Goal: Task Accomplishment & Management: Manage account settings

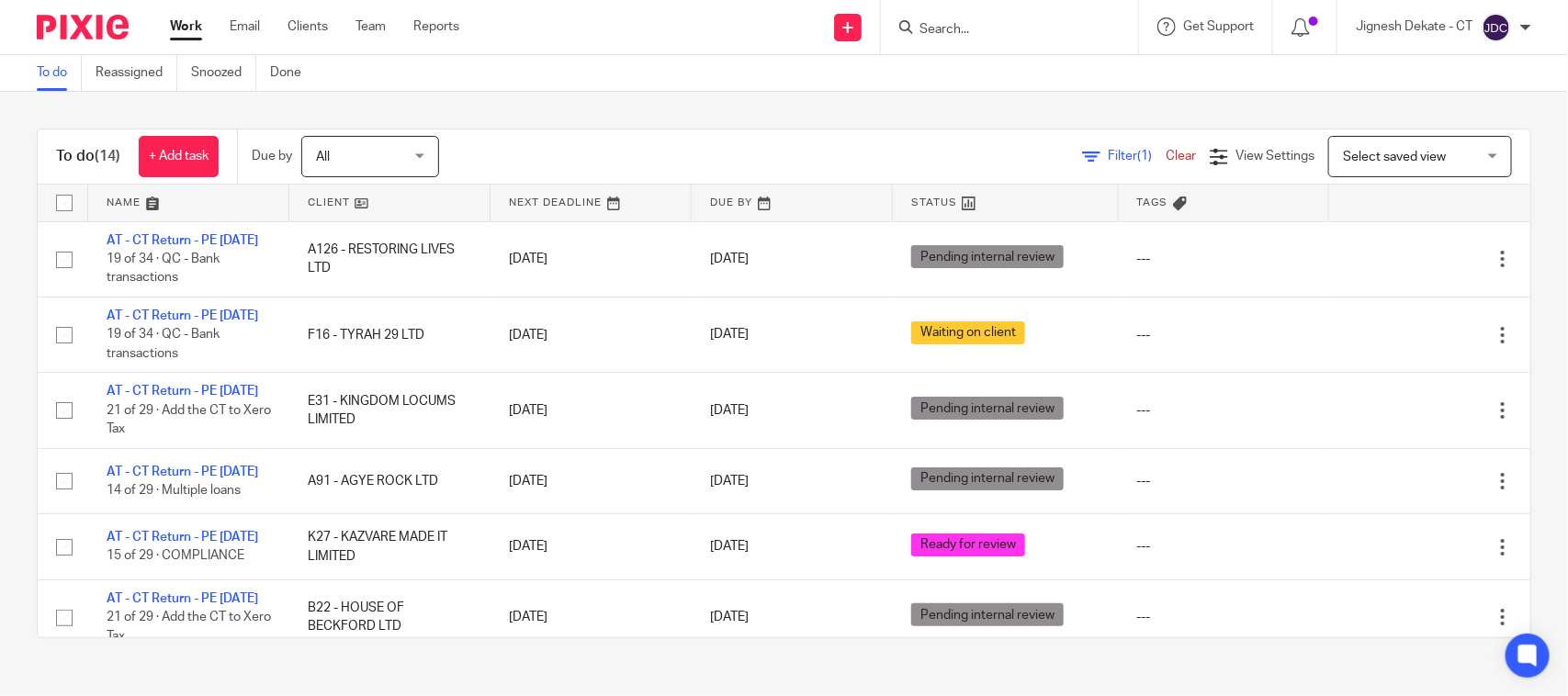
click at [53, 72] on link "To do" at bounding box center [59, 73] width 45 height 36
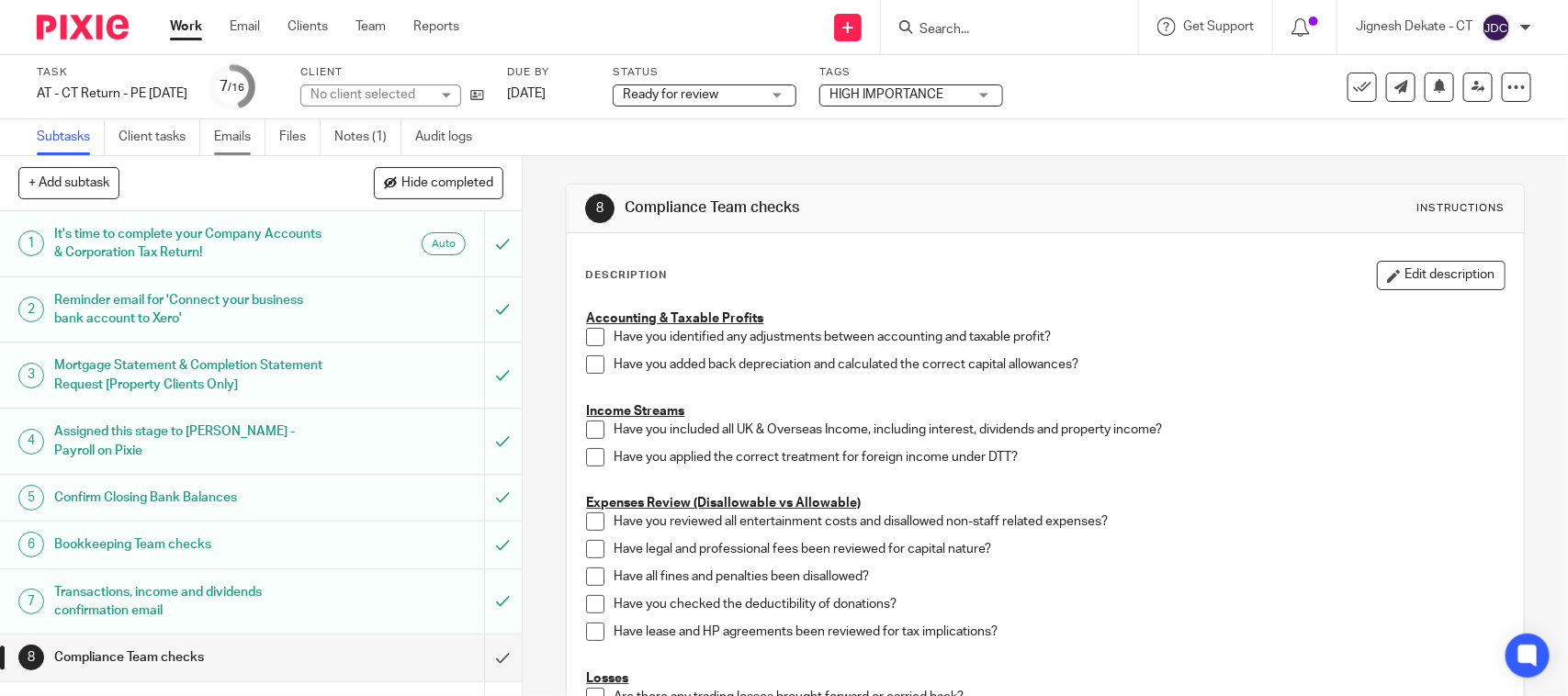
scroll to position [212, 0]
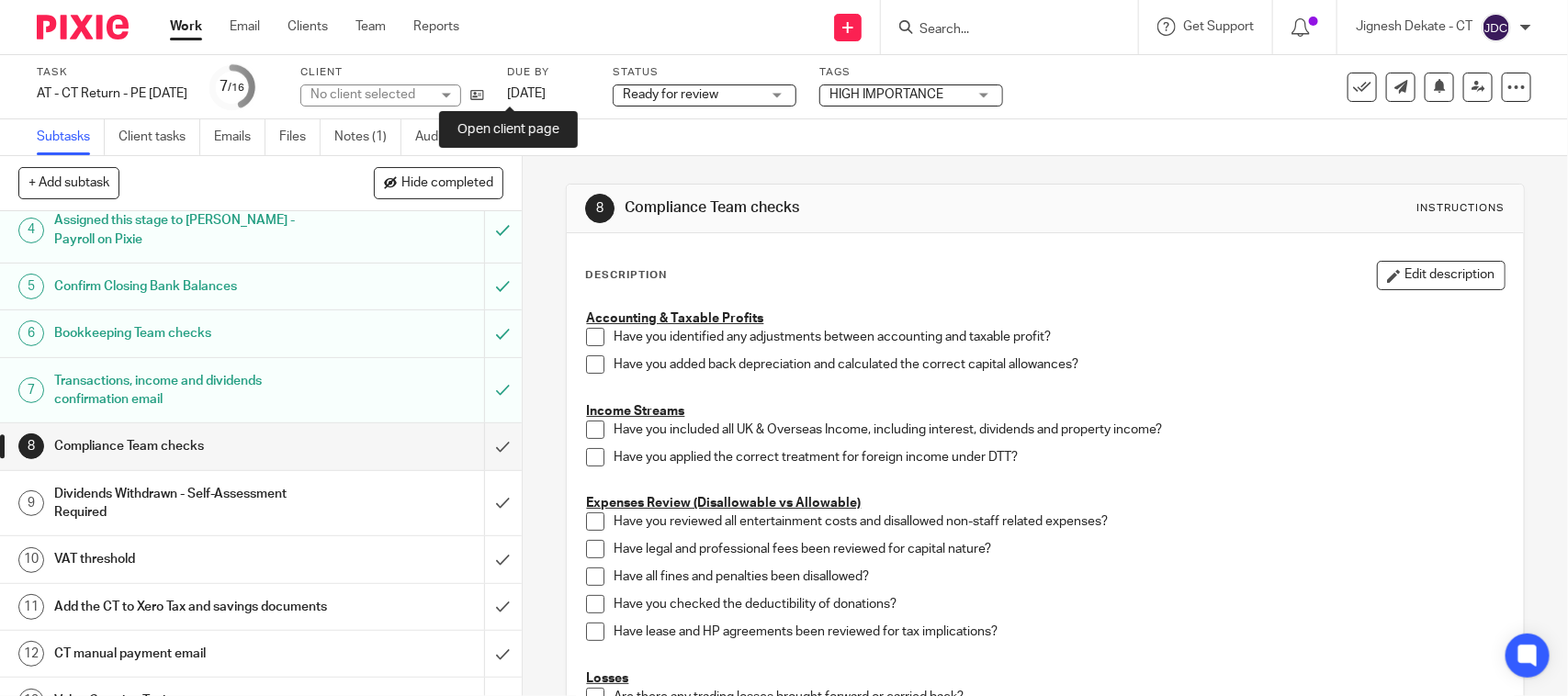
drag, startPoint x: 505, startPoint y: 88, endPoint x: 561, endPoint y: 2, distance: 102.6
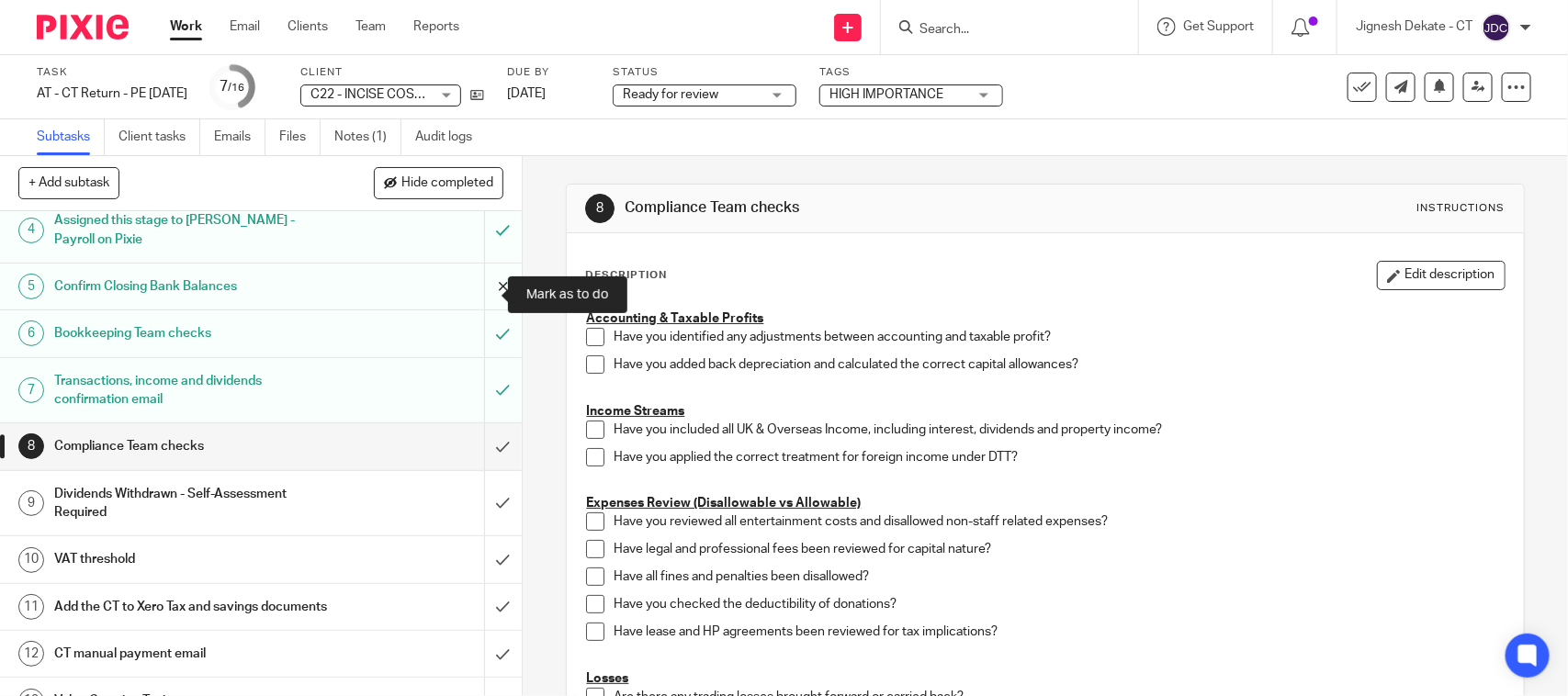
scroll to position [0, 0]
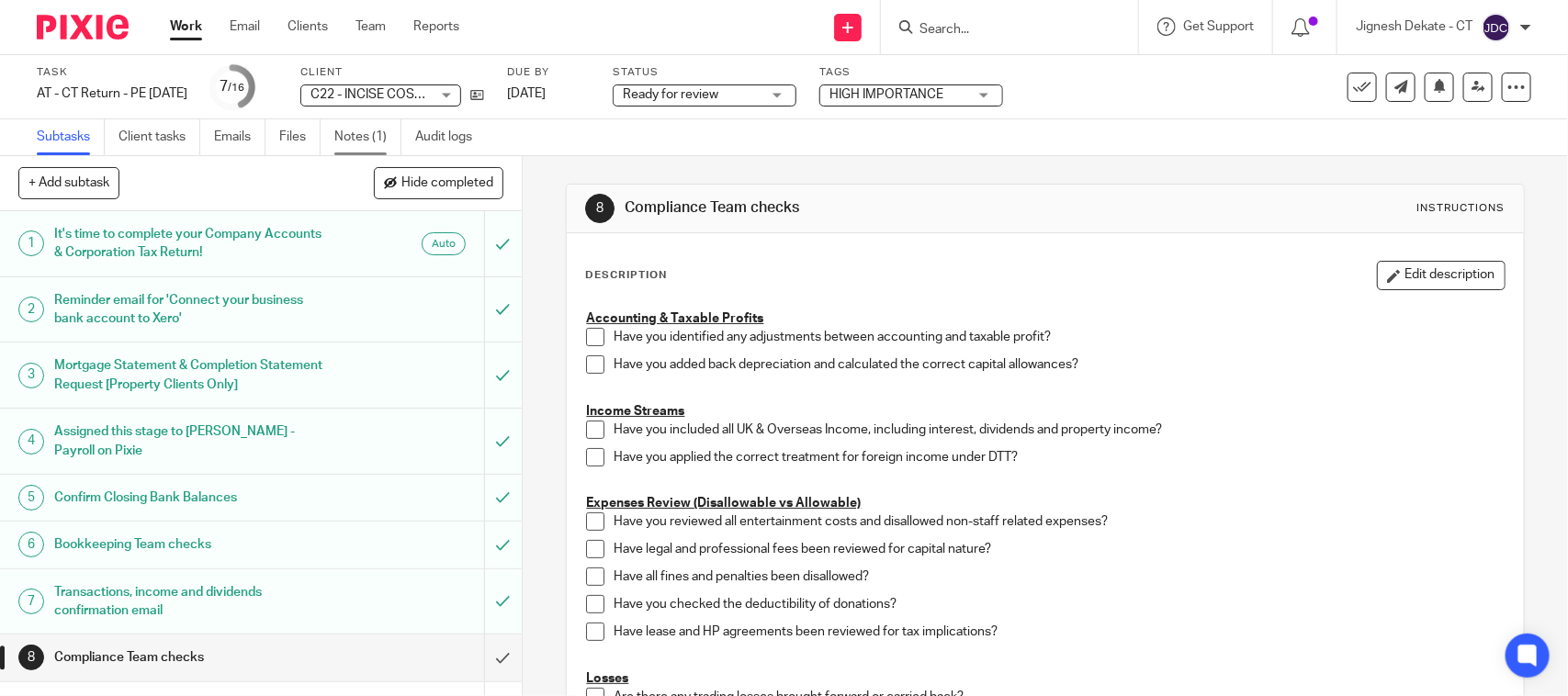
click at [366, 130] on link "Notes (1)" at bounding box center [367, 137] width 67 height 36
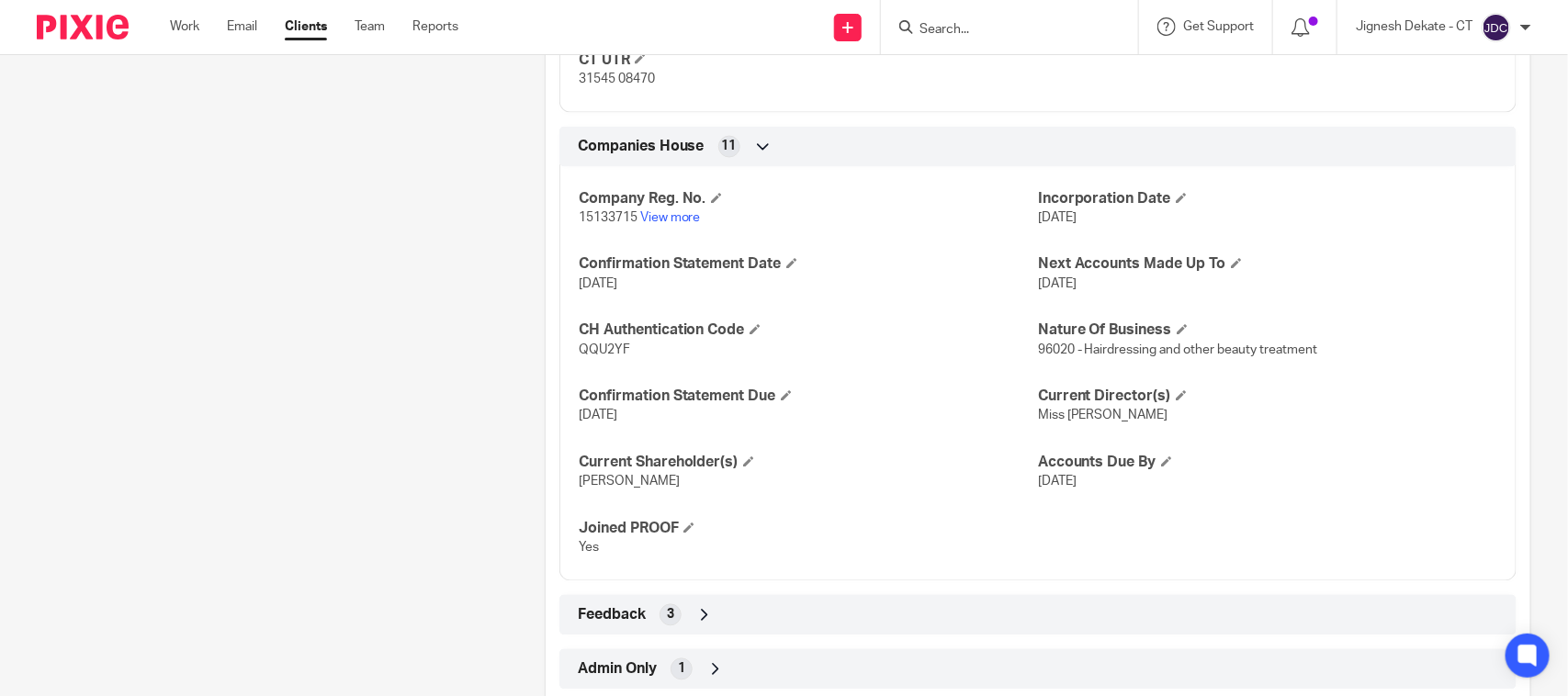
scroll to position [1378, 0]
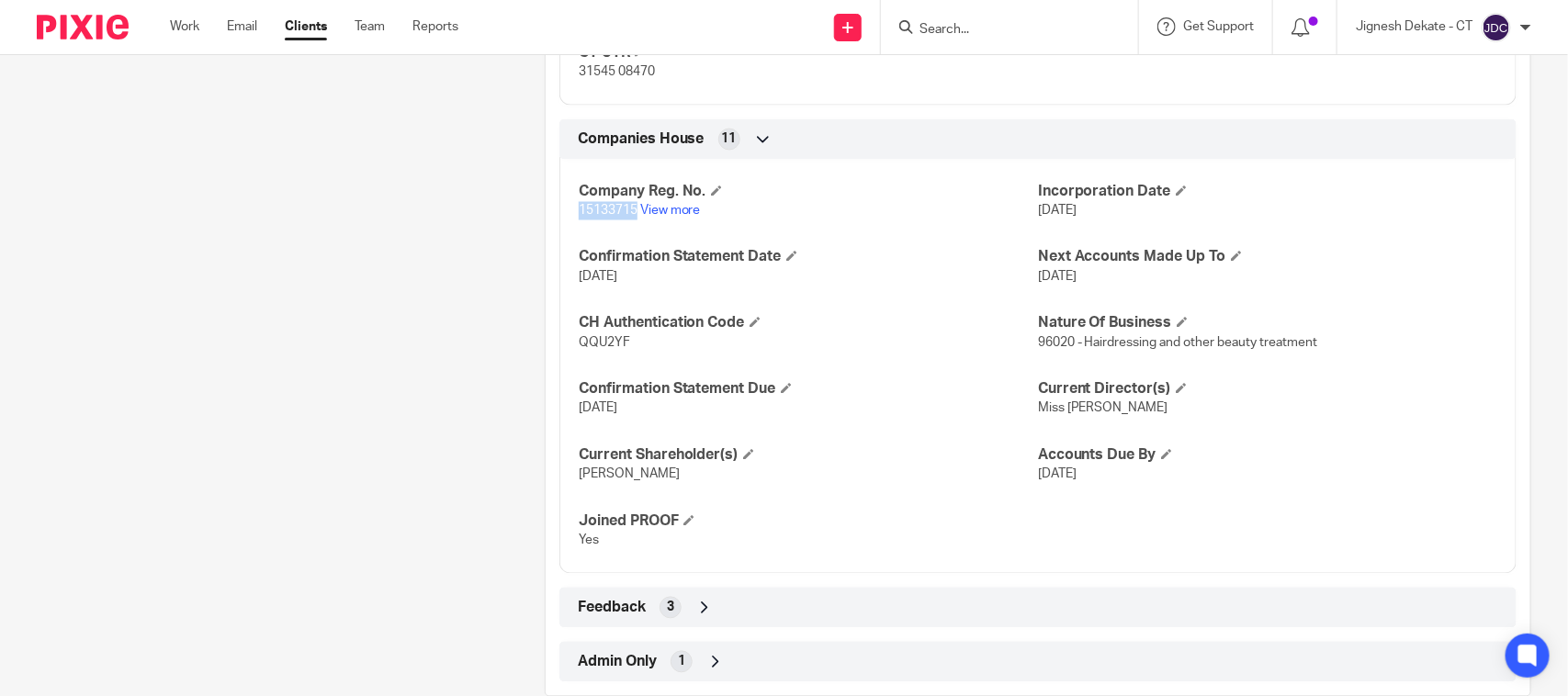
drag, startPoint x: 572, startPoint y: 209, endPoint x: 630, endPoint y: 216, distance: 58.4
click at [630, 216] on div "Company Reg. No. 15133715 View more Incorporation Date [DATE] Confirmation Stat…" at bounding box center [1038, 360] width 958 height 429
copy span "15133715"
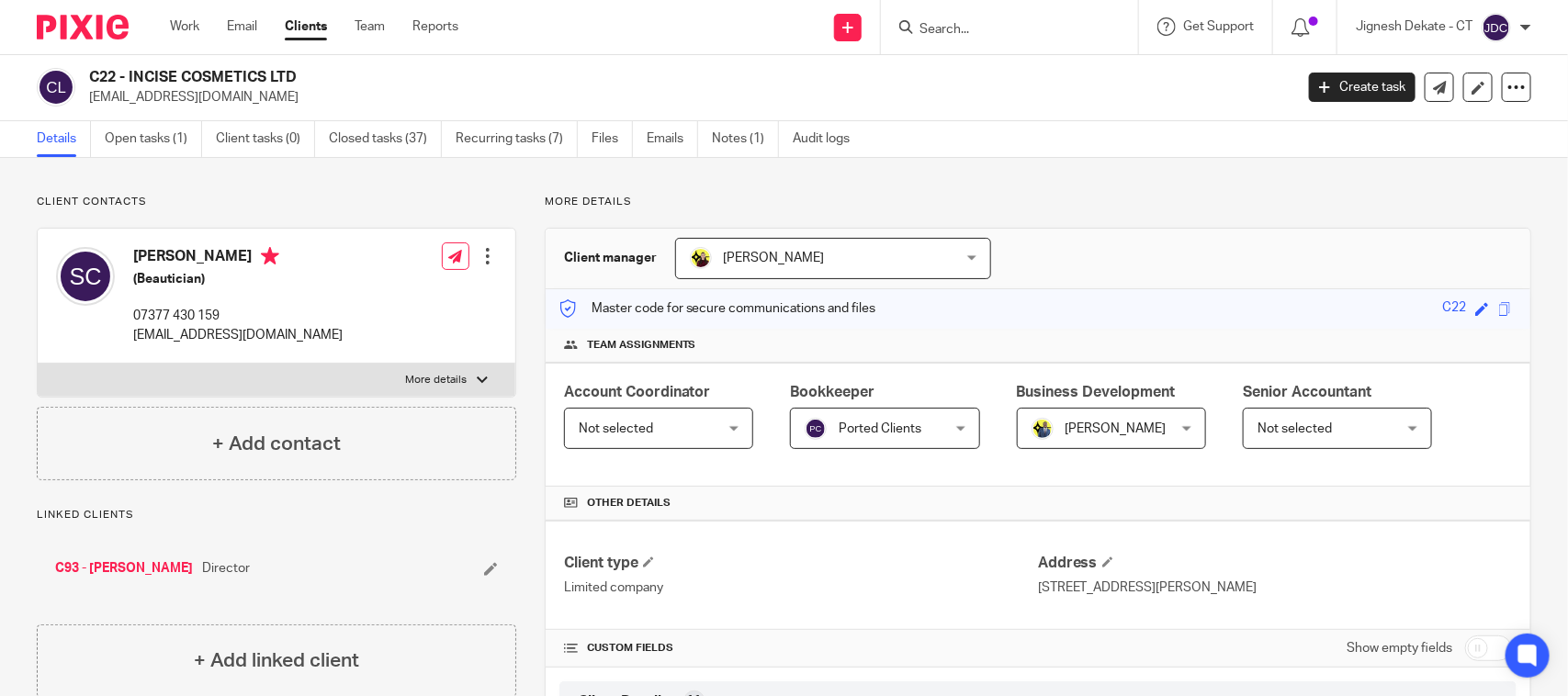
scroll to position [0, 0]
drag, startPoint x: 320, startPoint y: 80, endPoint x: 91, endPoint y: 80, distance: 229.0
click at [91, 80] on h2 "C22 - INCISE COSMETICS LTD" at bounding box center [566, 78] width 954 height 19
copy h2 "C22 - INCISE COSMETICS LTD"
drag, startPoint x: 126, startPoint y: 254, endPoint x: 247, endPoint y: 259, distance: 121.1
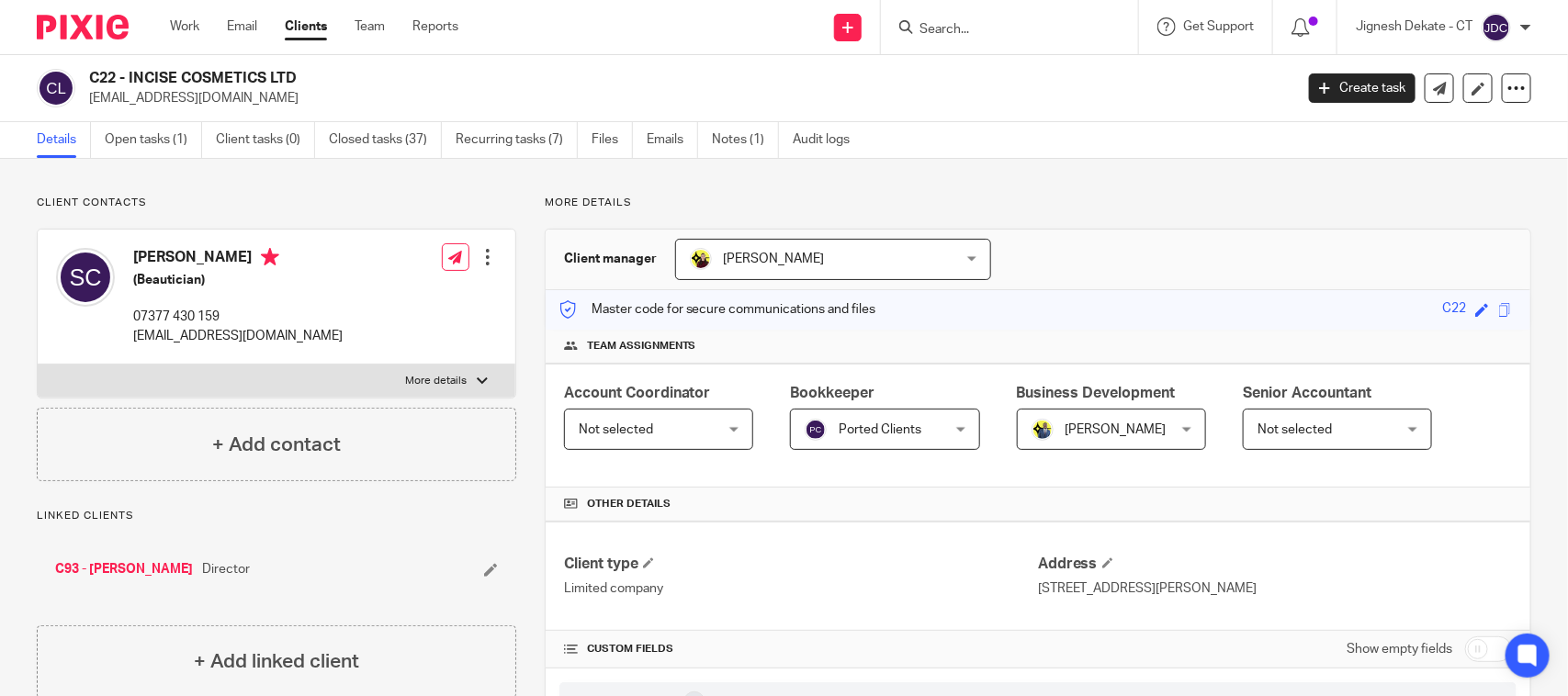
click at [247, 259] on div "Shavante Clarke (Beautician) 07377 430 159 incisecosmetics@outlook.com" at bounding box center [199, 296] width 286 height 115
copy h4 "Shavante Clarke"
click at [159, 145] on link "Open tasks (1)" at bounding box center [153, 140] width 97 height 36
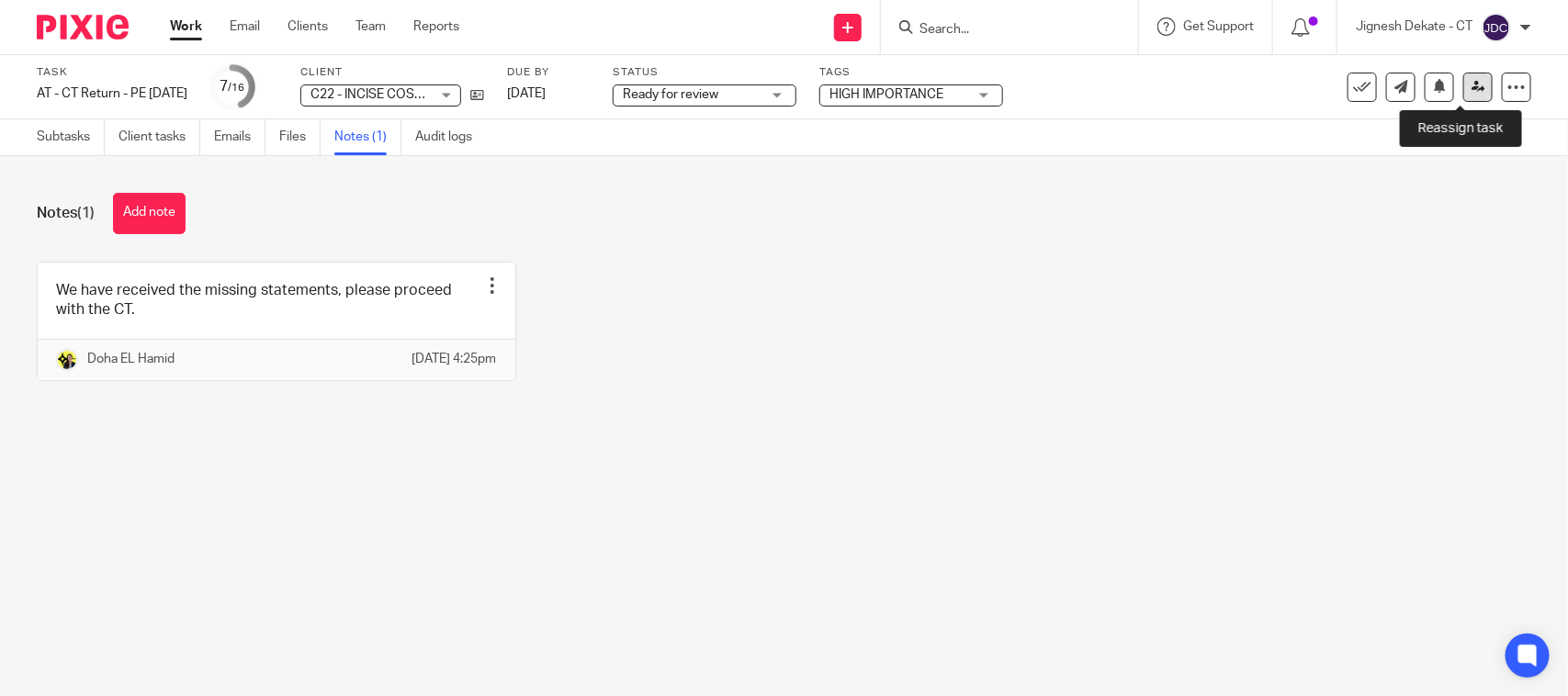
click at [1472, 86] on icon at bounding box center [1479, 87] width 14 height 14
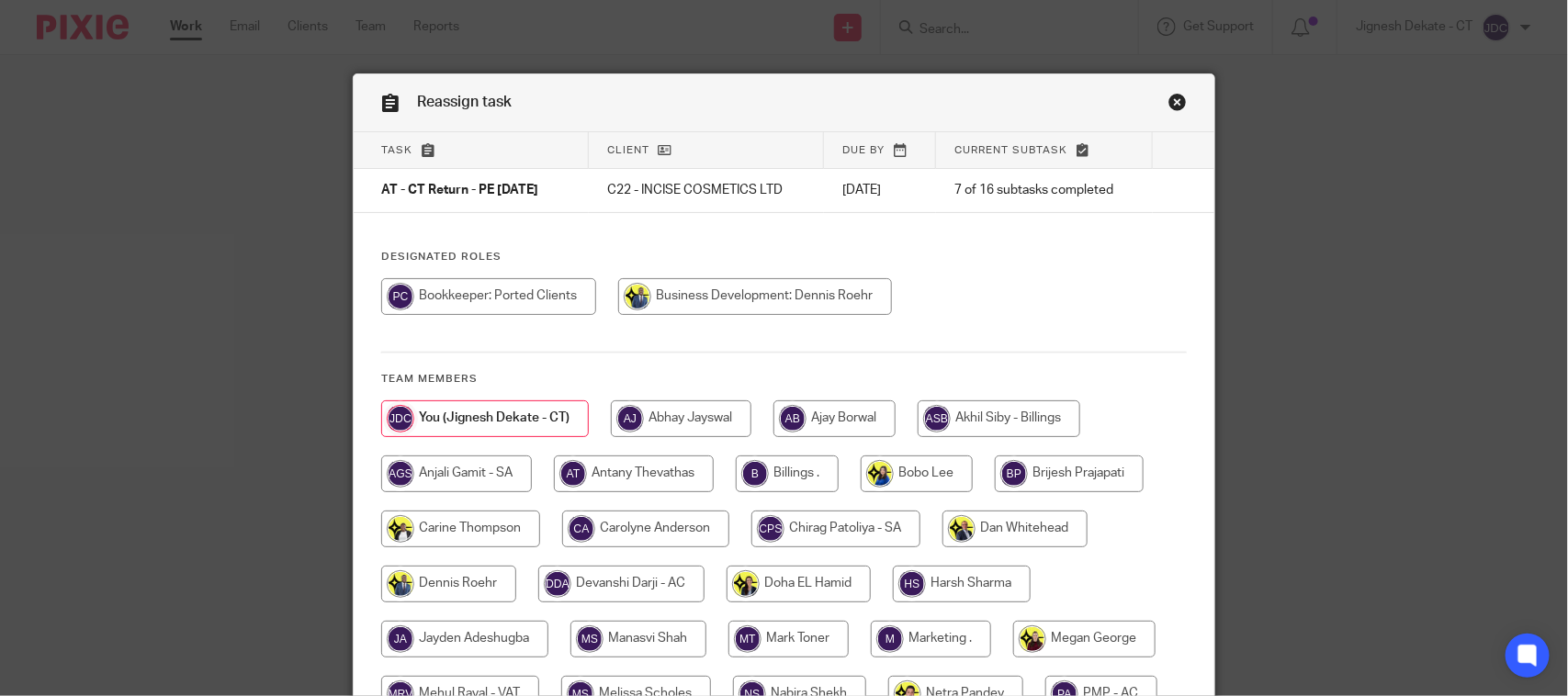
scroll to position [352, 0]
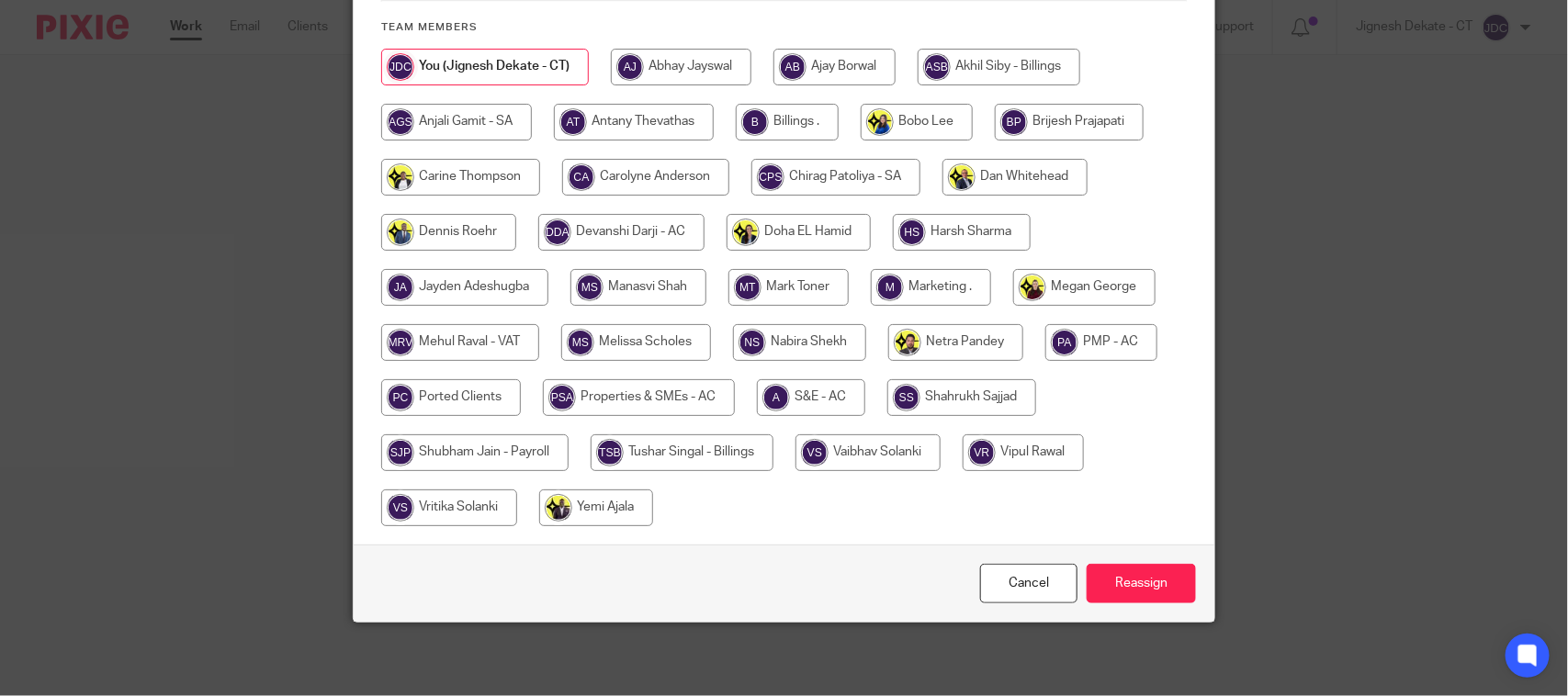
click at [448, 445] on input "radio" at bounding box center [474, 452] width 187 height 37
radio input "true"
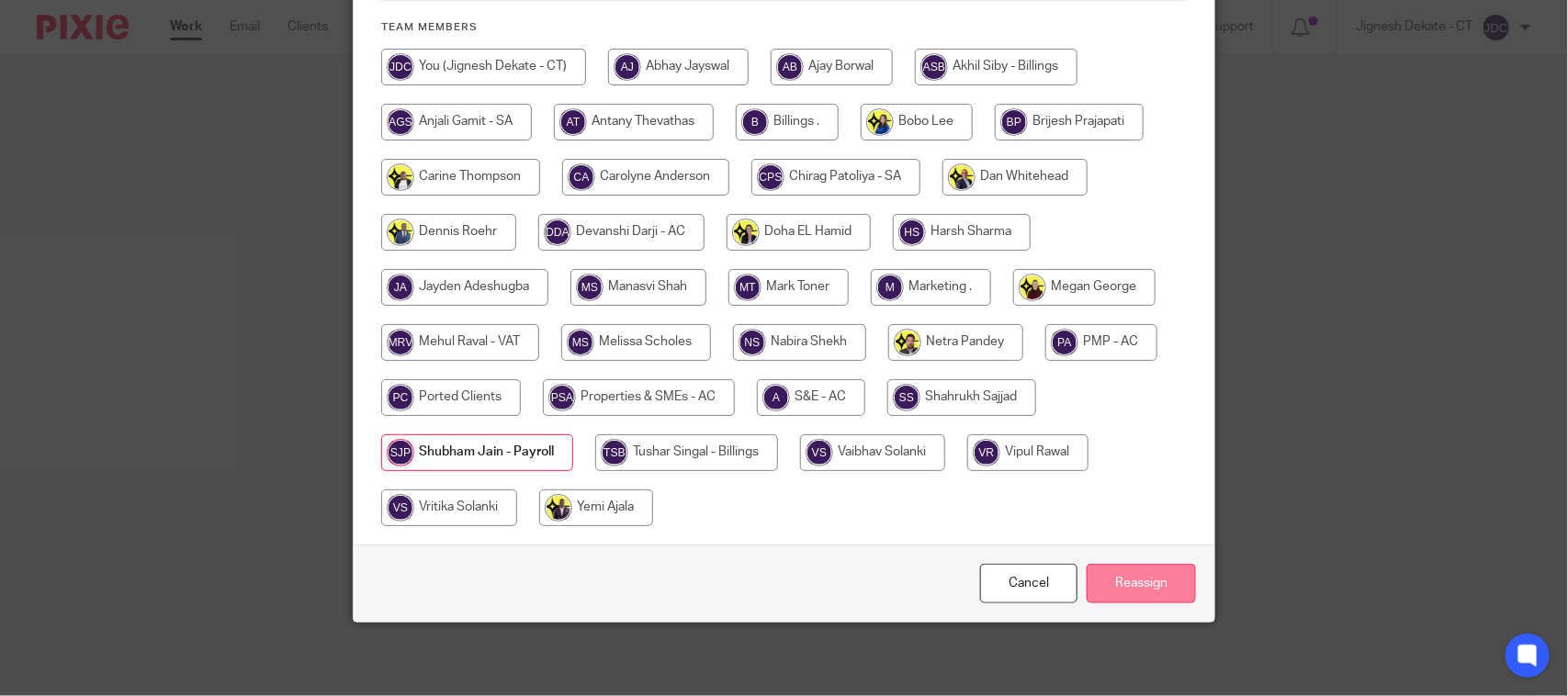
click at [1139, 586] on input "Reassign" at bounding box center [1141, 584] width 109 height 40
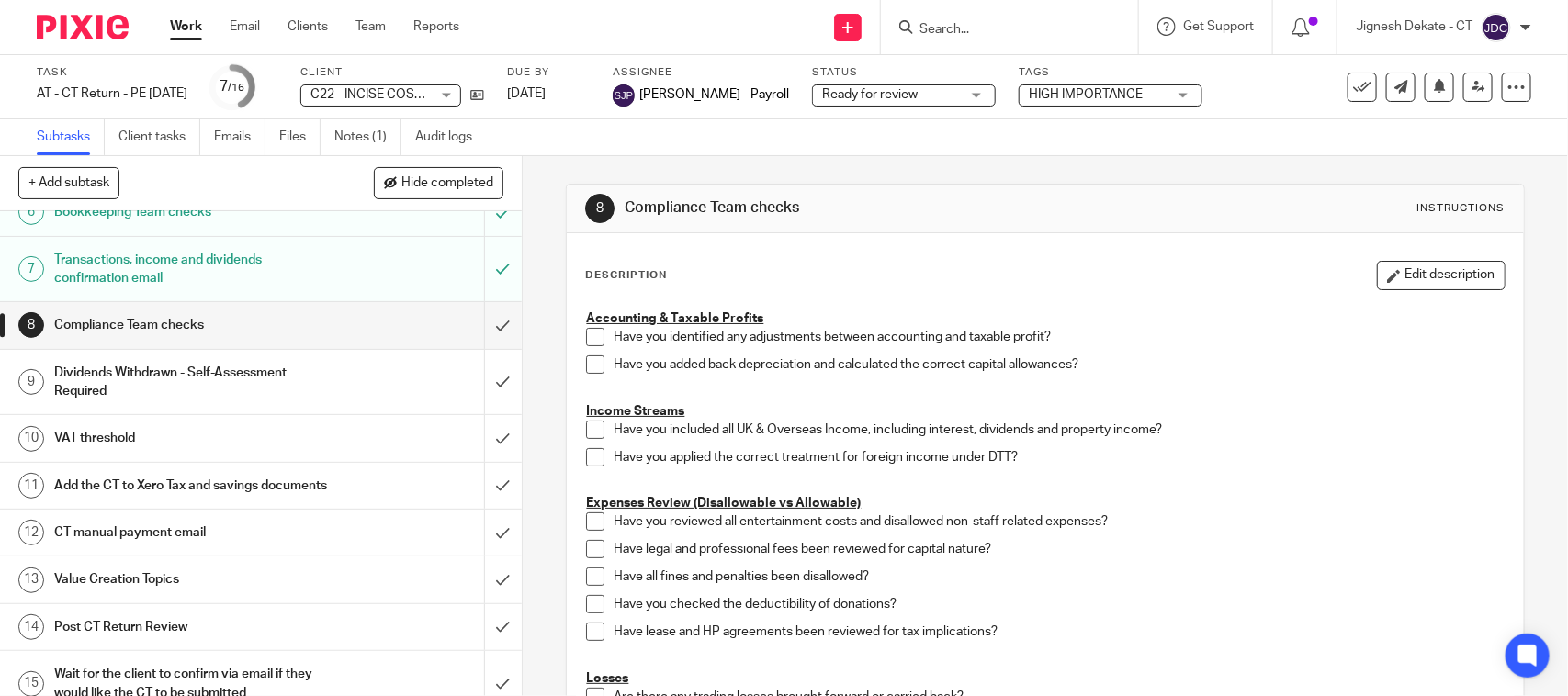
scroll to position [344, 0]
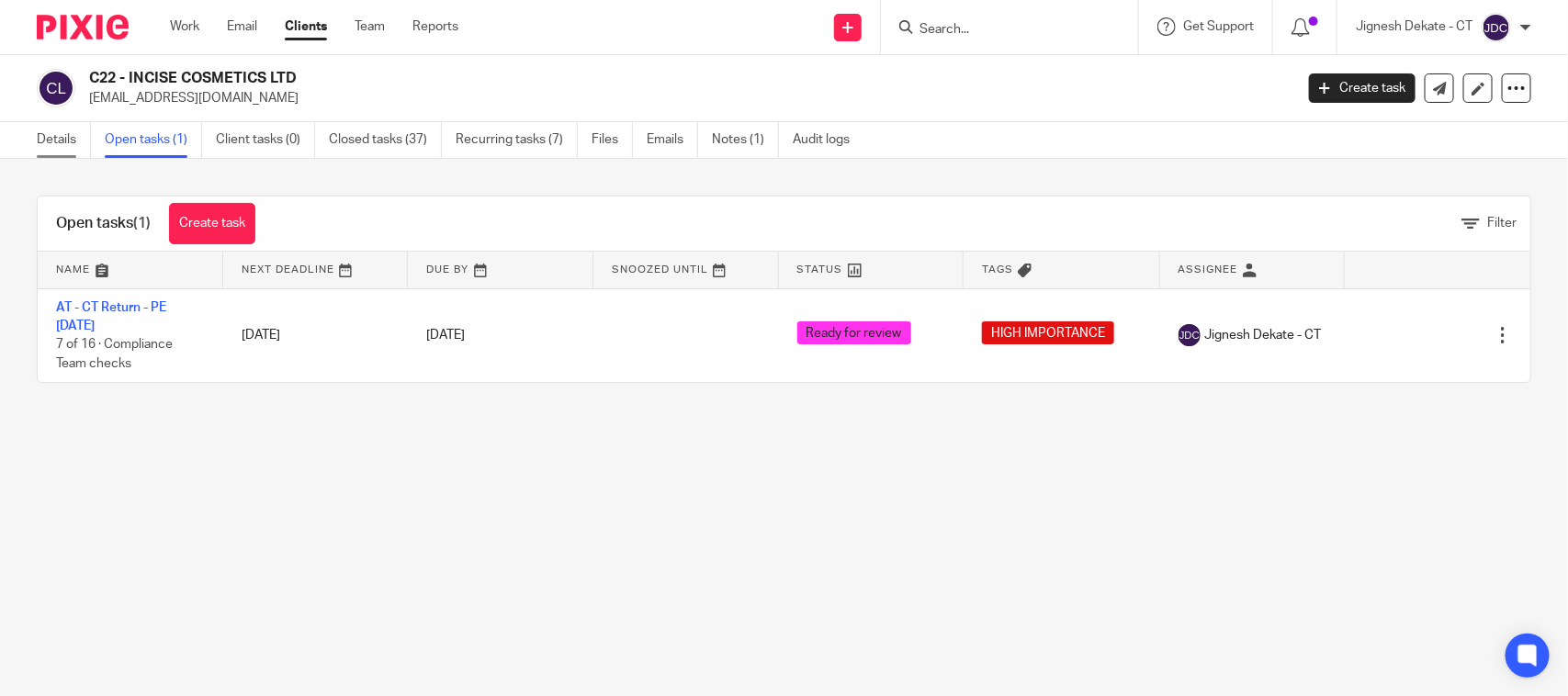
click at [61, 135] on link "Details" at bounding box center [64, 140] width 55 height 36
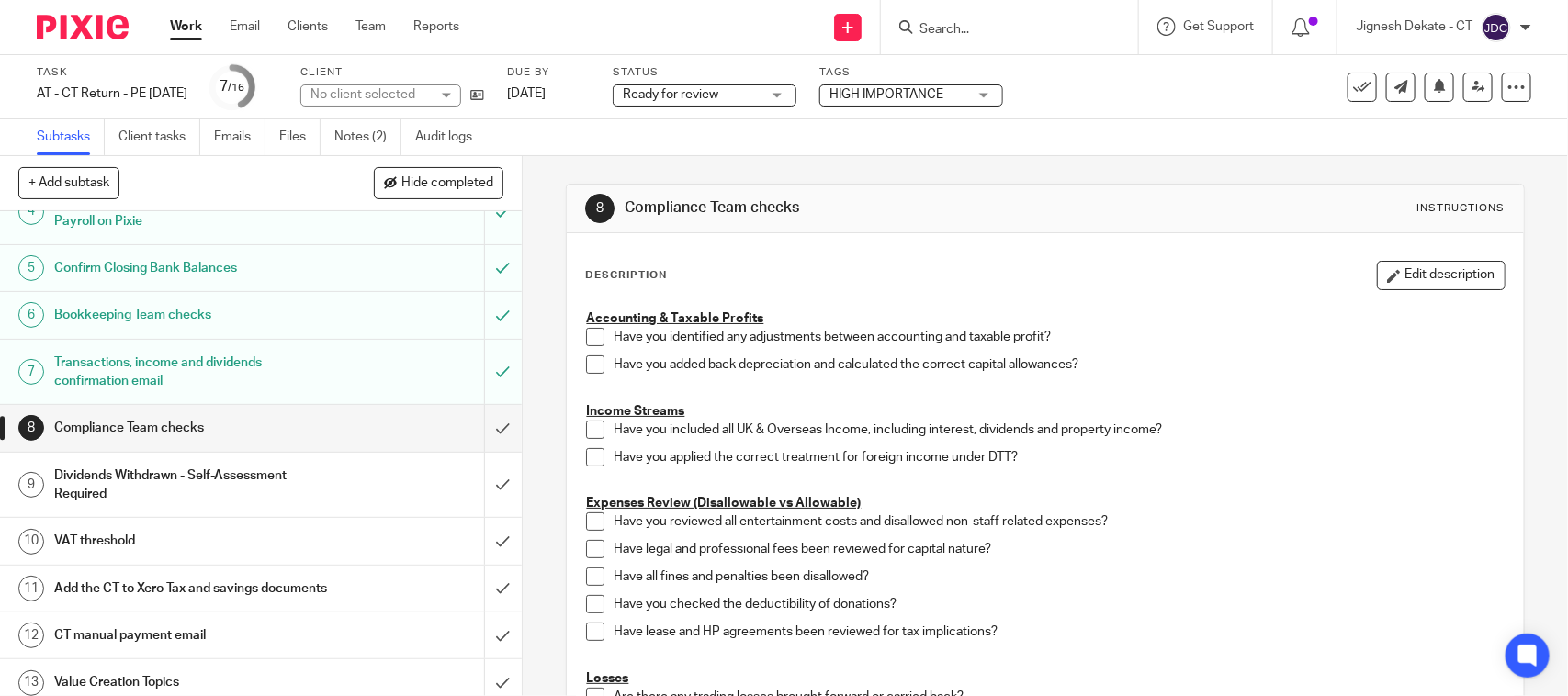
scroll to position [114, 0]
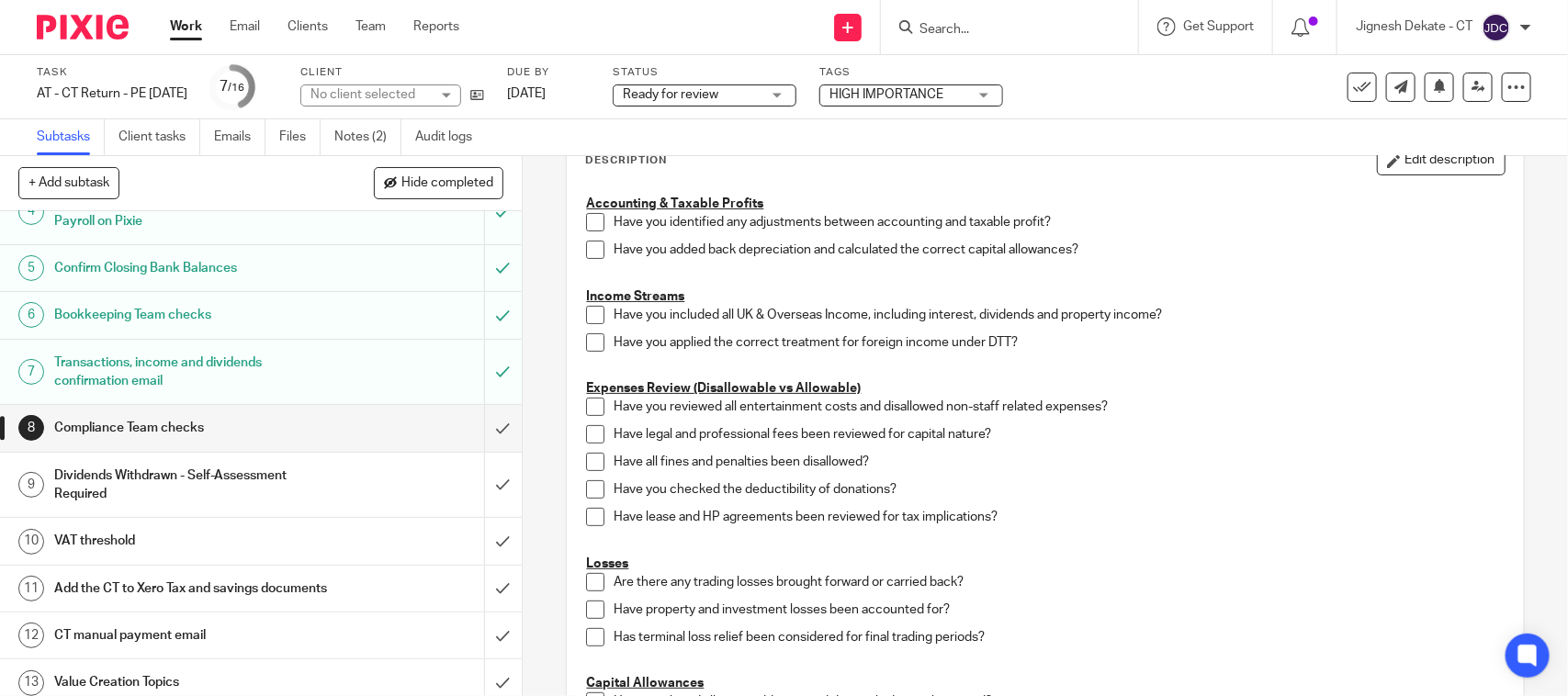
click at [590, 221] on span at bounding box center [595, 222] width 18 height 18
click at [586, 255] on span at bounding box center [595, 250] width 18 height 18
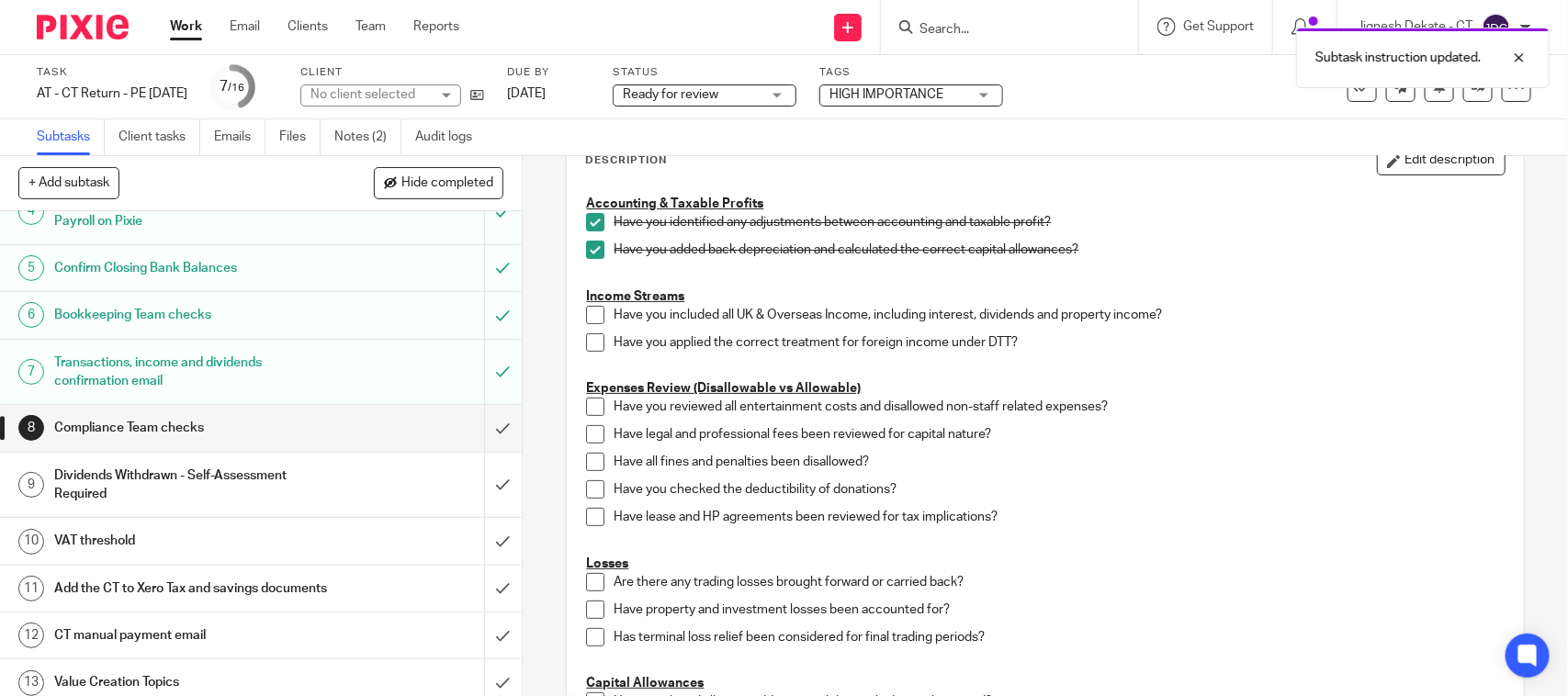
click at [586, 317] on span at bounding box center [595, 315] width 18 height 18
click at [593, 341] on span at bounding box center [595, 342] width 18 height 18
click at [594, 406] on span at bounding box center [595, 407] width 18 height 18
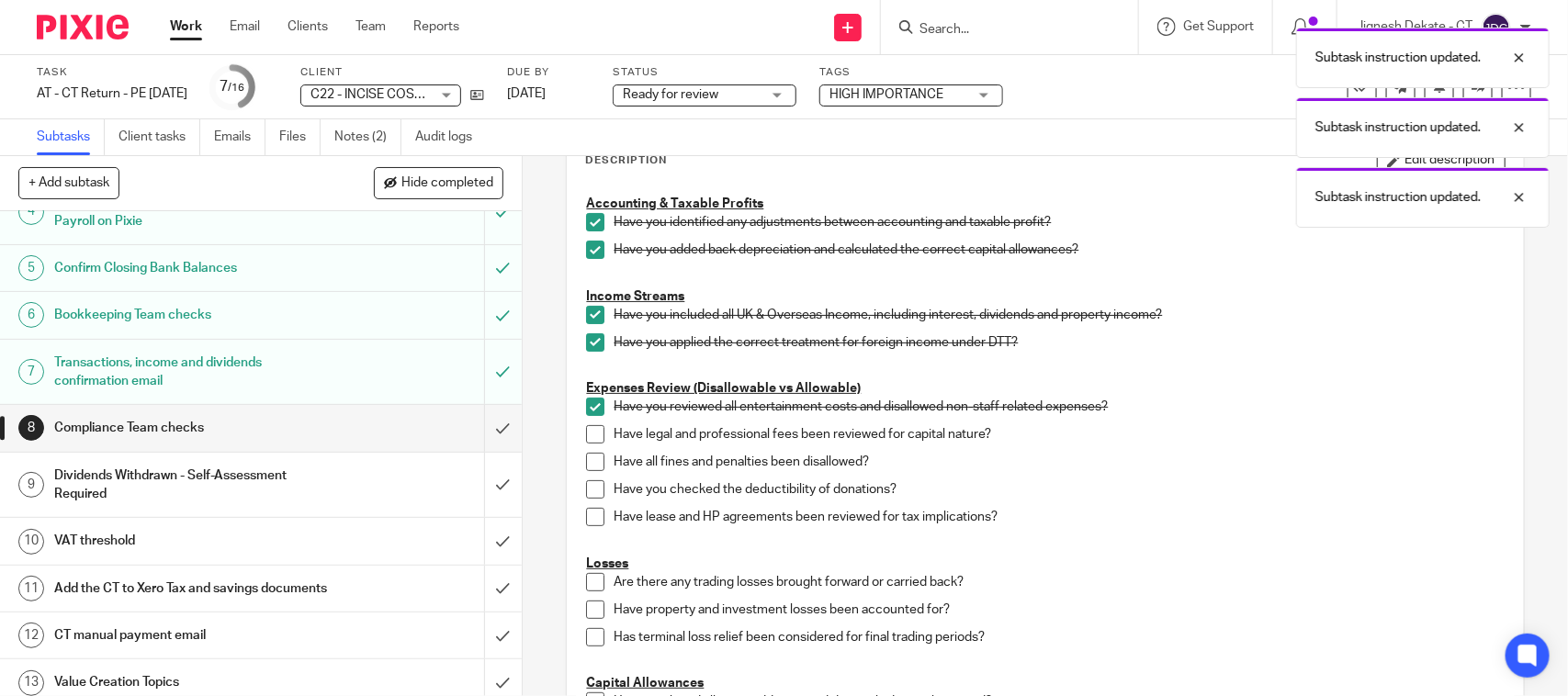
click at [591, 439] on span at bounding box center [595, 435] width 18 height 18
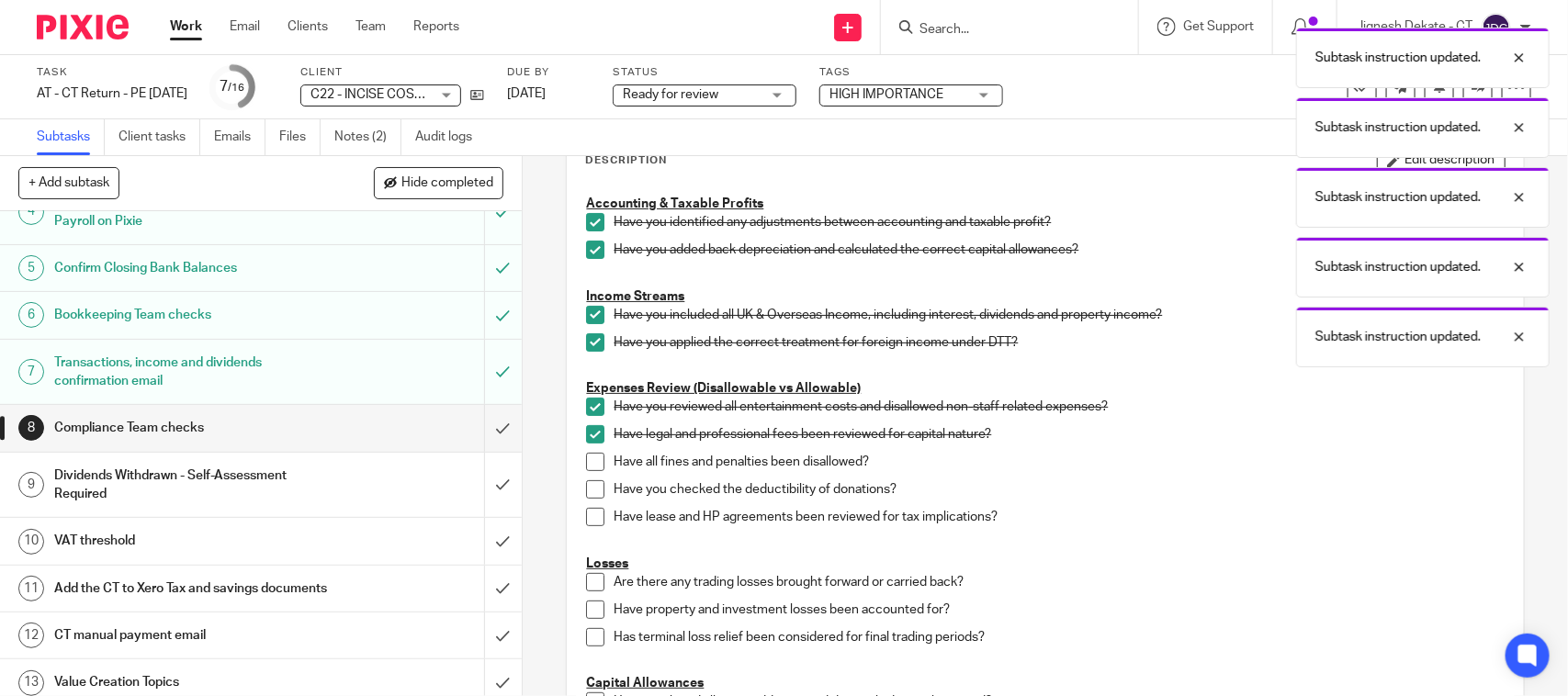
click at [588, 464] on span at bounding box center [595, 462] width 18 height 18
click at [590, 487] on span at bounding box center [595, 489] width 18 height 18
click at [591, 514] on span at bounding box center [595, 517] width 18 height 18
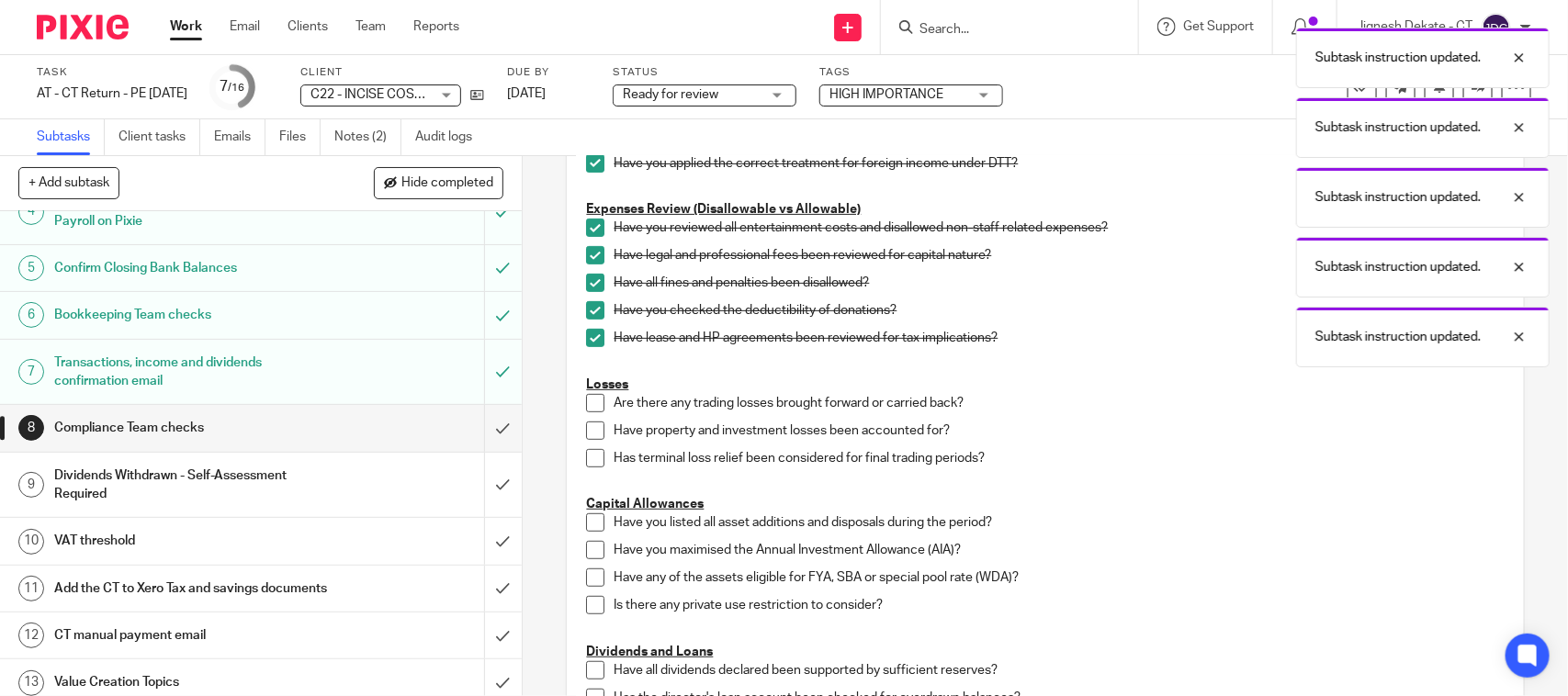
scroll to position [344, 0]
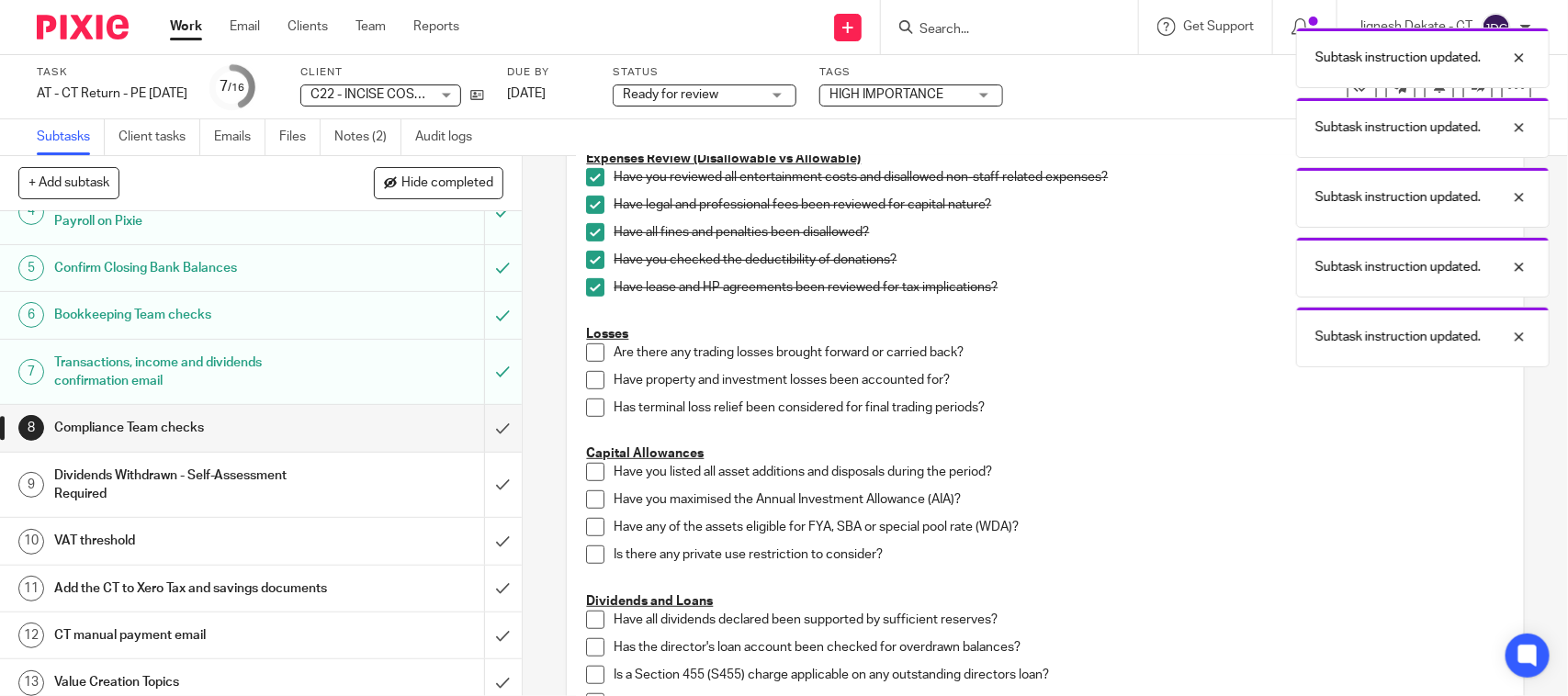
click at [594, 354] on span at bounding box center [595, 353] width 18 height 18
click at [590, 377] on span at bounding box center [595, 380] width 18 height 18
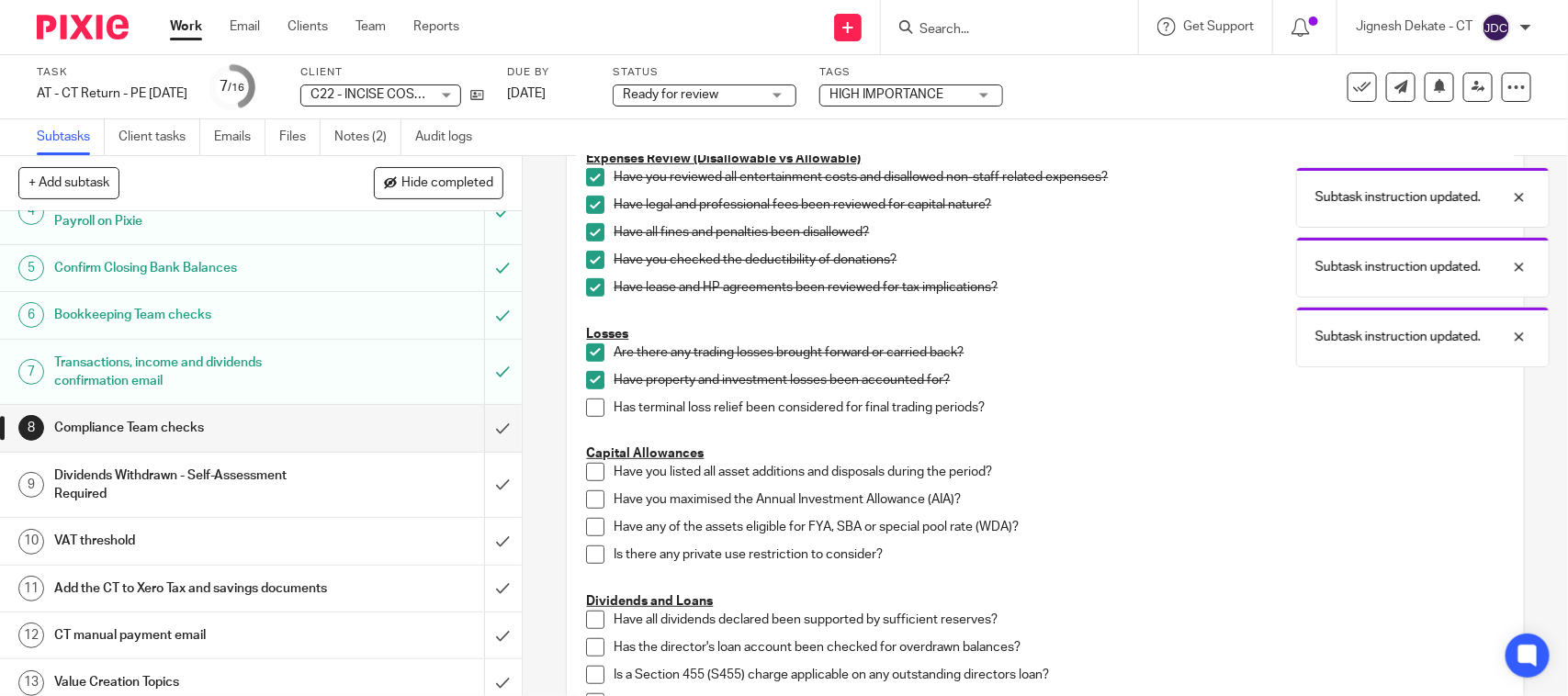
click at [594, 409] on span at bounding box center [595, 408] width 18 height 18
click at [590, 465] on span at bounding box center [595, 472] width 18 height 18
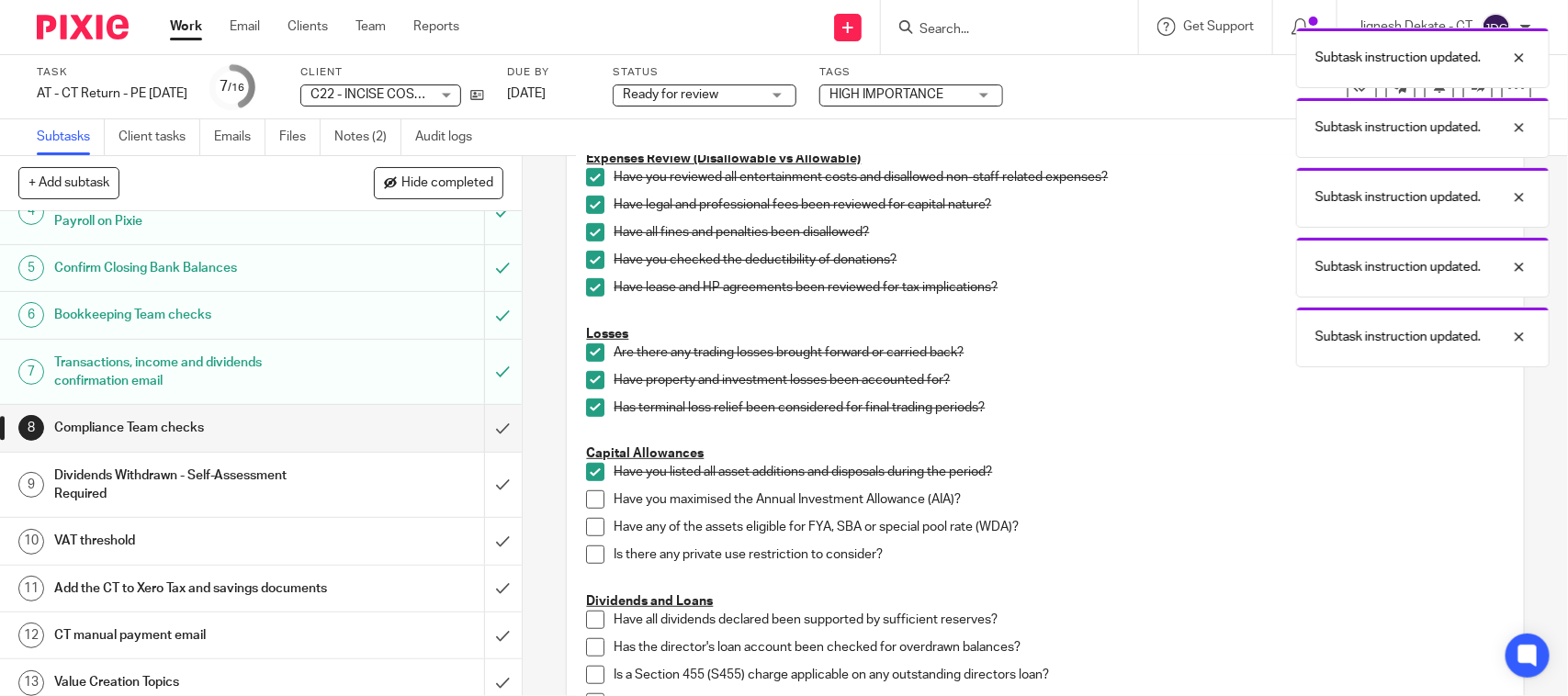
click at [586, 501] on span at bounding box center [595, 499] width 18 height 18
click at [586, 519] on span at bounding box center [595, 527] width 18 height 18
click at [586, 557] on span at bounding box center [595, 555] width 18 height 18
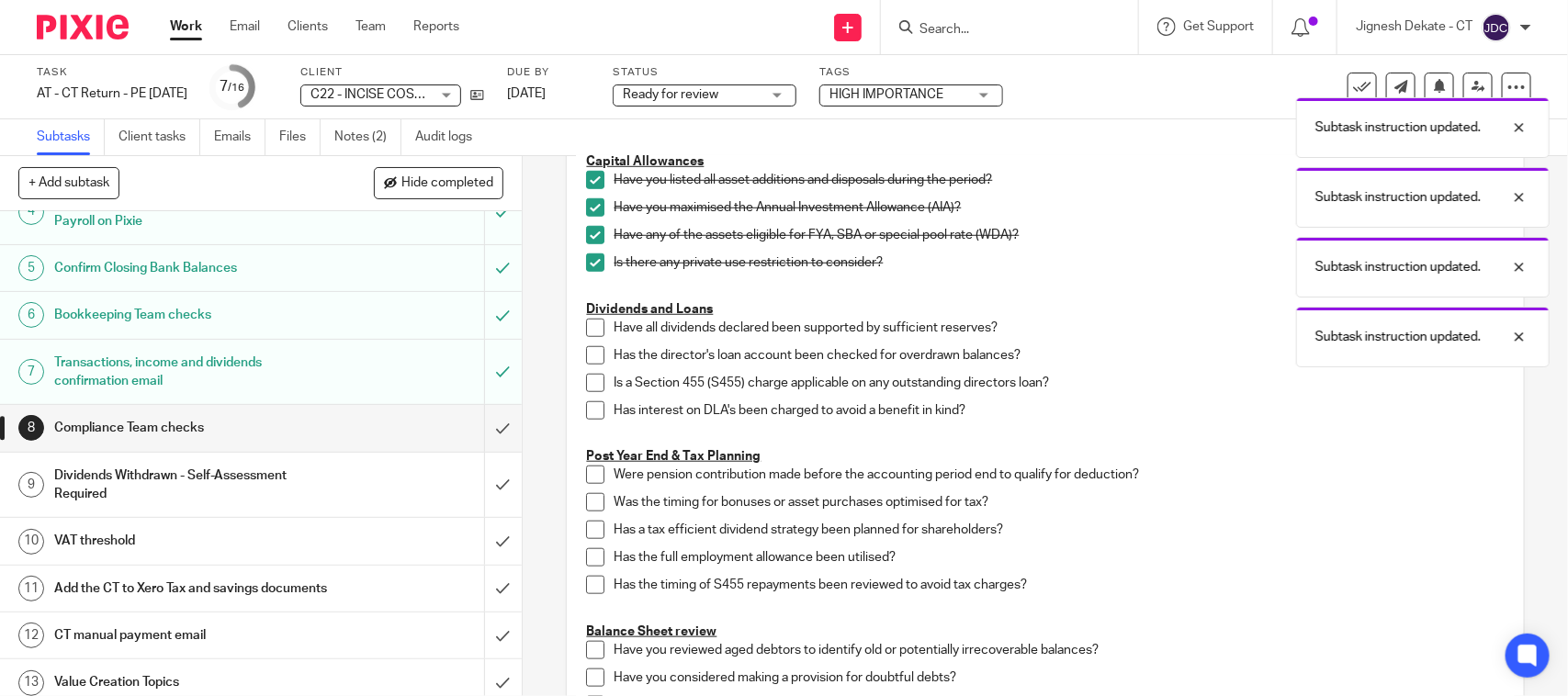
scroll to position [689, 0]
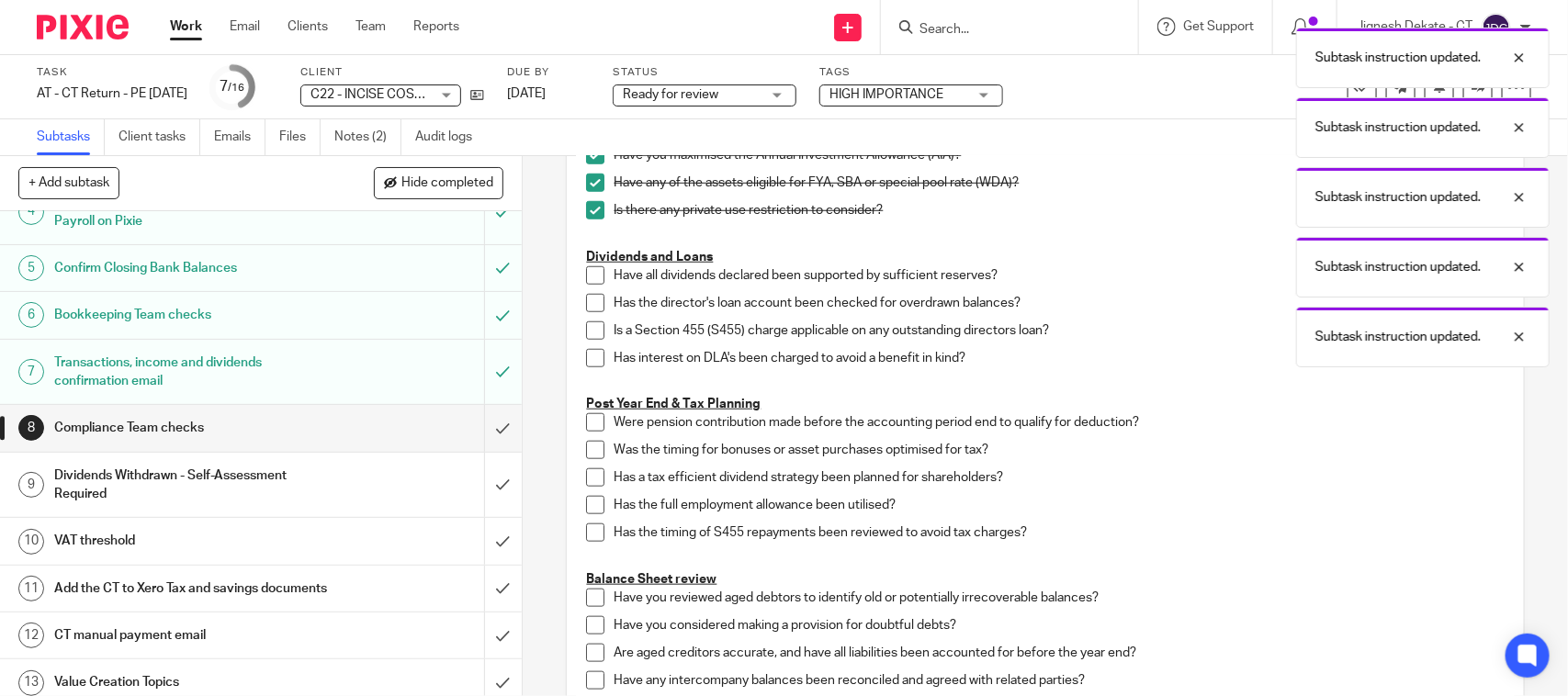
click at [586, 276] on span at bounding box center [595, 275] width 18 height 18
click at [586, 310] on span at bounding box center [595, 303] width 18 height 18
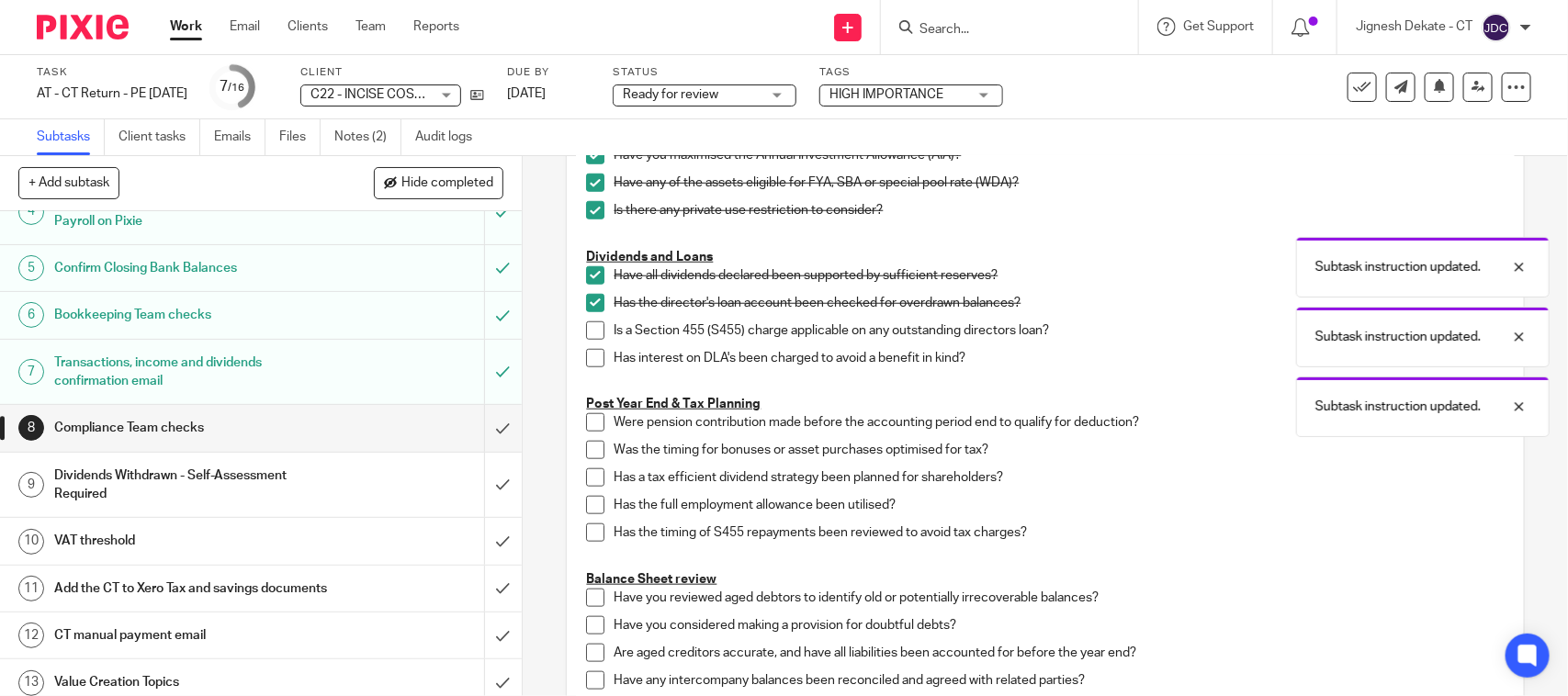
click at [586, 332] on span at bounding box center [595, 330] width 18 height 18
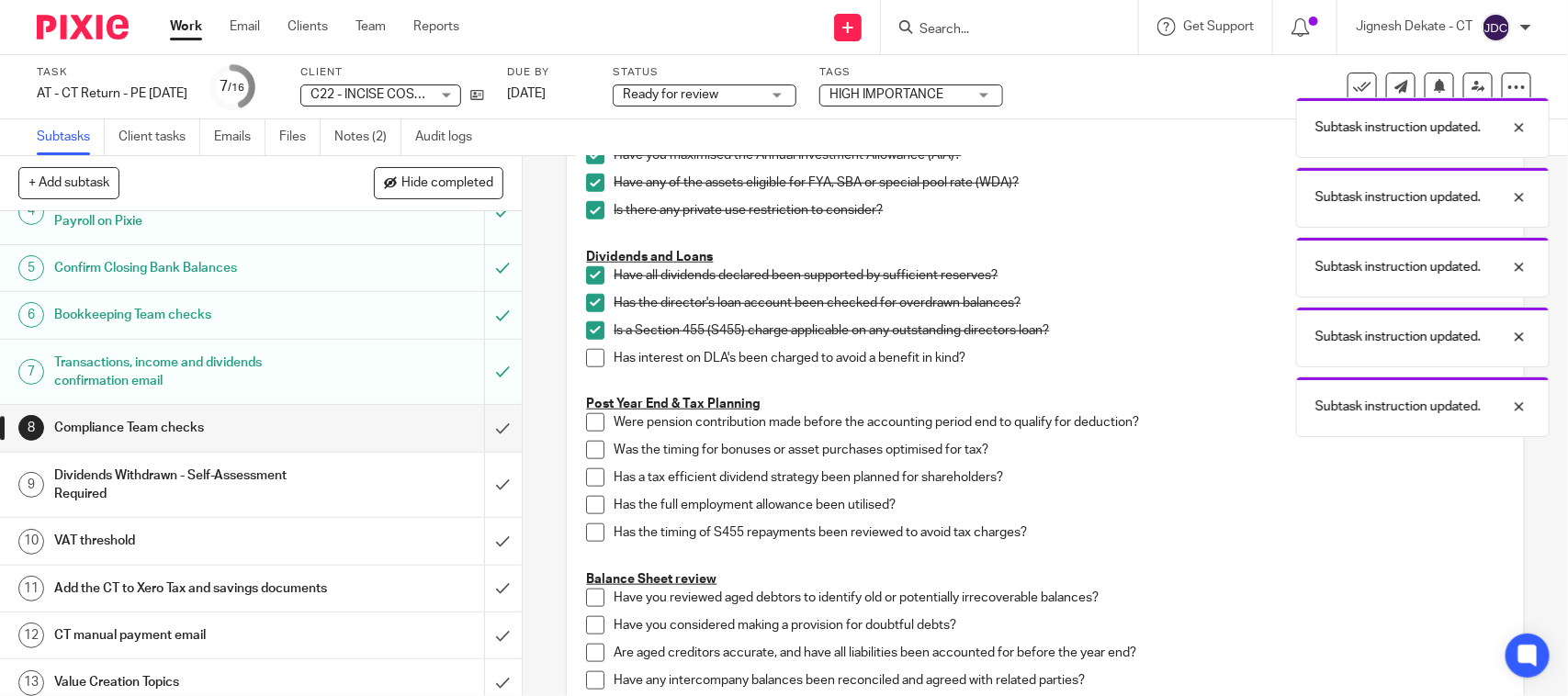
click at [586, 365] on span at bounding box center [595, 358] width 18 height 18
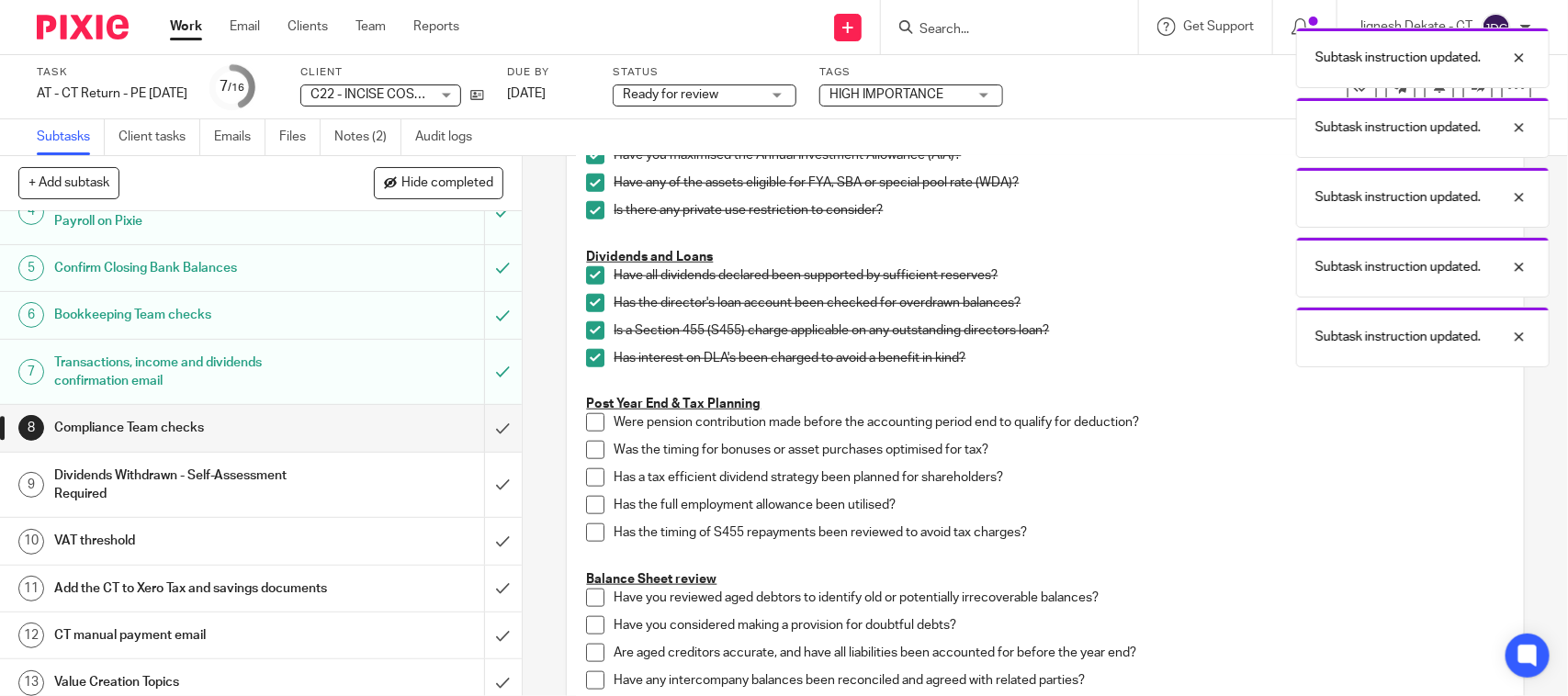
click at [586, 426] on span at bounding box center [595, 423] width 18 height 18
click at [589, 445] on span at bounding box center [595, 449] width 18 height 18
click at [589, 479] on span at bounding box center [595, 477] width 18 height 18
click at [586, 503] on span at bounding box center [595, 505] width 18 height 18
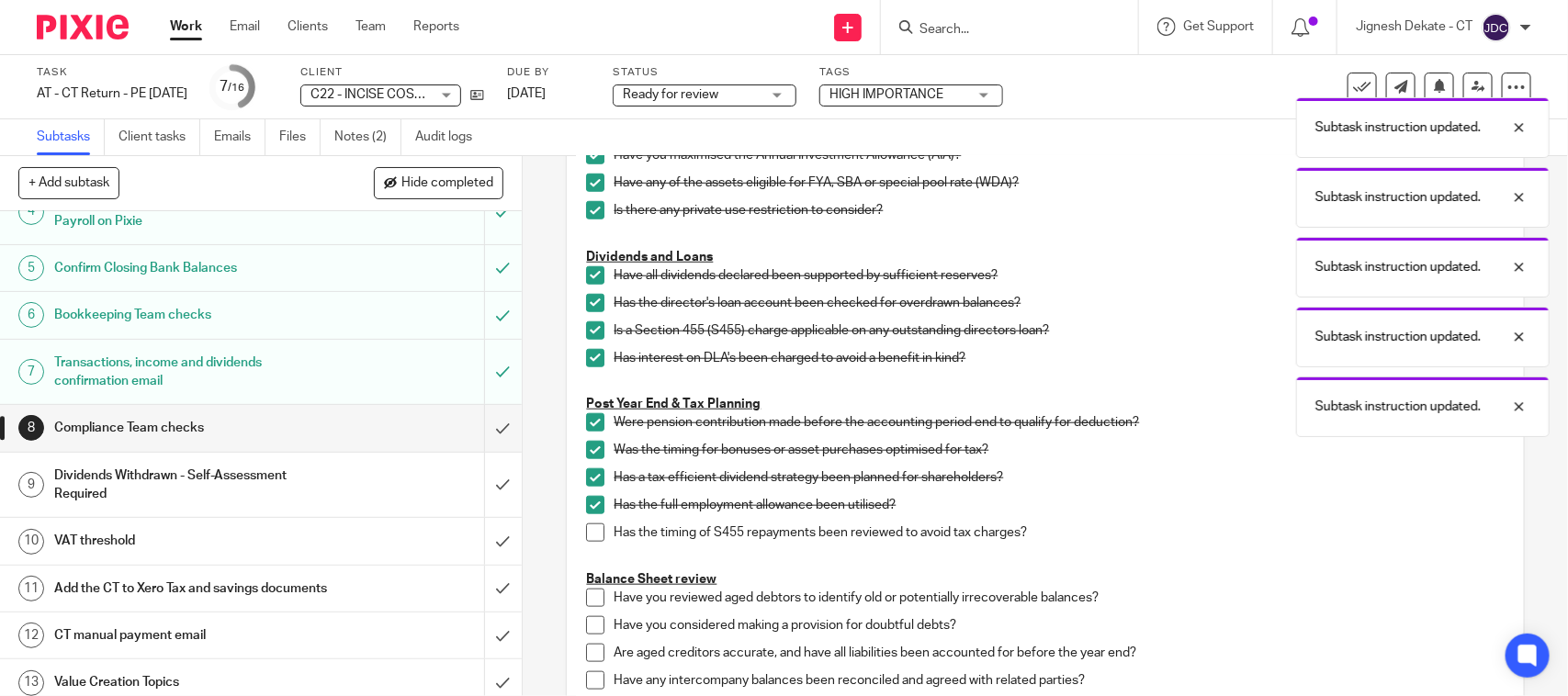
click at [593, 539] on span at bounding box center [595, 533] width 18 height 18
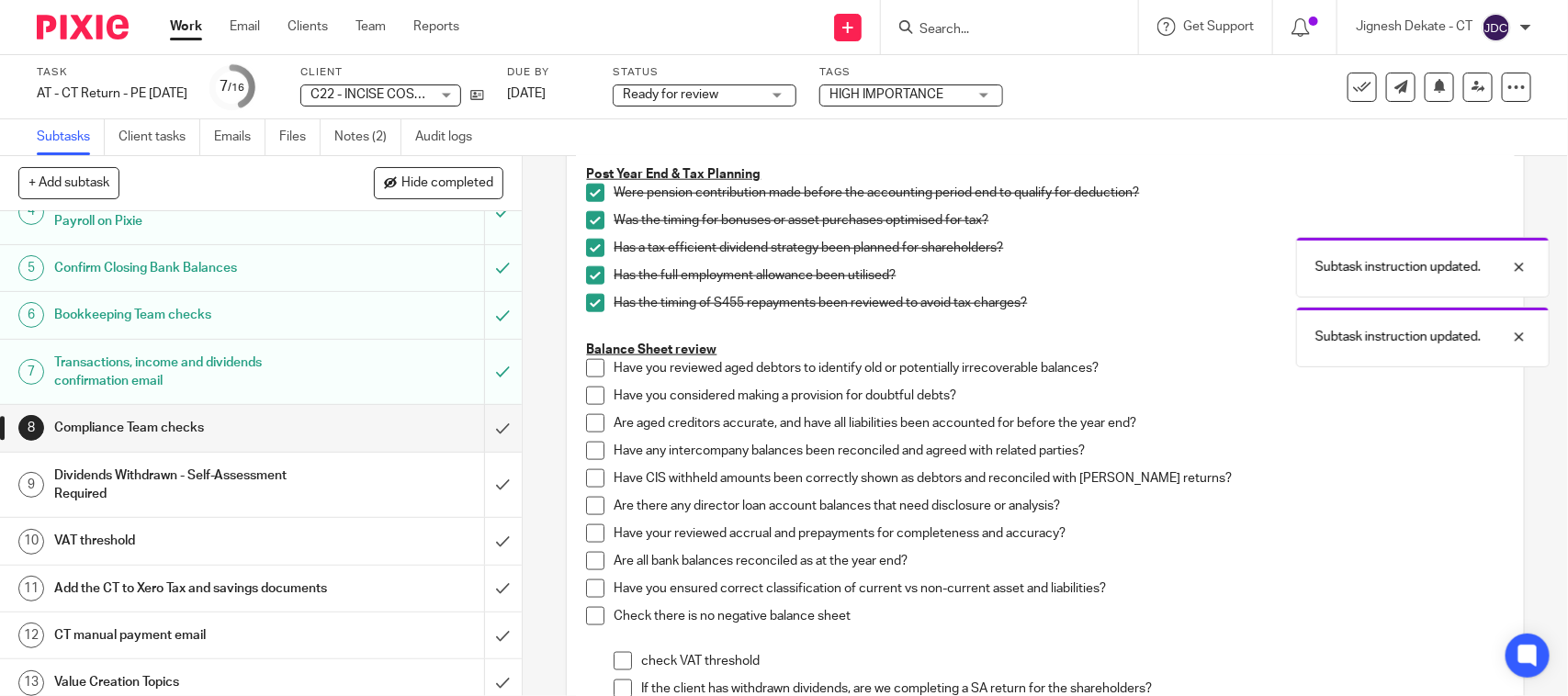
scroll to position [1033, 0]
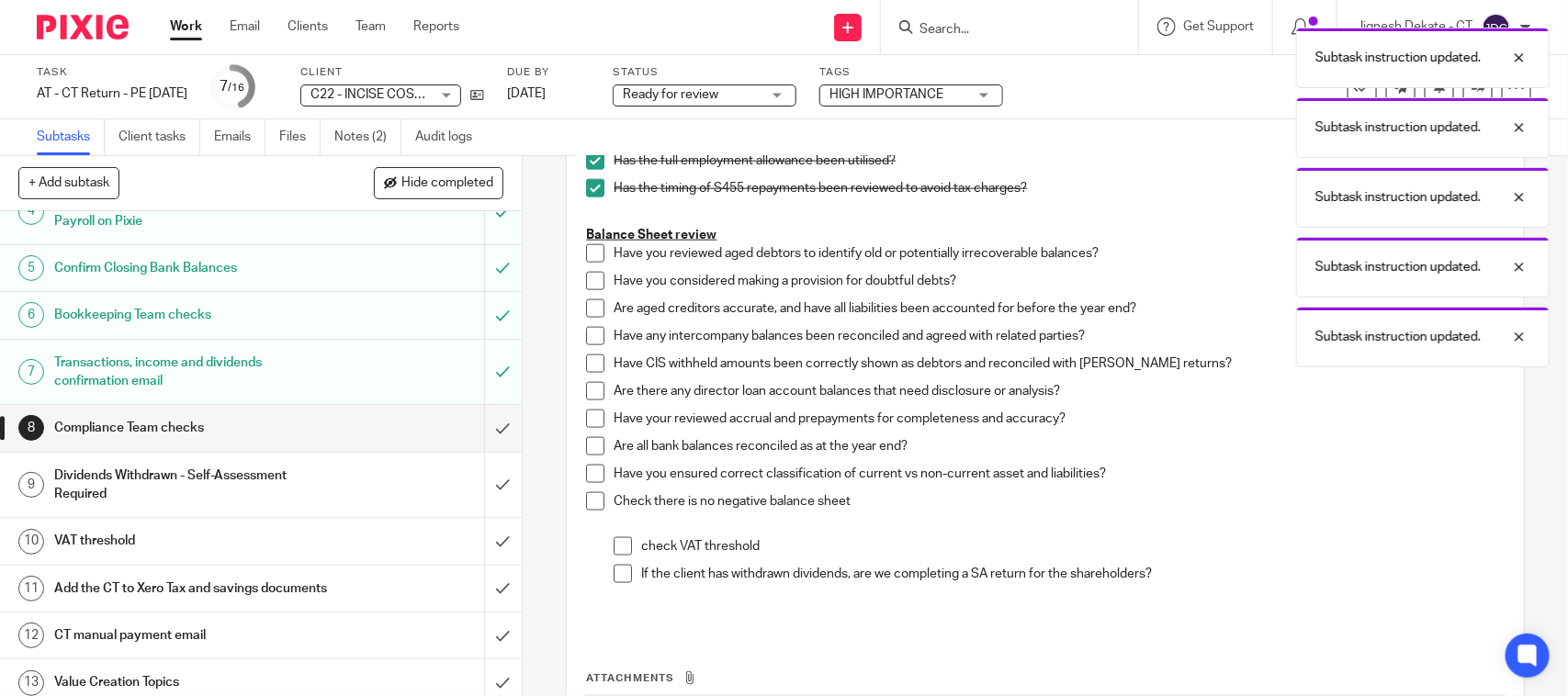
click at [593, 251] on span at bounding box center [595, 254] width 18 height 18
click at [588, 280] on span at bounding box center [595, 280] width 18 height 18
click at [586, 300] on span at bounding box center [595, 308] width 18 height 18
click at [586, 332] on span at bounding box center [595, 336] width 18 height 18
click at [589, 358] on span at bounding box center [595, 364] width 18 height 18
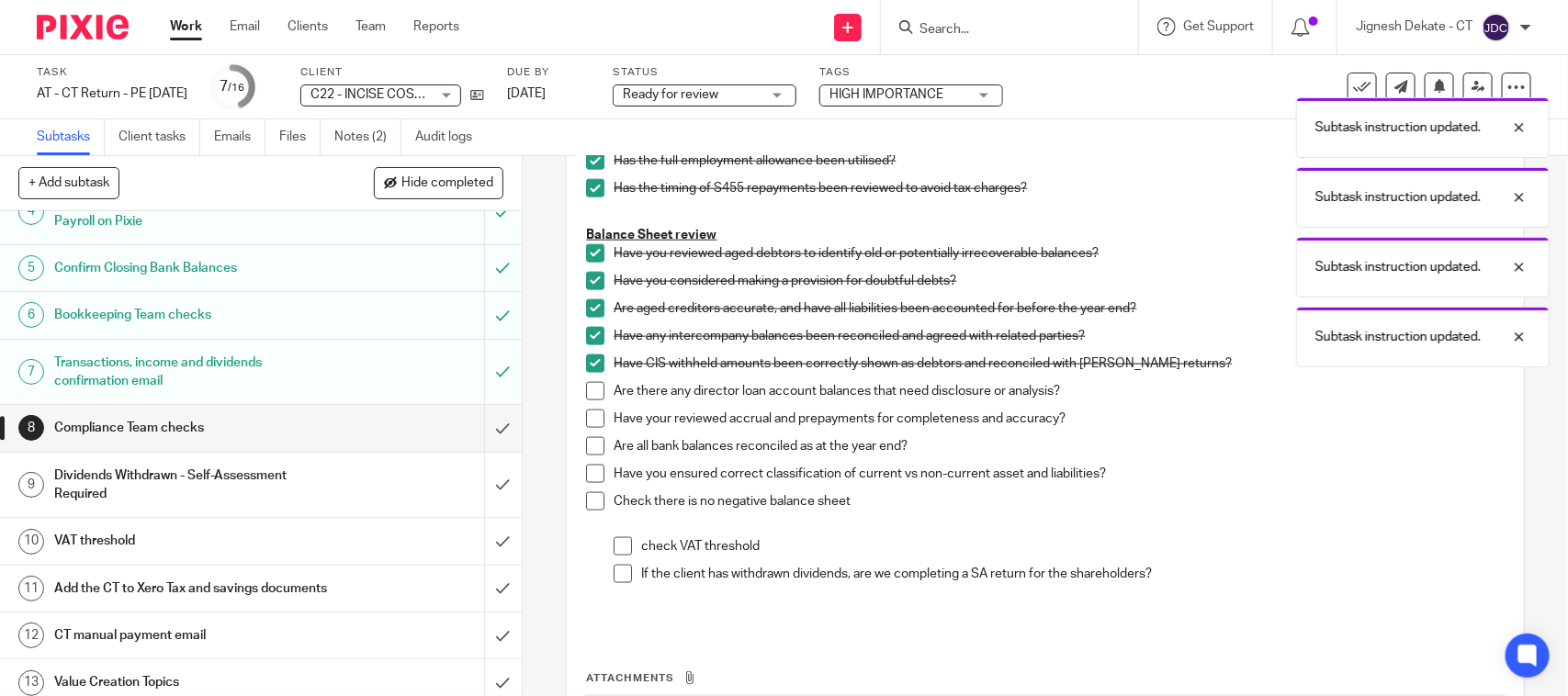
click at [586, 395] on span at bounding box center [595, 391] width 18 height 18
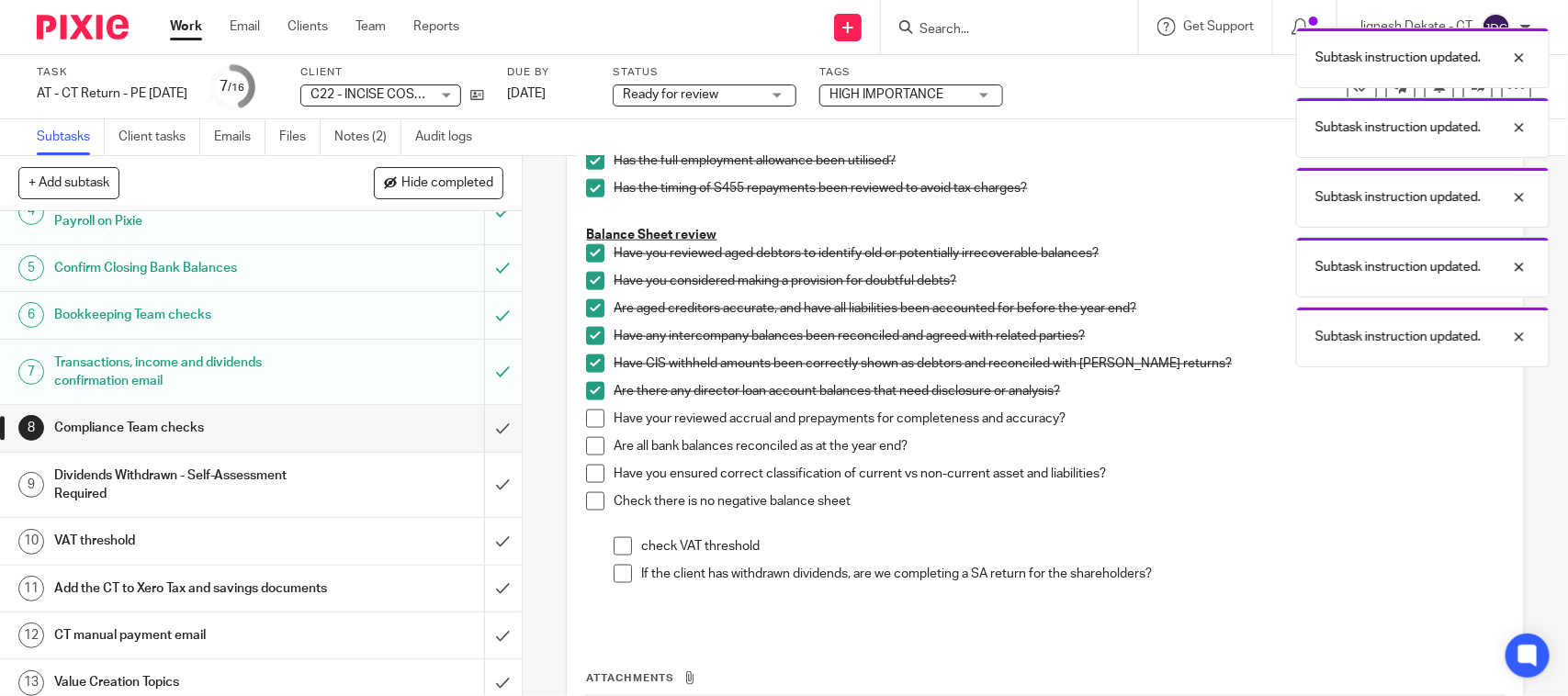
click at [586, 423] on span at bounding box center [595, 419] width 18 height 18
click at [589, 441] on span at bounding box center [595, 446] width 18 height 18
click at [589, 470] on span at bounding box center [595, 474] width 18 height 18
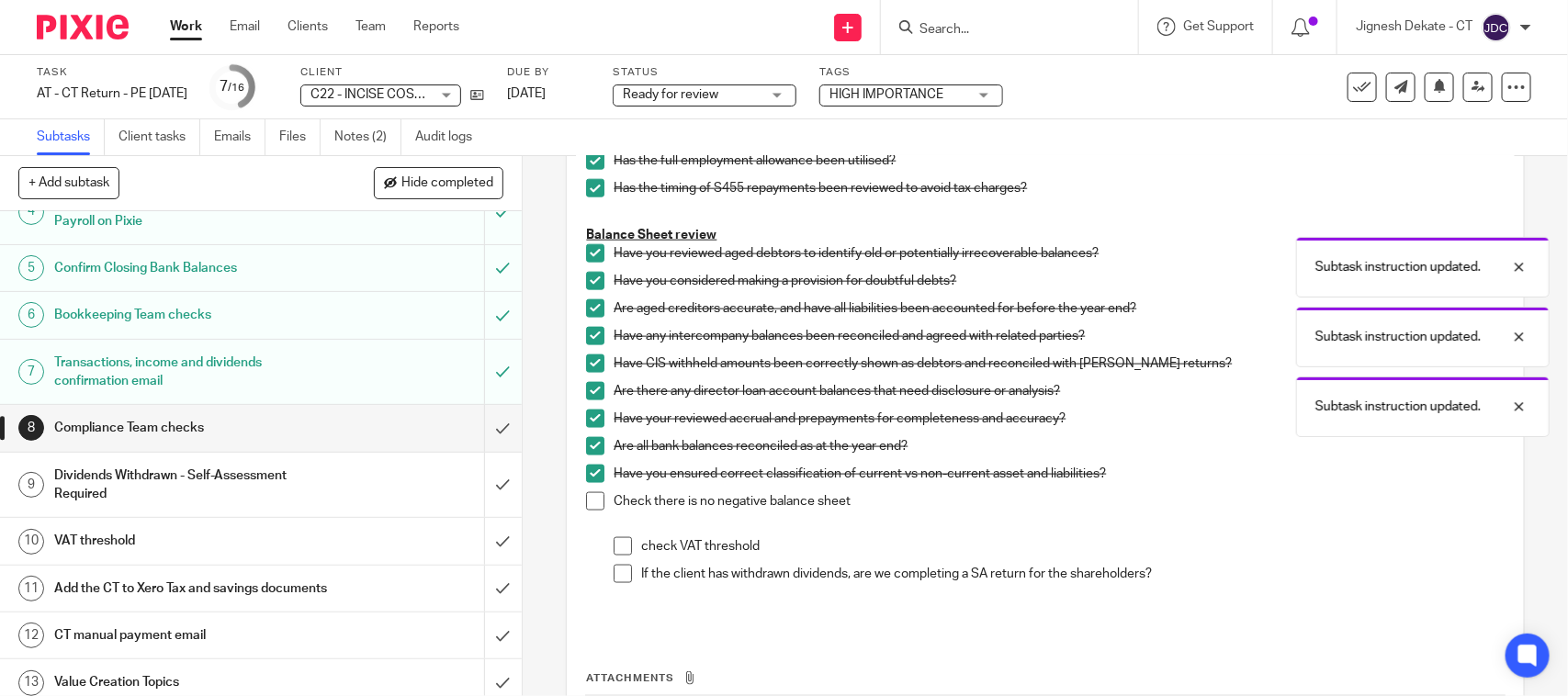
click at [589, 497] on span at bounding box center [595, 501] width 18 height 18
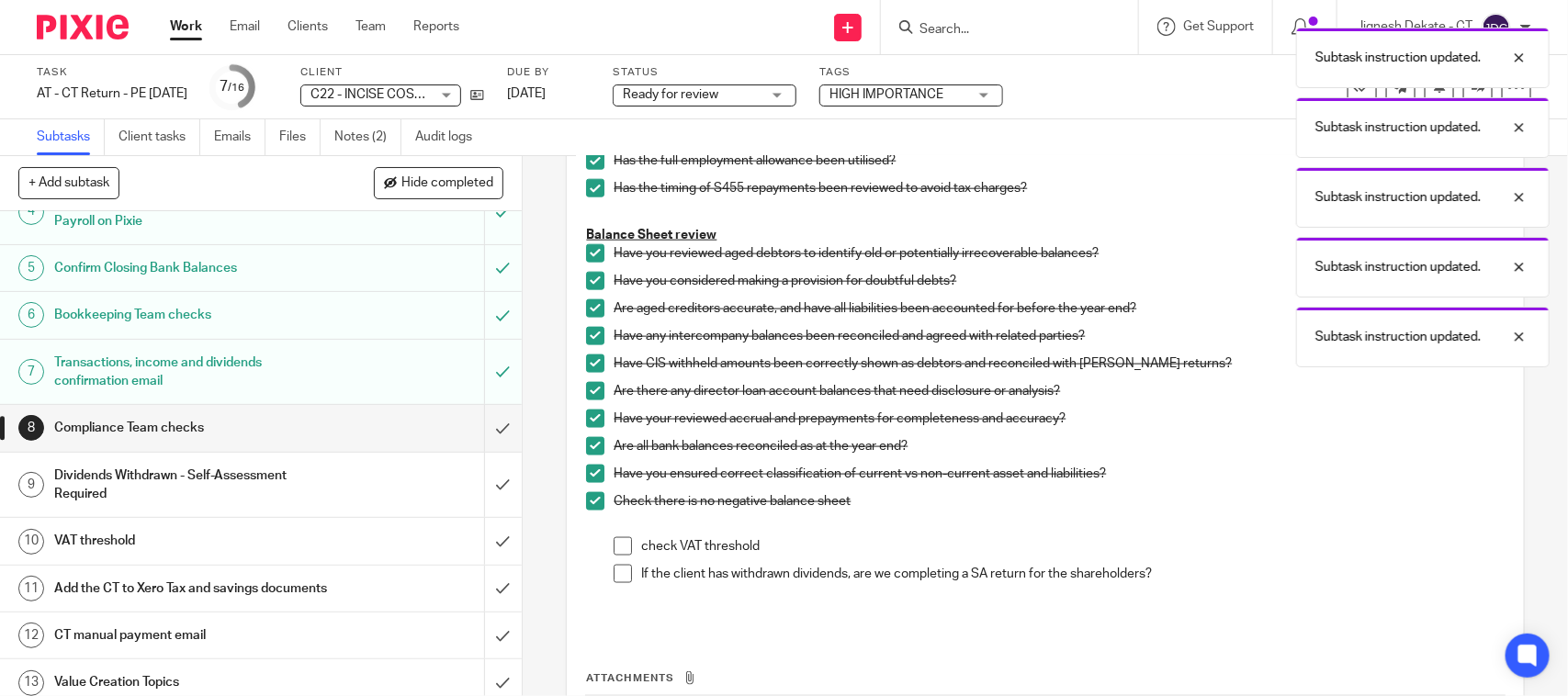
click at [617, 538] on span at bounding box center [622, 547] width 18 height 18
click at [615, 566] on span at bounding box center [622, 574] width 18 height 18
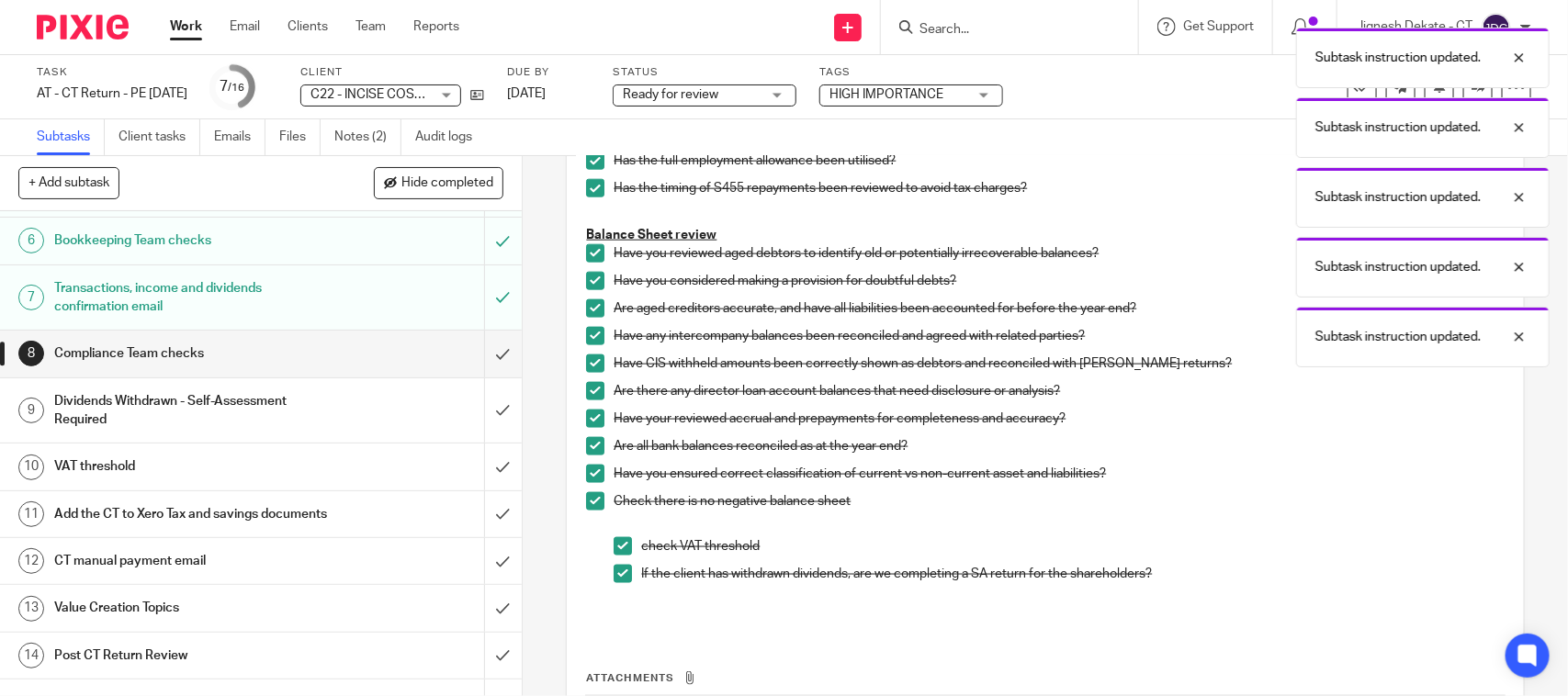
scroll to position [344, 0]
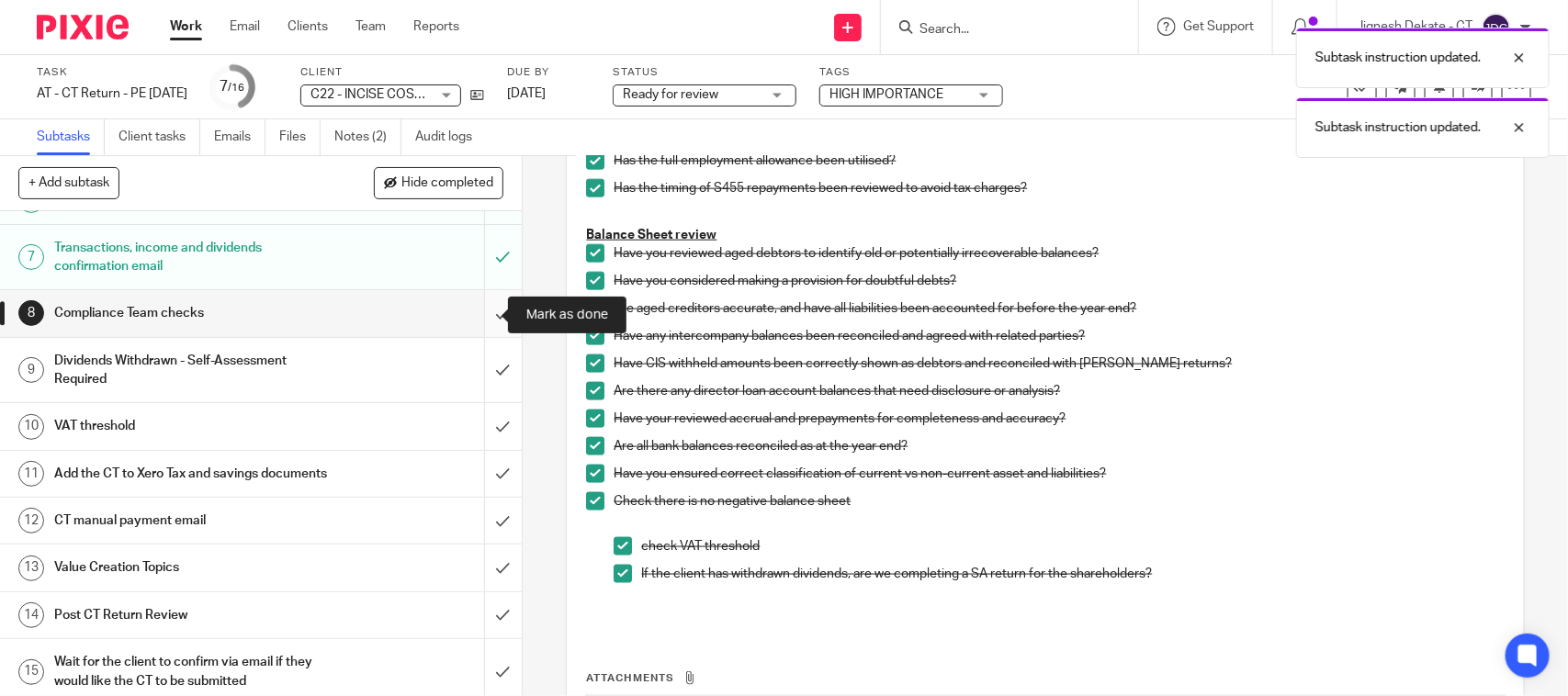
click at [476, 313] on input "submit" at bounding box center [261, 313] width 522 height 46
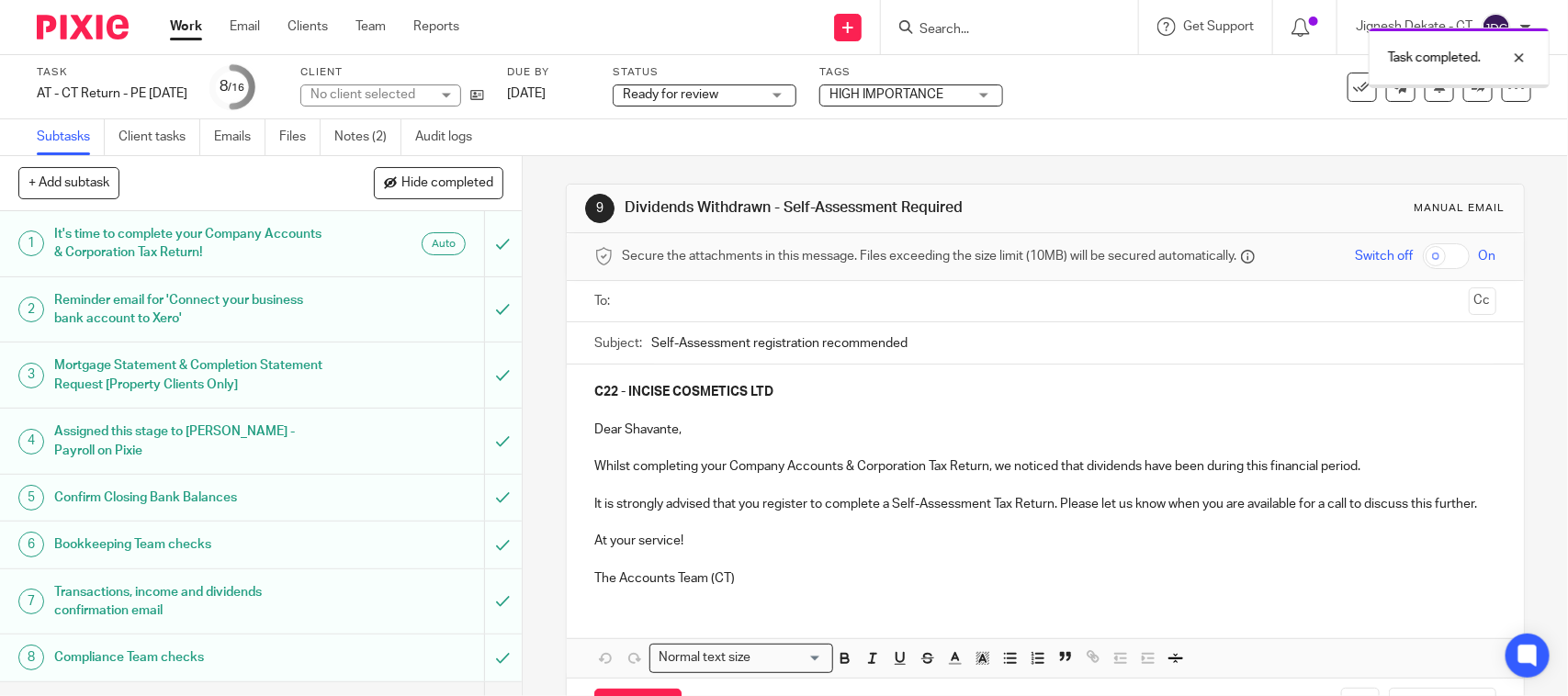
scroll to position [440, 0]
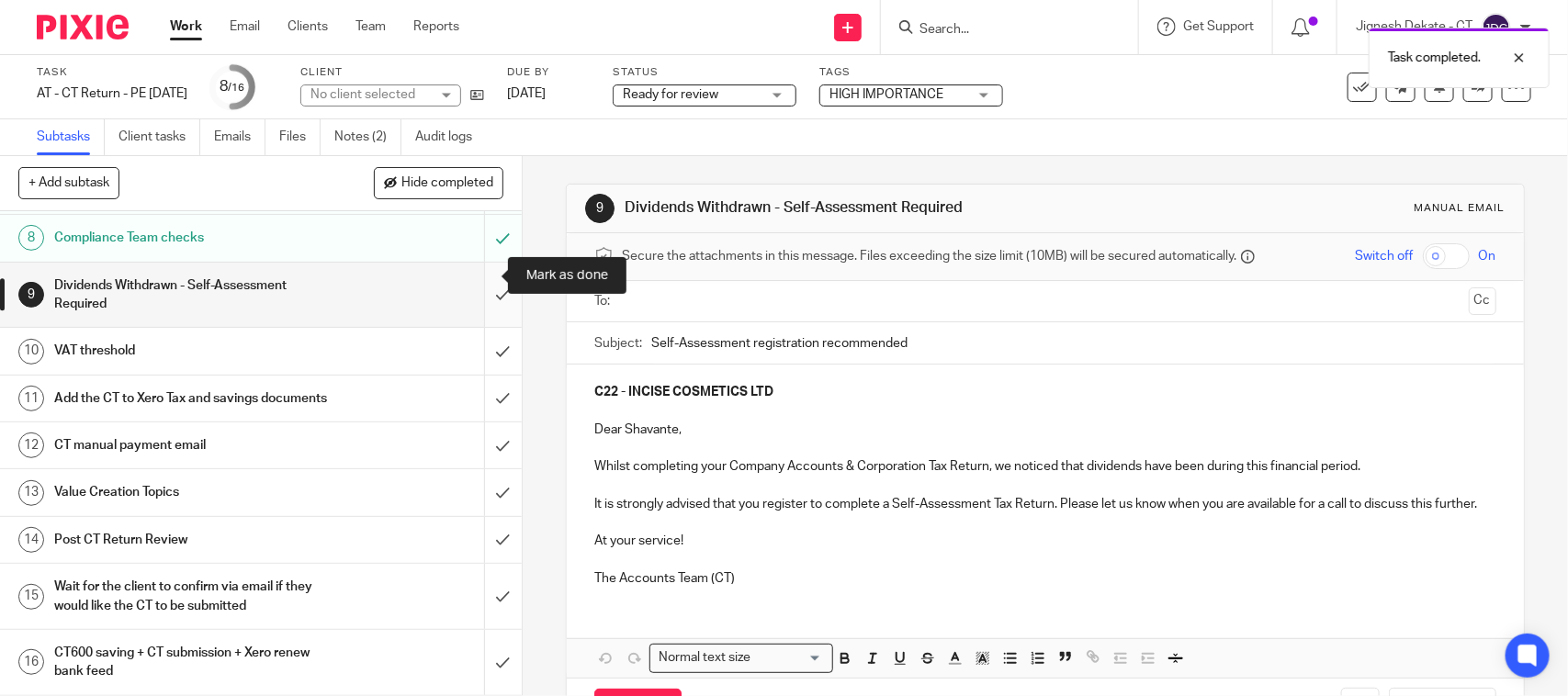
click at [471, 280] on input "submit" at bounding box center [261, 295] width 522 height 66
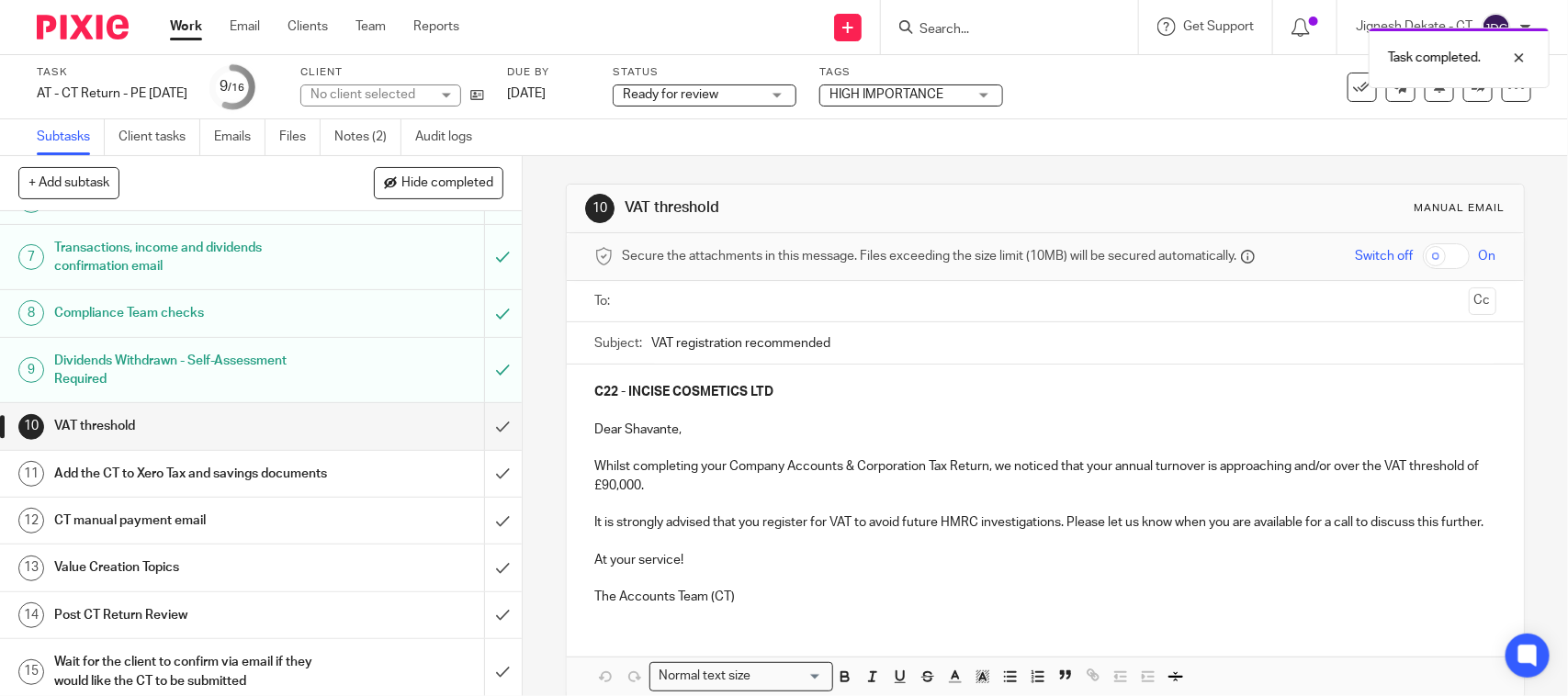
scroll to position [440, 0]
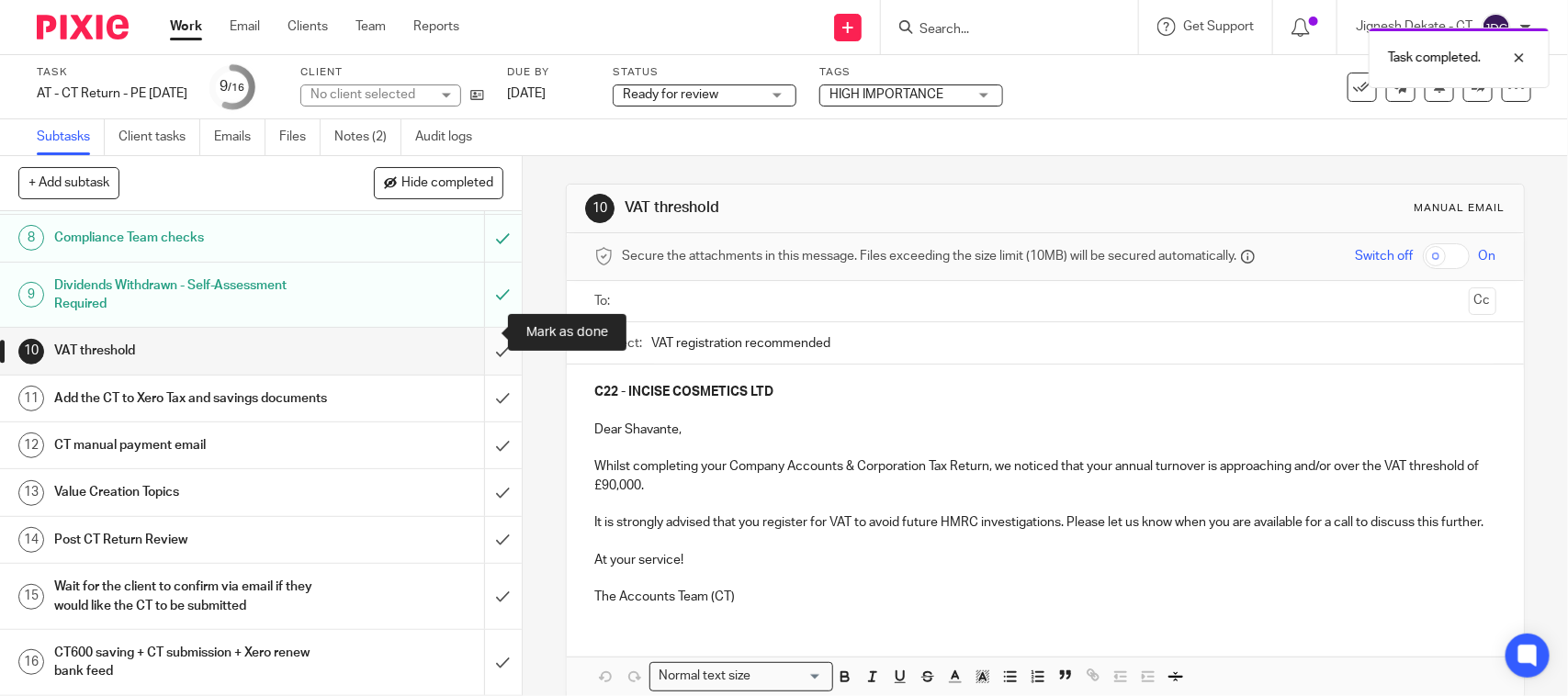
click at [487, 331] on input "submit" at bounding box center [261, 351] width 522 height 46
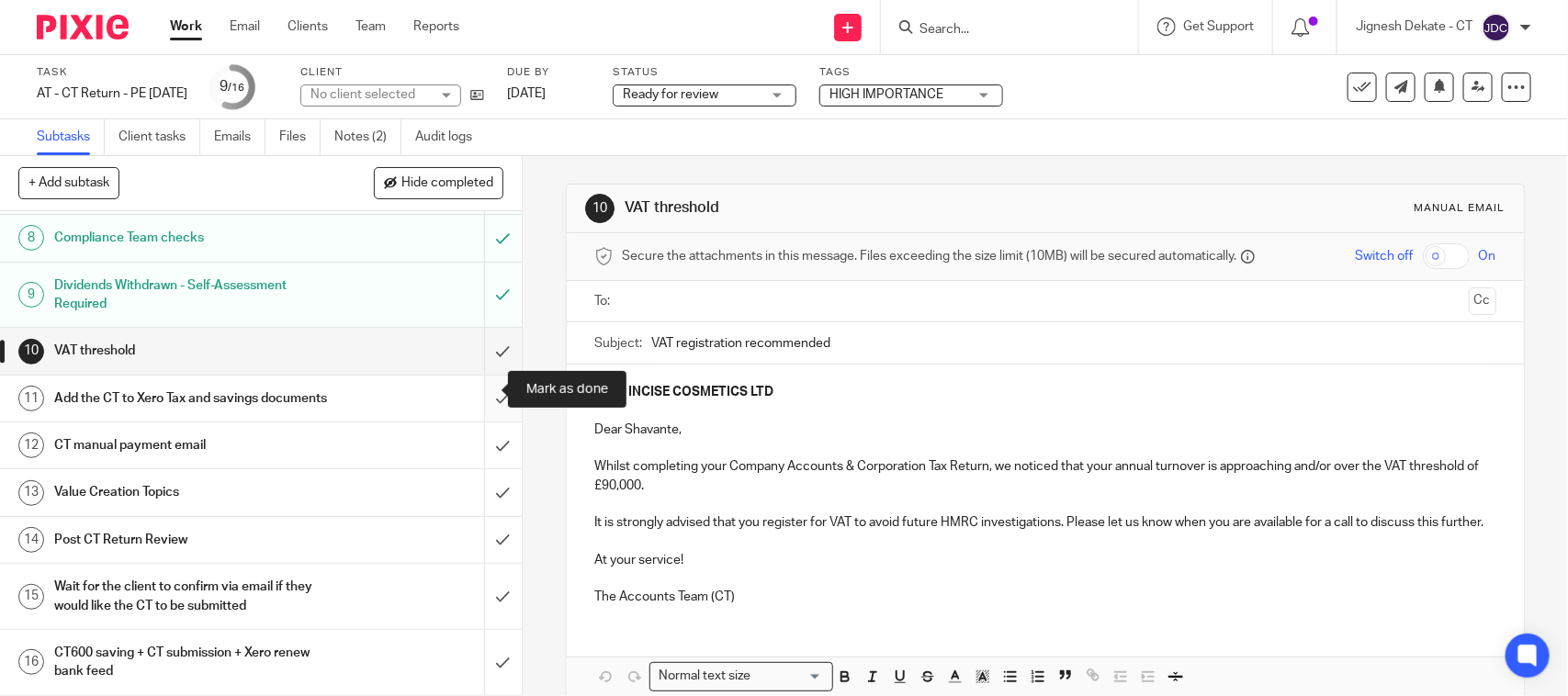
click at [476, 391] on input "submit" at bounding box center [261, 399] width 522 height 46
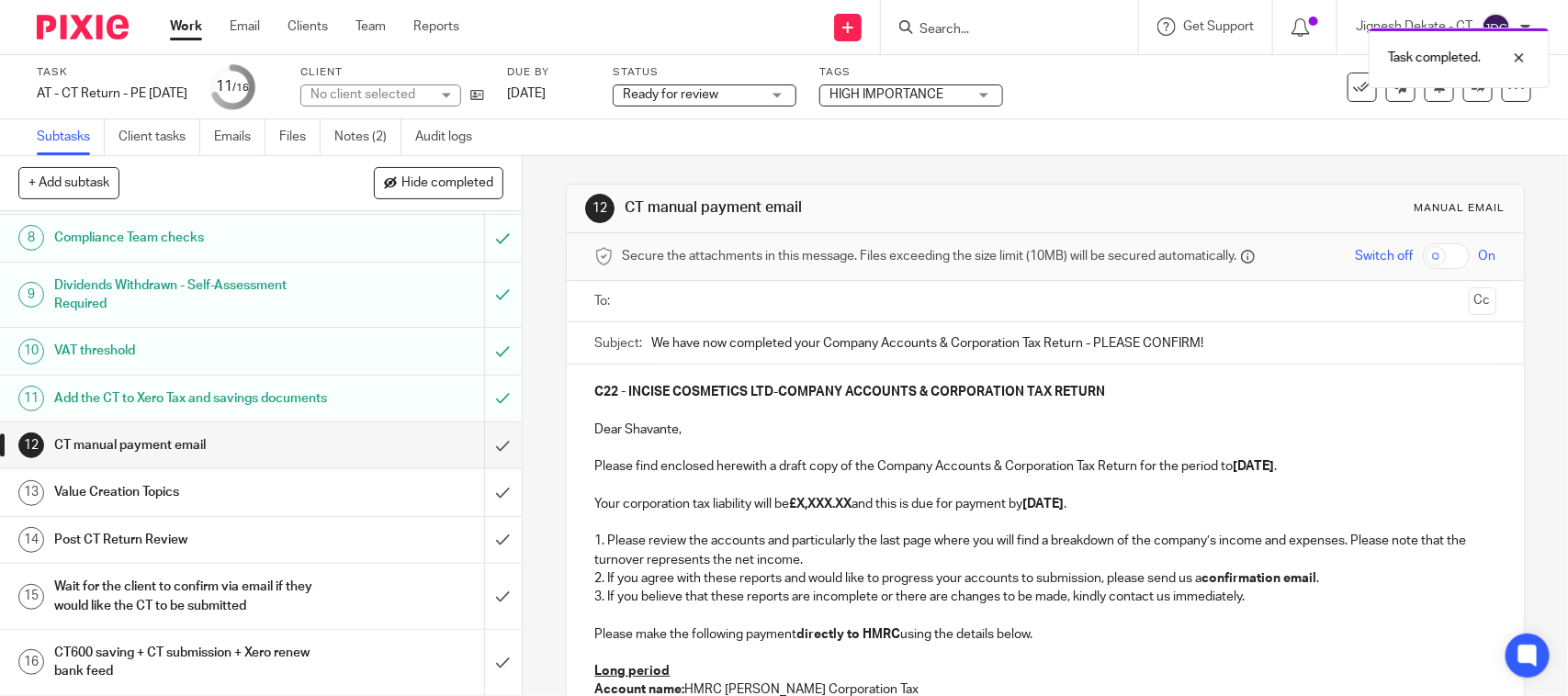
scroll to position [440, 0]
click at [795, 511] on strong "£X,XXX.XX" at bounding box center [820, 504] width 63 height 13
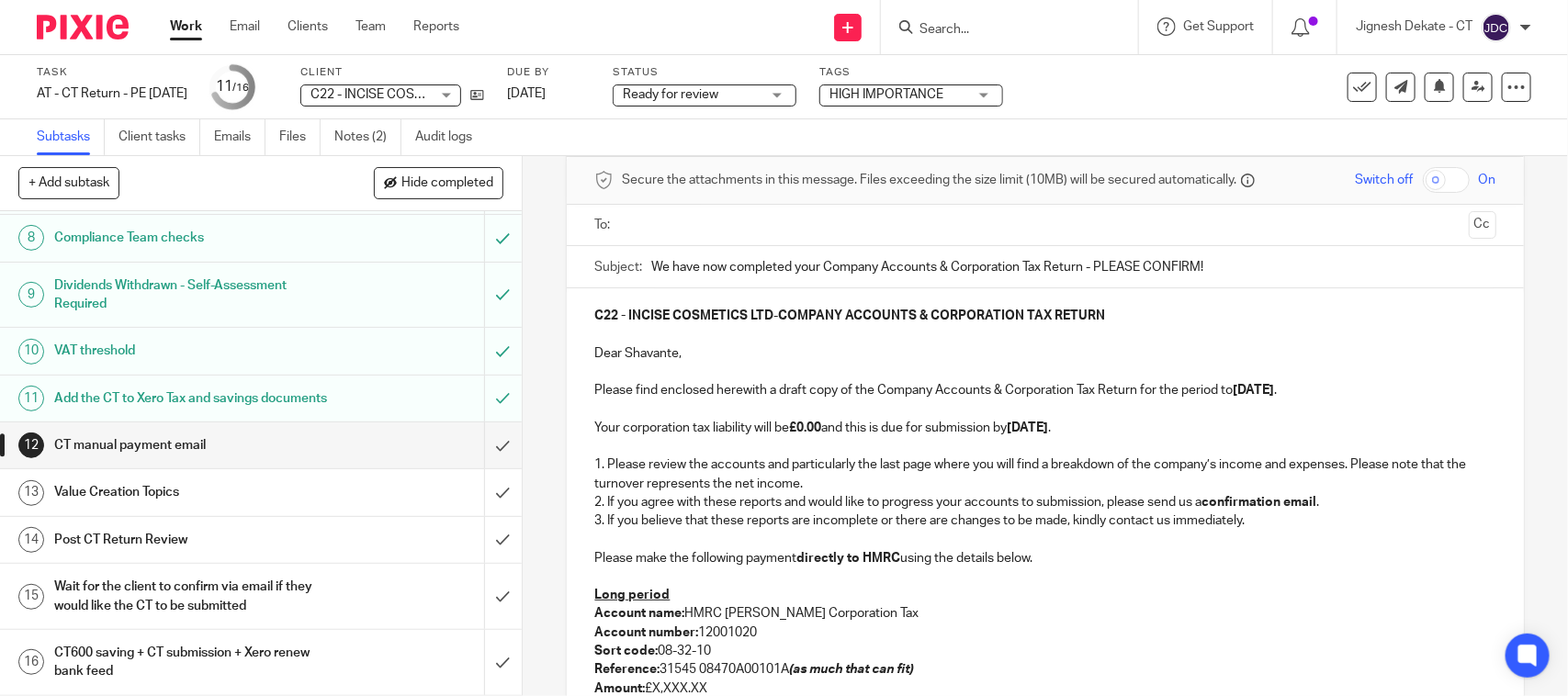
scroll to position [114, 0]
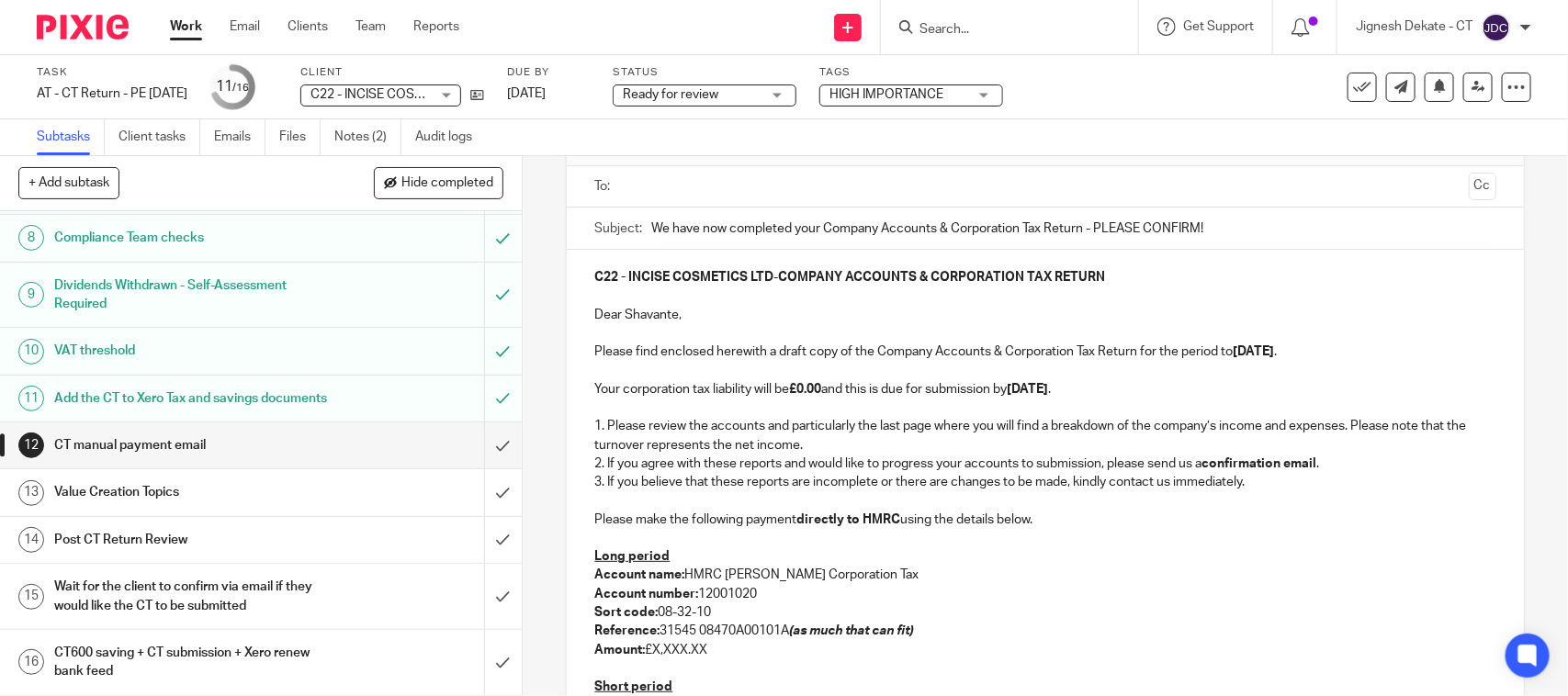
click at [664, 507] on p at bounding box center [1045, 500] width 901 height 18
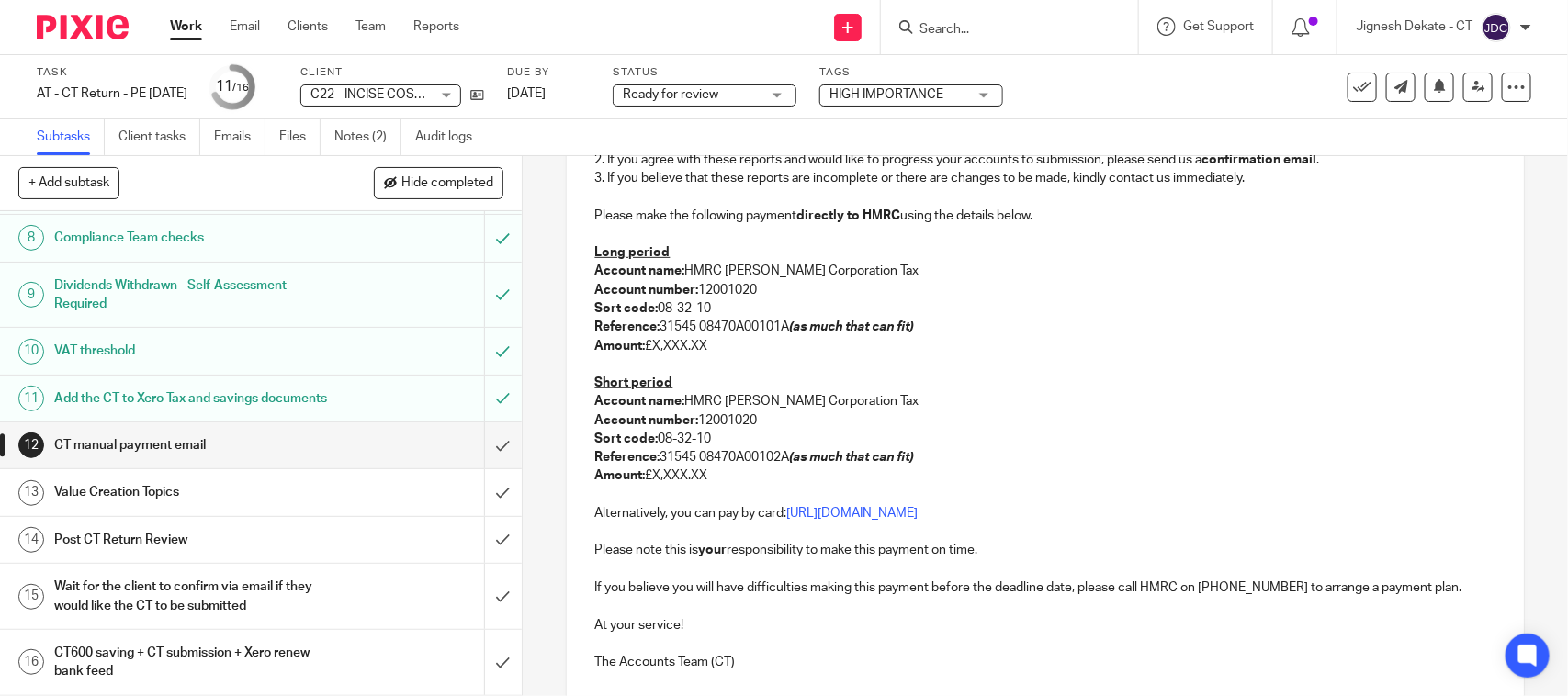
scroll to position [459, 0]
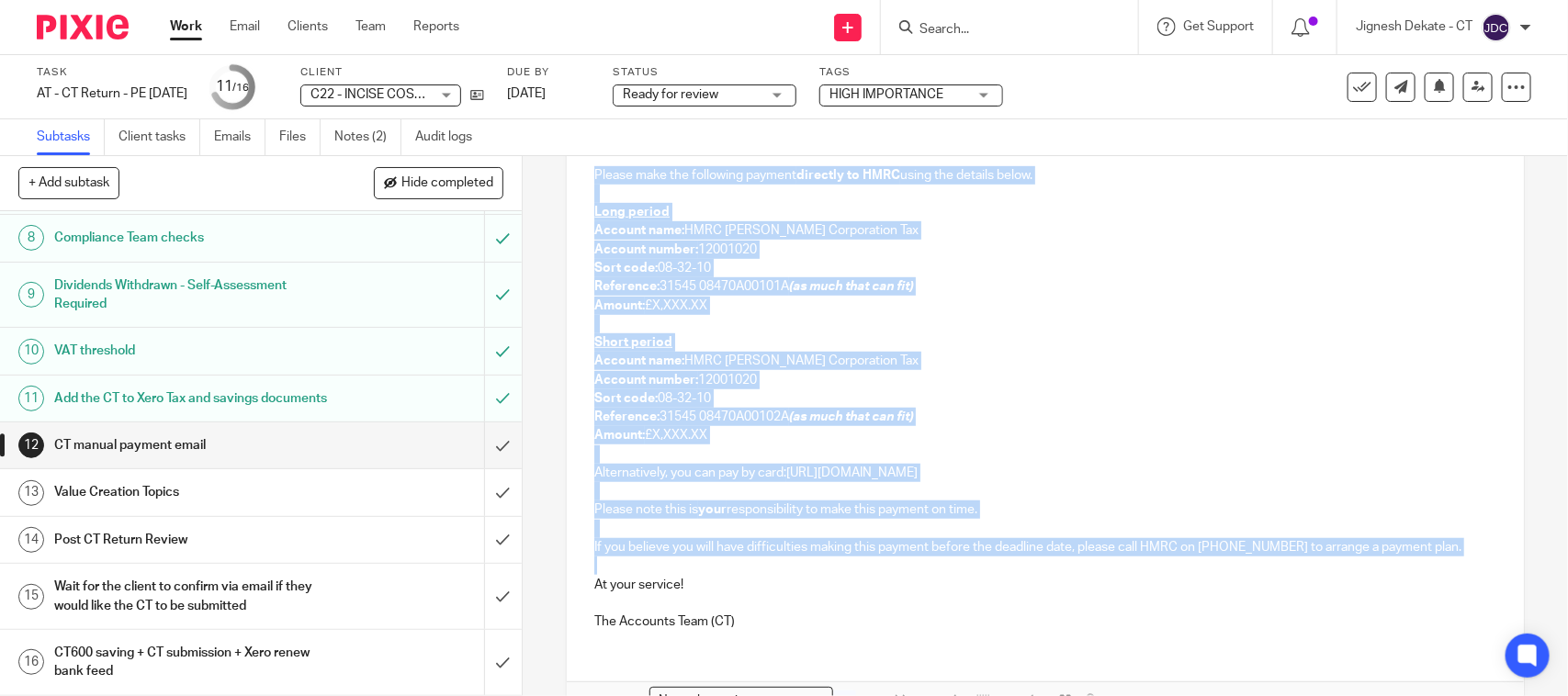
click at [710, 563] on p at bounding box center [1045, 566] width 901 height 18
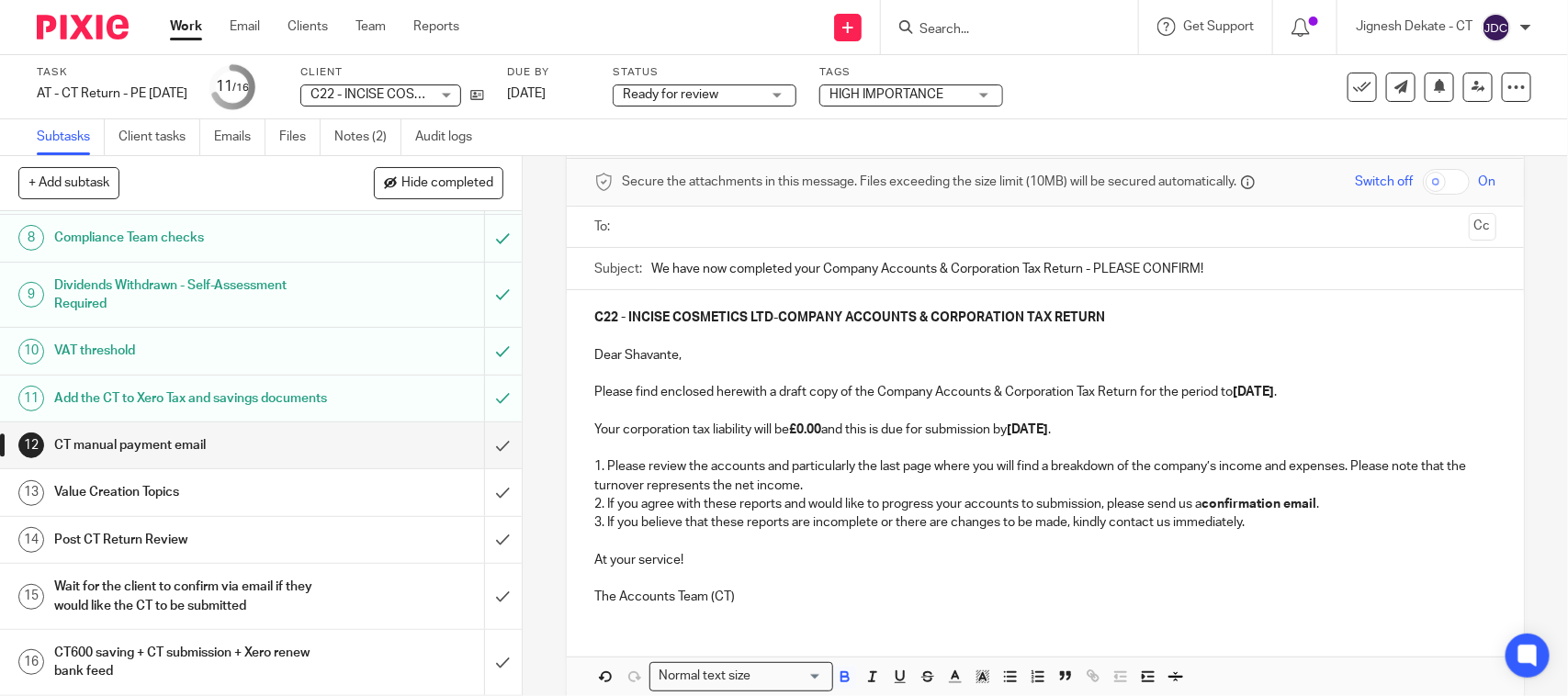
scroll to position [69, 0]
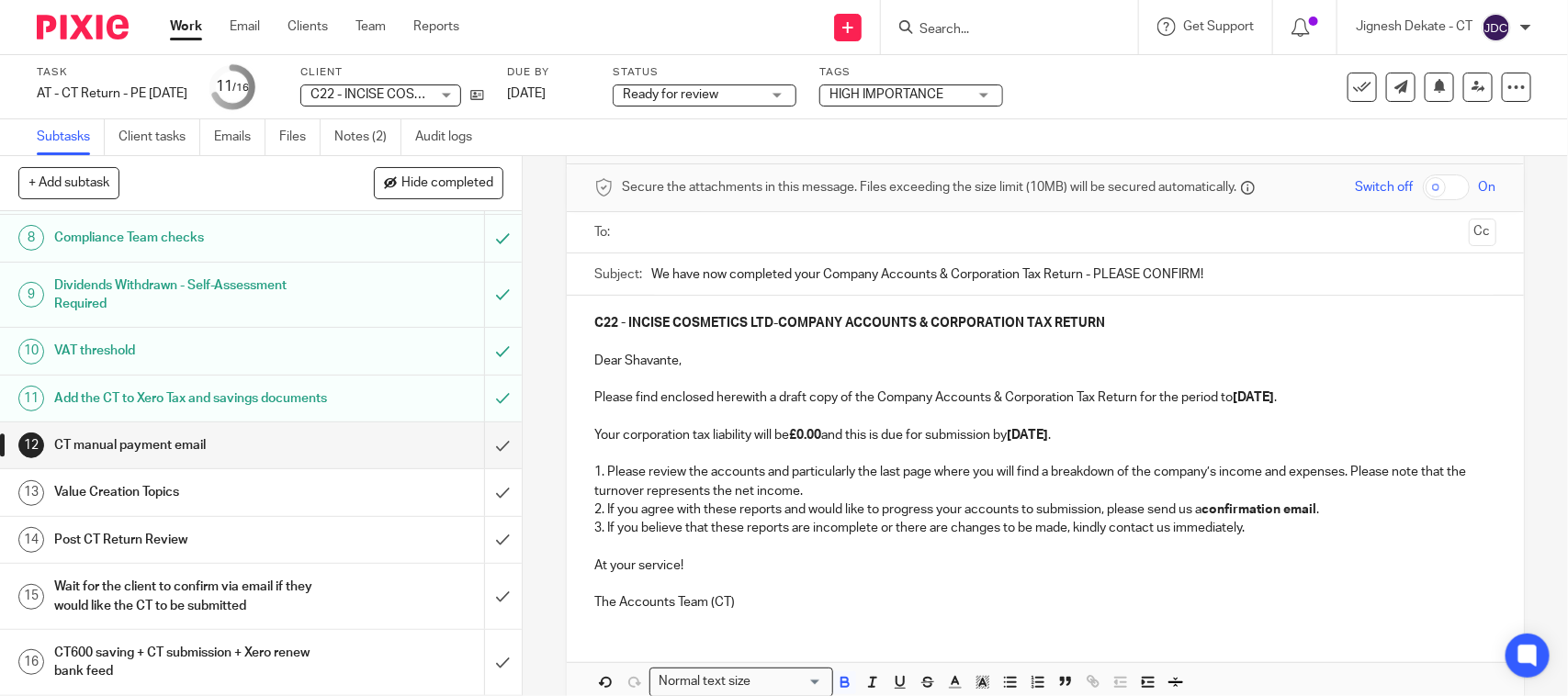
click at [751, 596] on p "The Accounts Team (CT)" at bounding box center [1045, 603] width 901 height 18
click at [1186, 448] on p at bounding box center [1045, 453] width 901 height 18
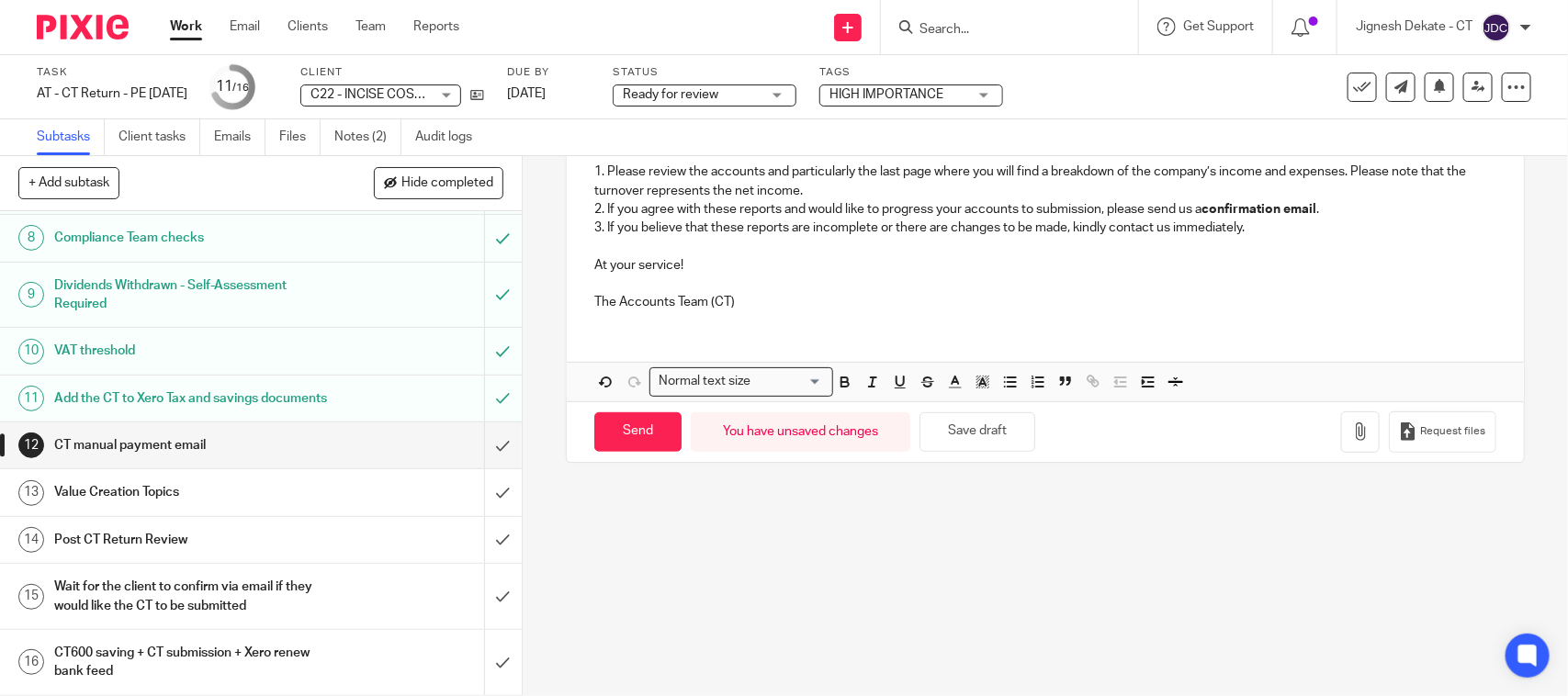
scroll to position [414, 0]
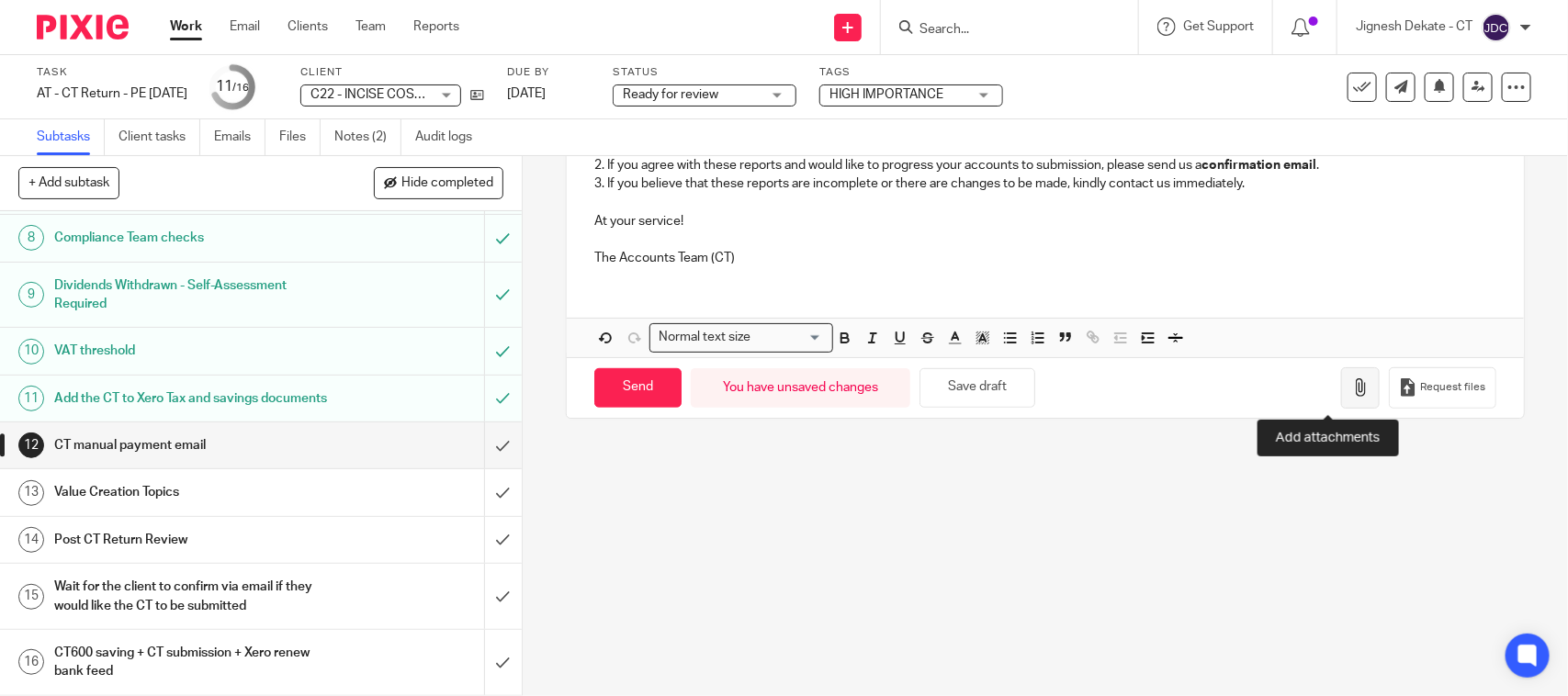
click at [1351, 389] on icon "button" at bounding box center [1360, 388] width 18 height 18
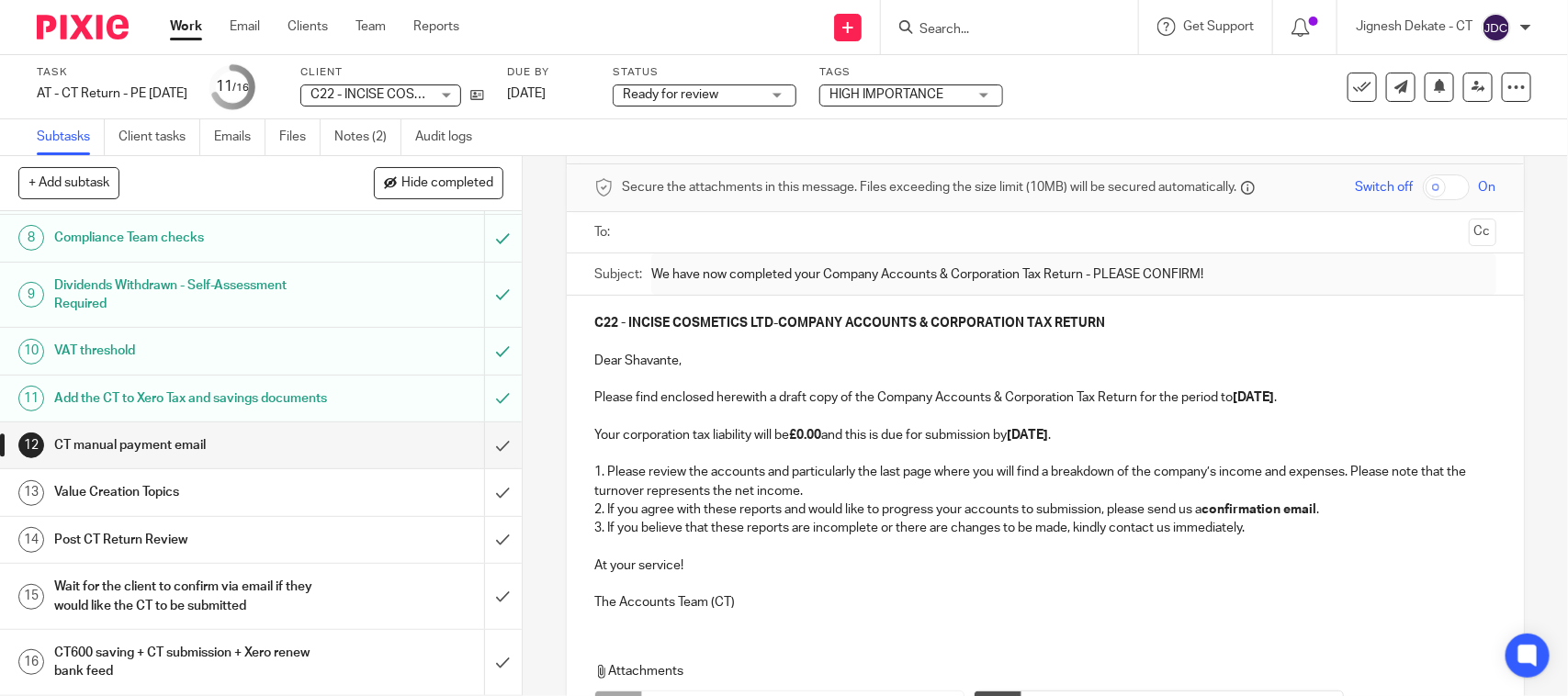
scroll to position [0, 0]
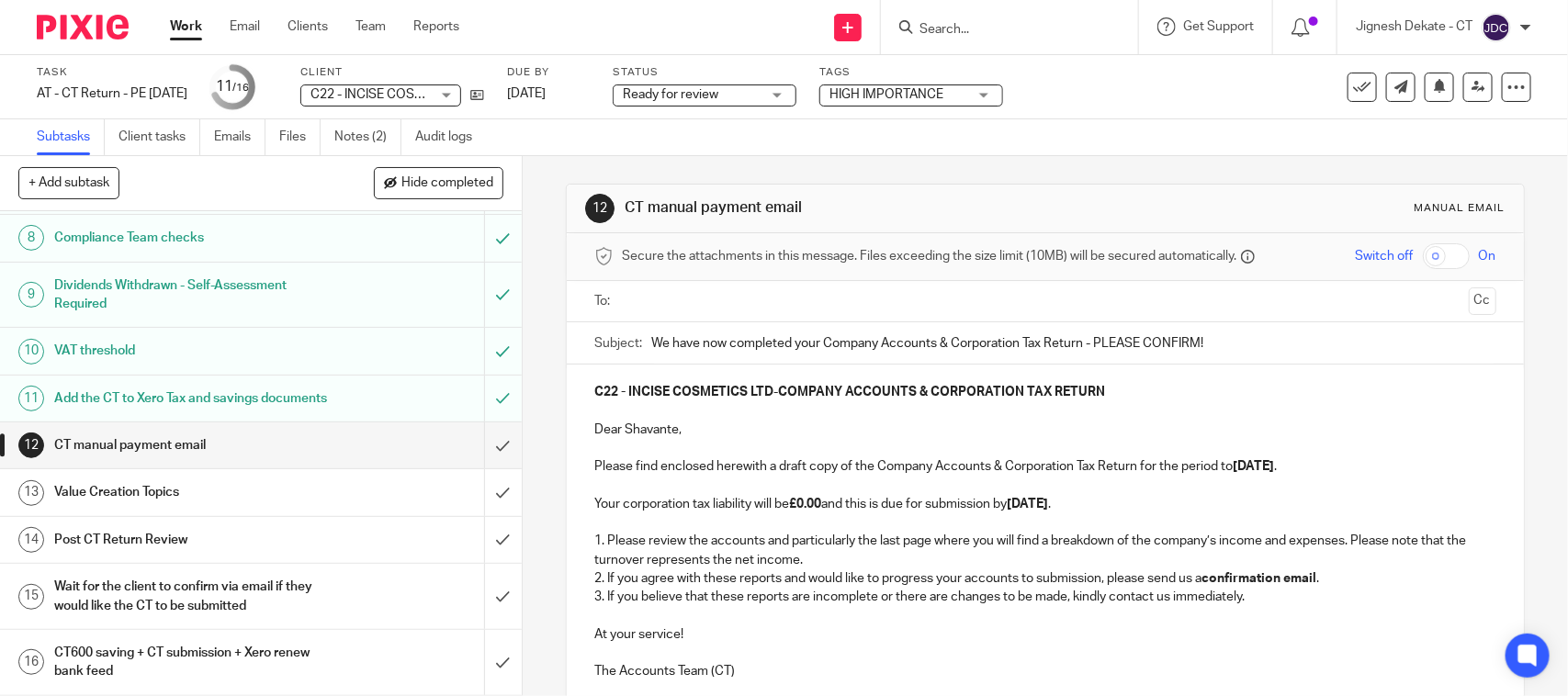
click at [773, 308] on input "text" at bounding box center [1044, 301] width 832 height 21
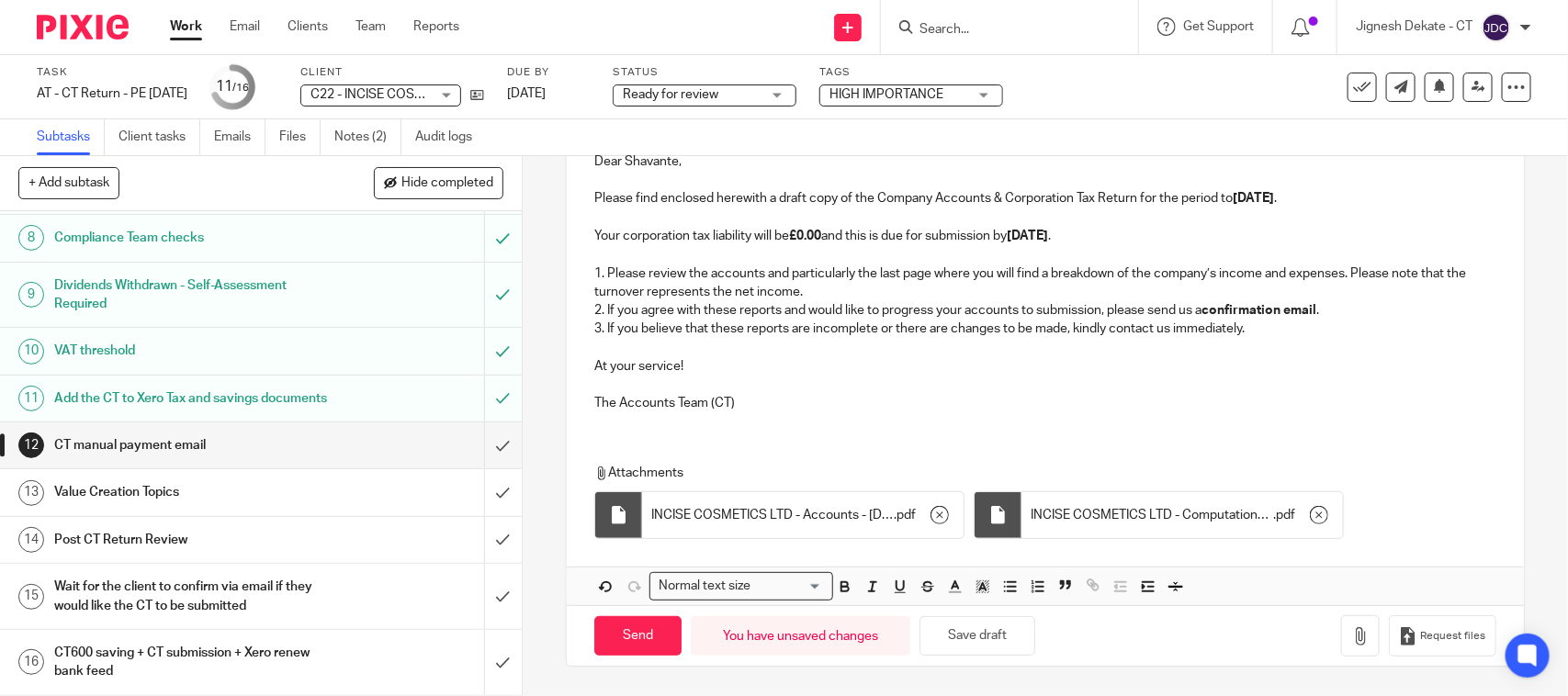
scroll to position [344, 0]
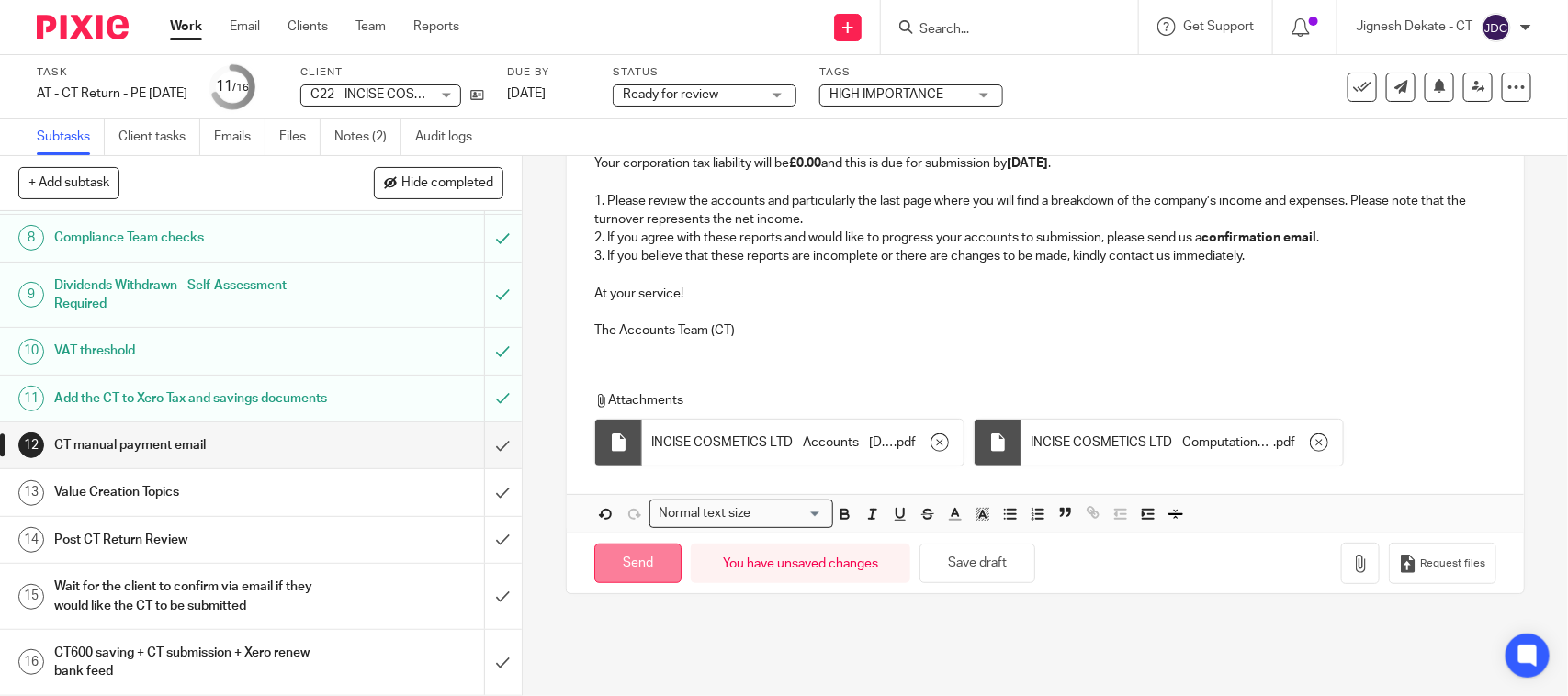
click at [626, 568] on input "Send" at bounding box center [638, 564] width 87 height 40
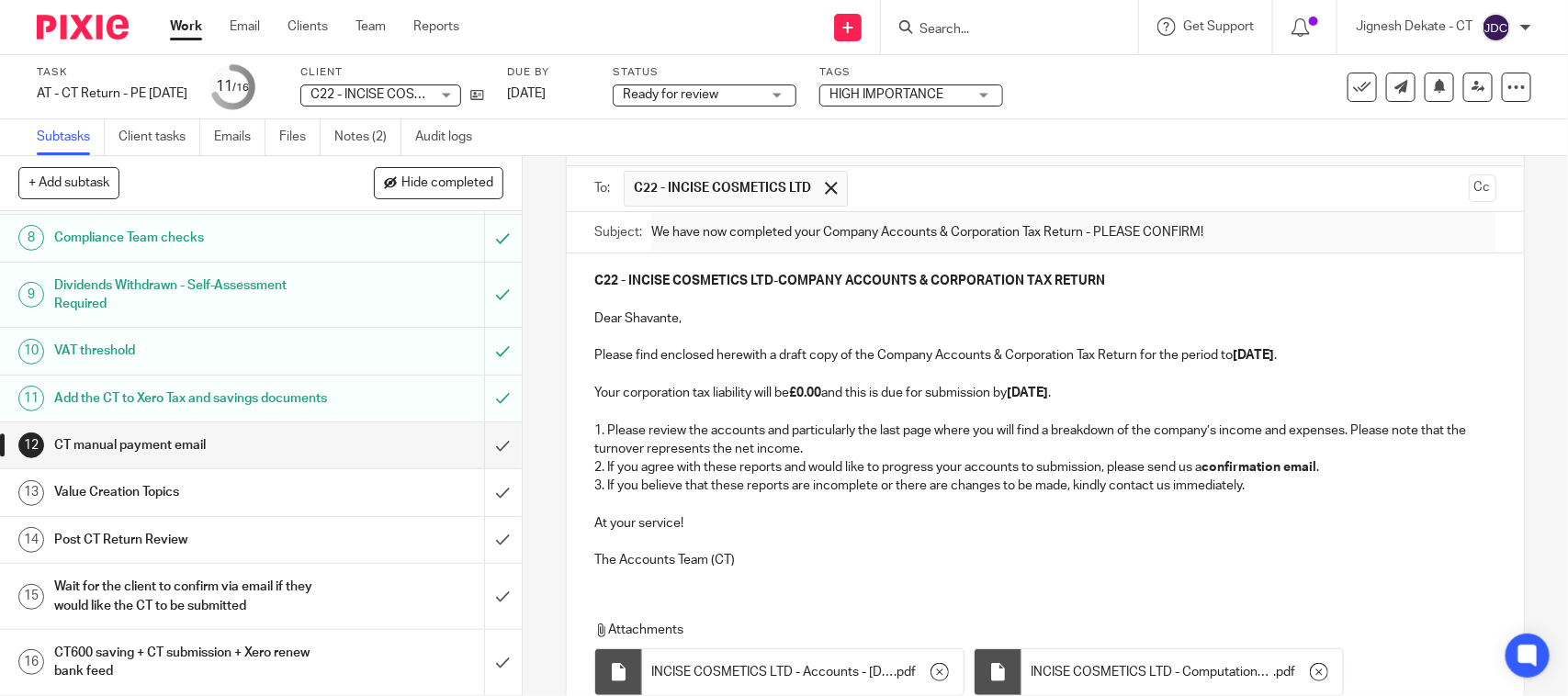
scroll to position [0, 0]
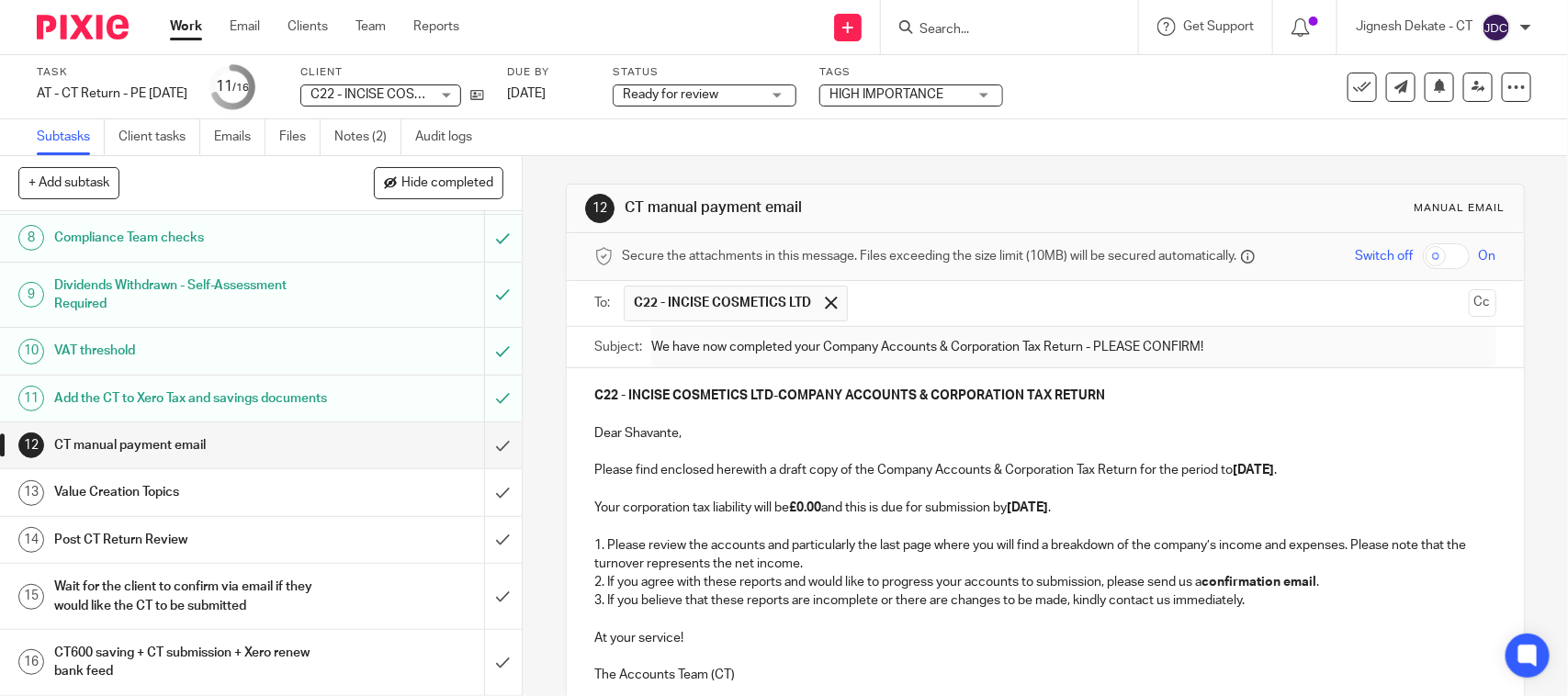
type input "Sent"
click at [343, 497] on div "Value Creation Topics" at bounding box center [261, 492] width 412 height 28
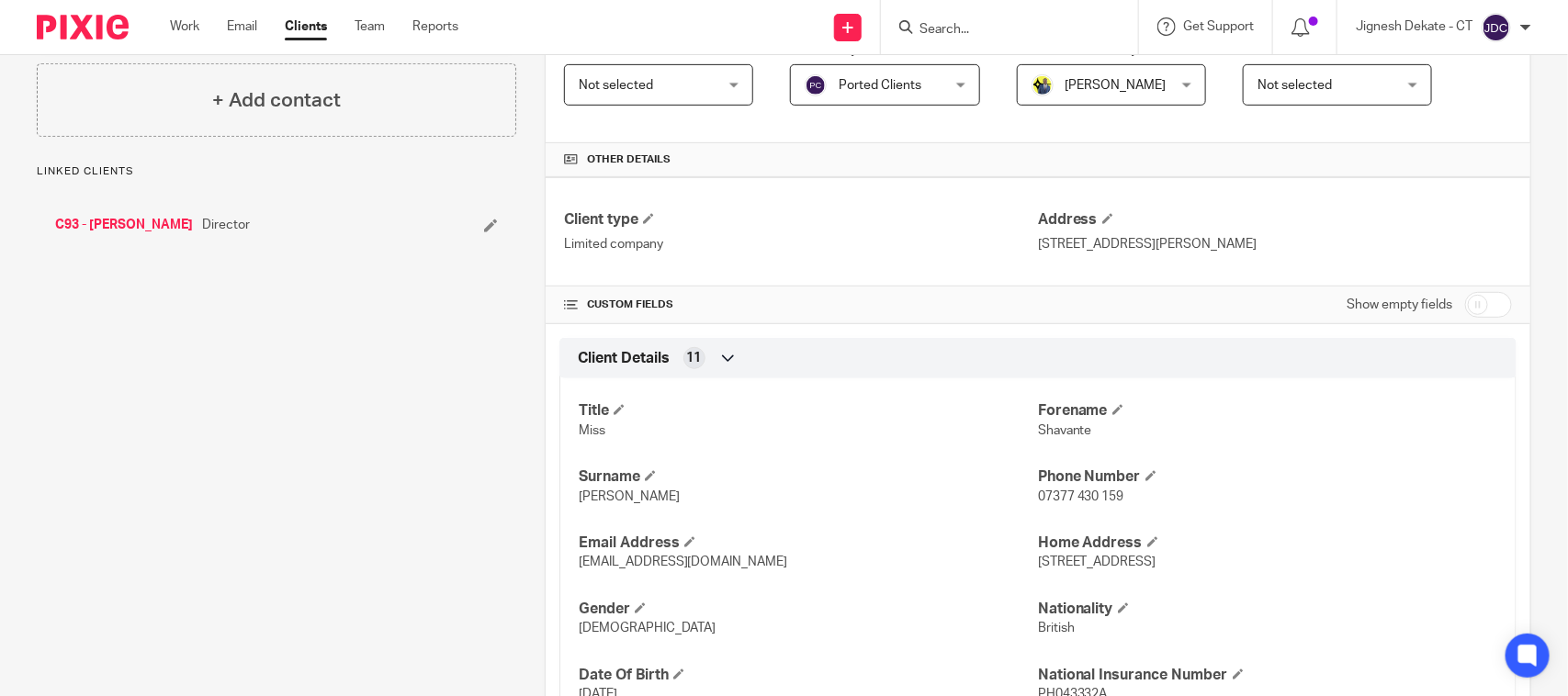
scroll to position [459, 0]
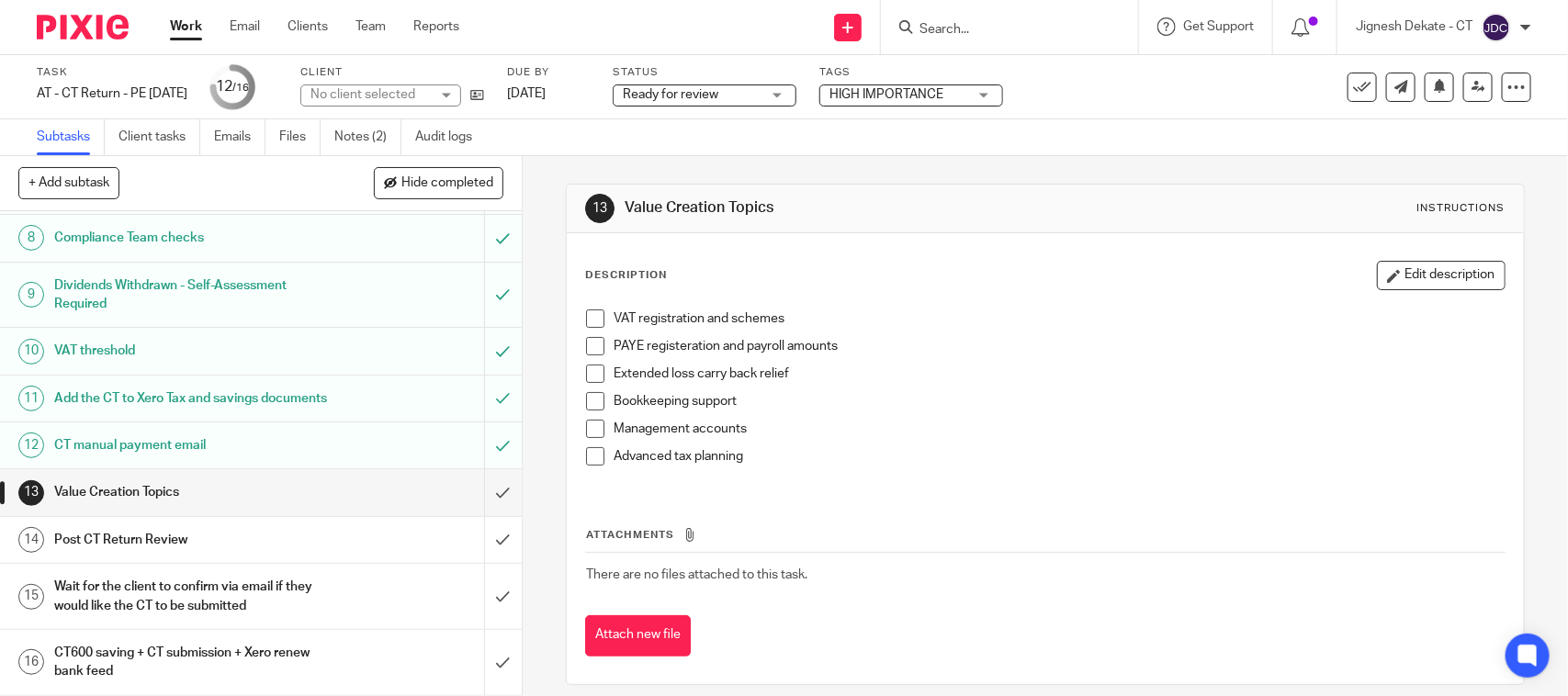
scroll to position [440, 0]
click at [351, 538] on div "Post CT Return Review" at bounding box center [261, 540] width 412 height 28
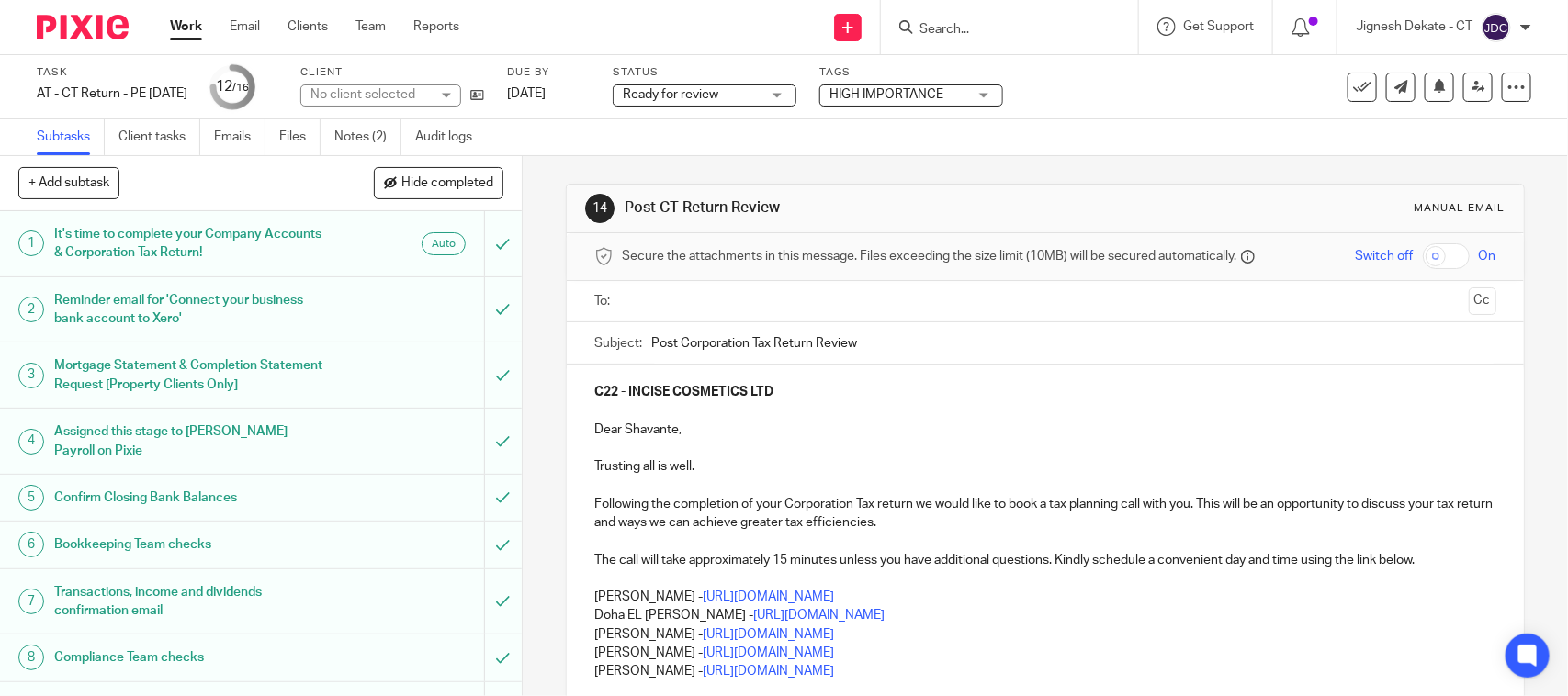
click at [768, 446] on p at bounding box center [1045, 448] width 901 height 18
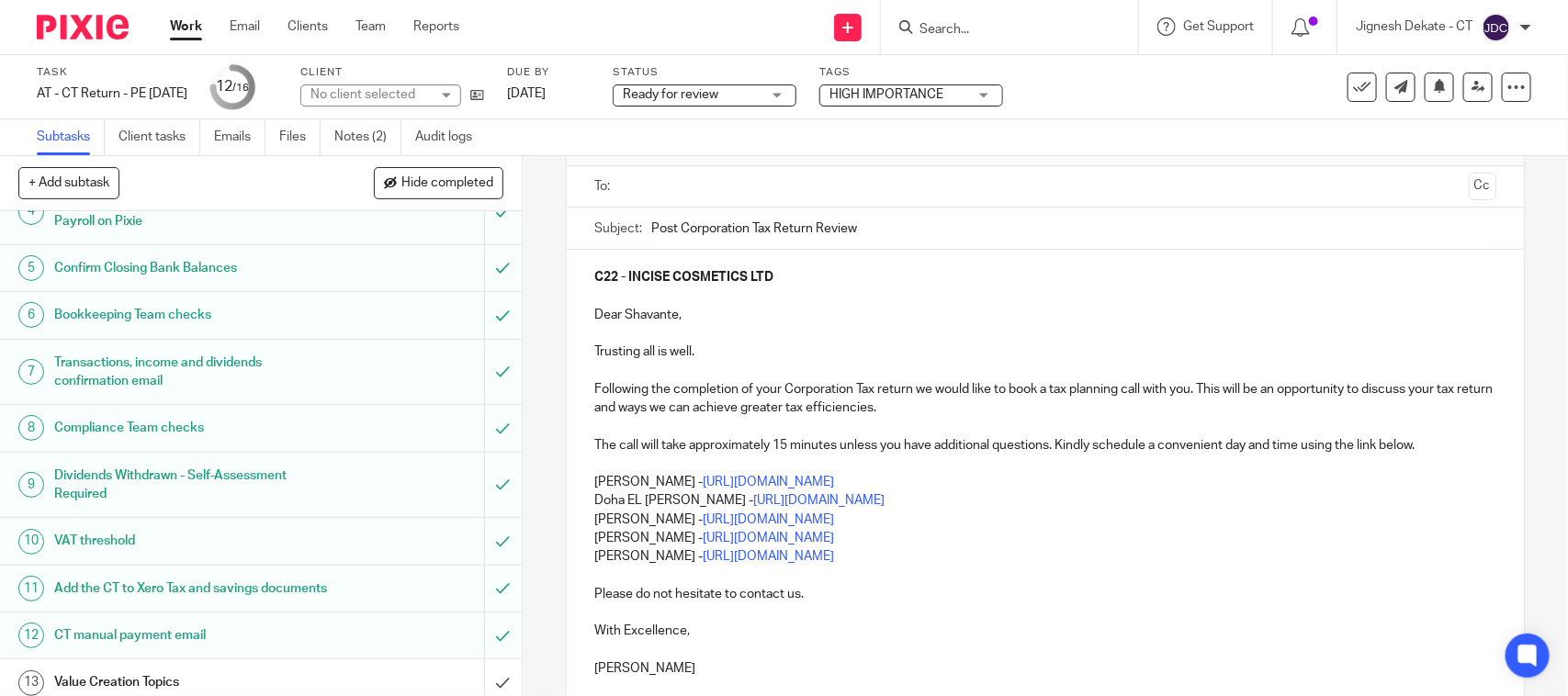
scroll to position [440, 0]
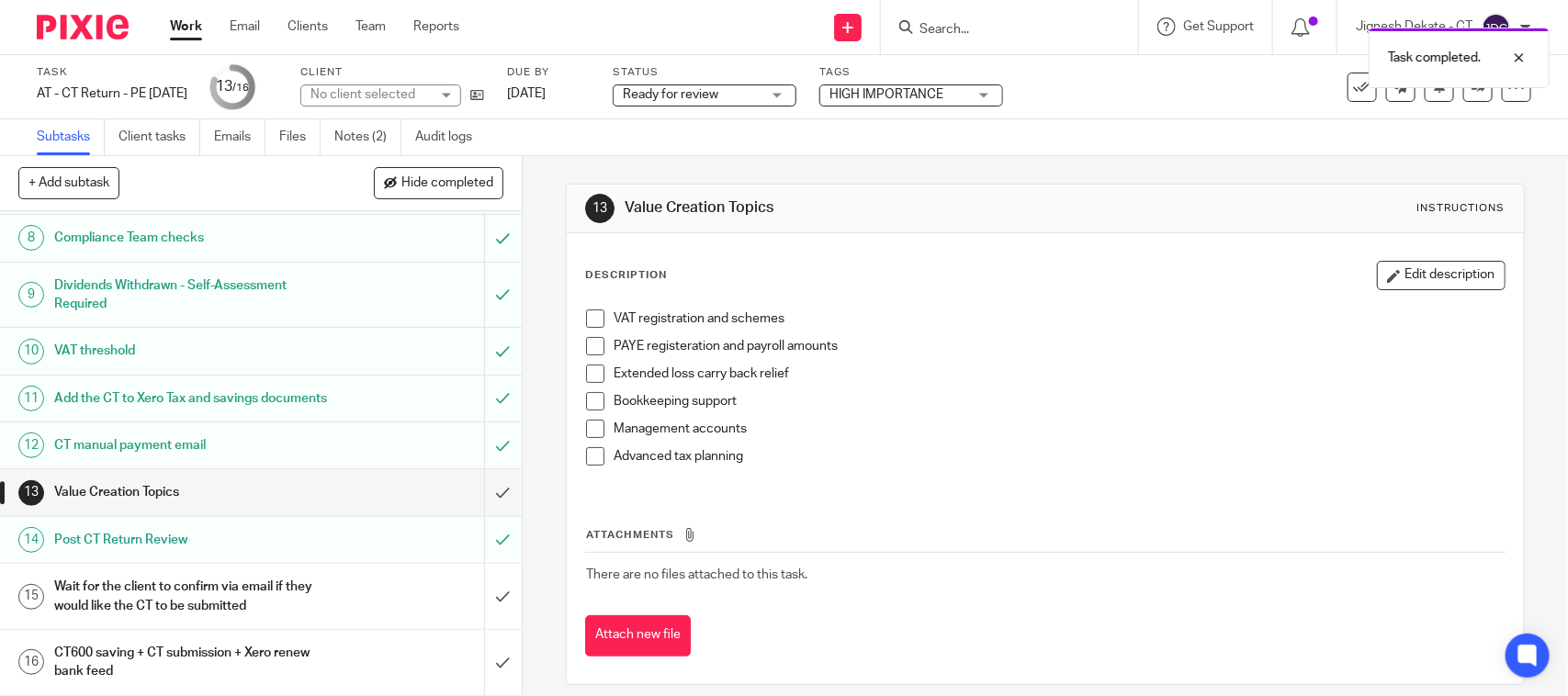
scroll to position [440, 0]
click at [286, 135] on link "Files" at bounding box center [300, 137] width 42 height 36
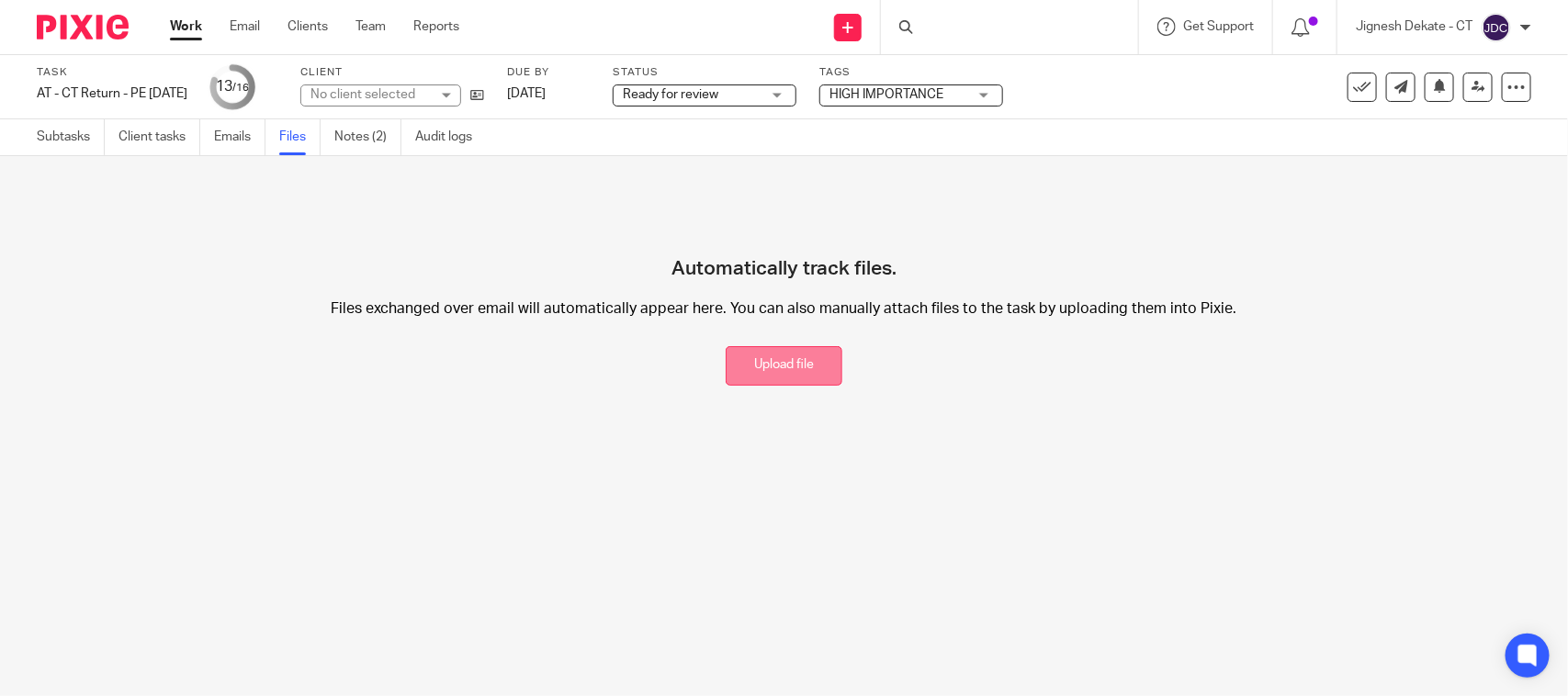
click at [791, 347] on button "Upload file" at bounding box center [784, 366] width 116 height 40
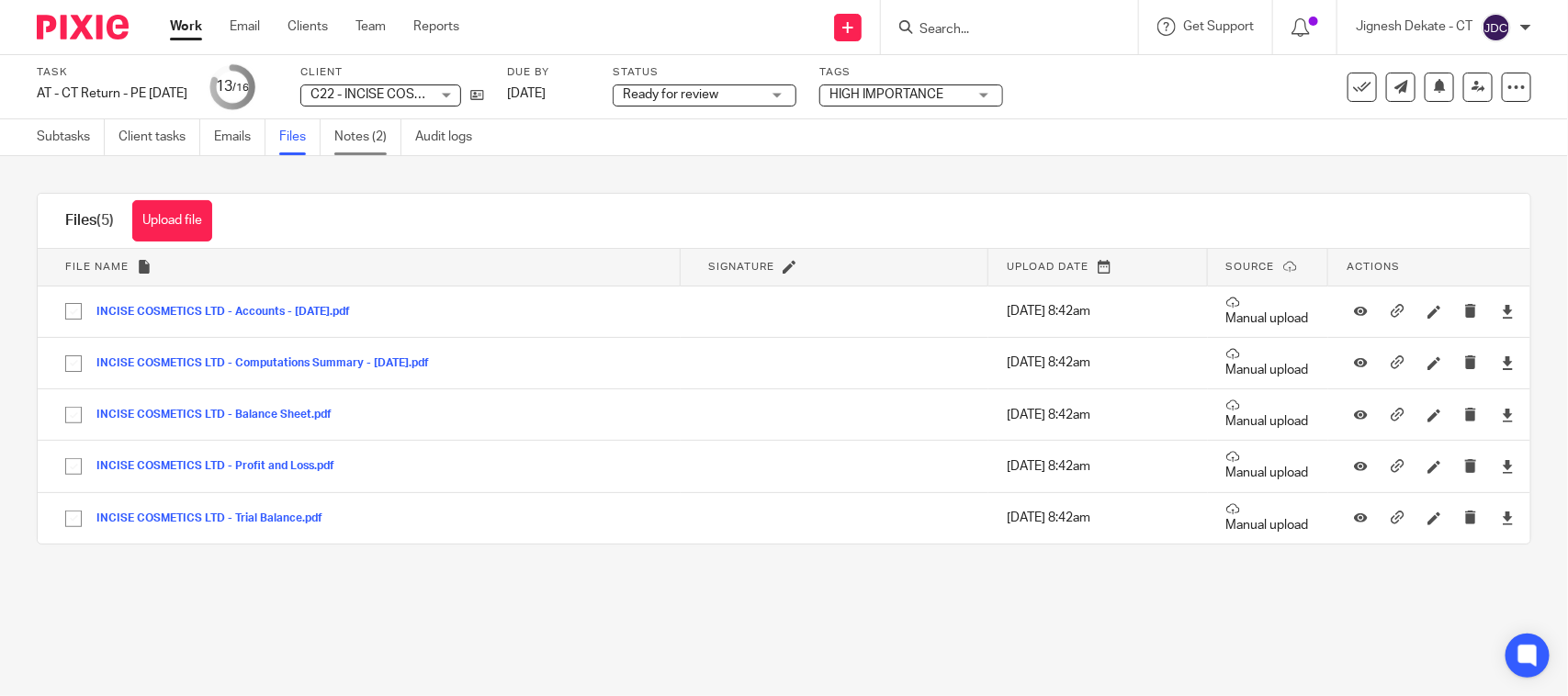
click at [396, 128] on link "Notes (2)" at bounding box center [367, 137] width 67 height 36
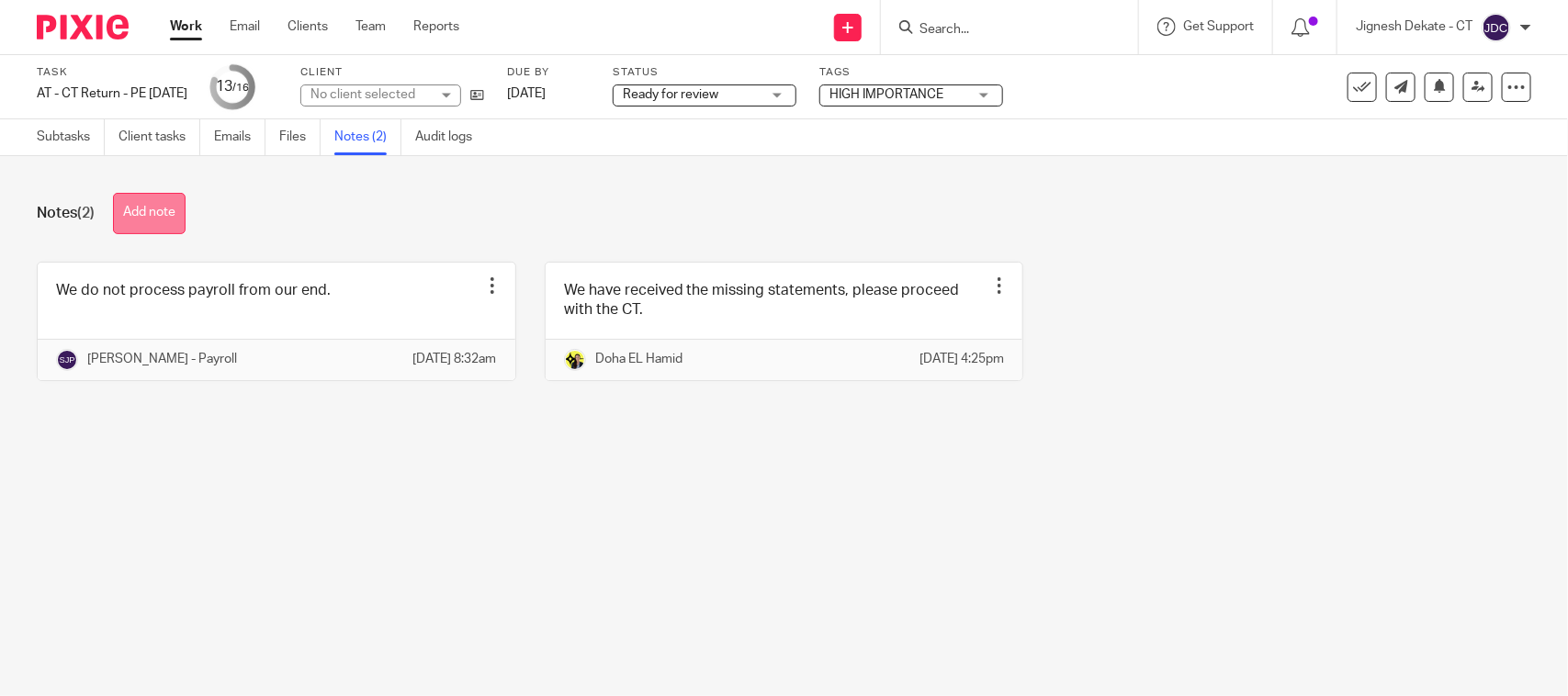
click at [148, 223] on button "Add note" at bounding box center [149, 214] width 73 height 42
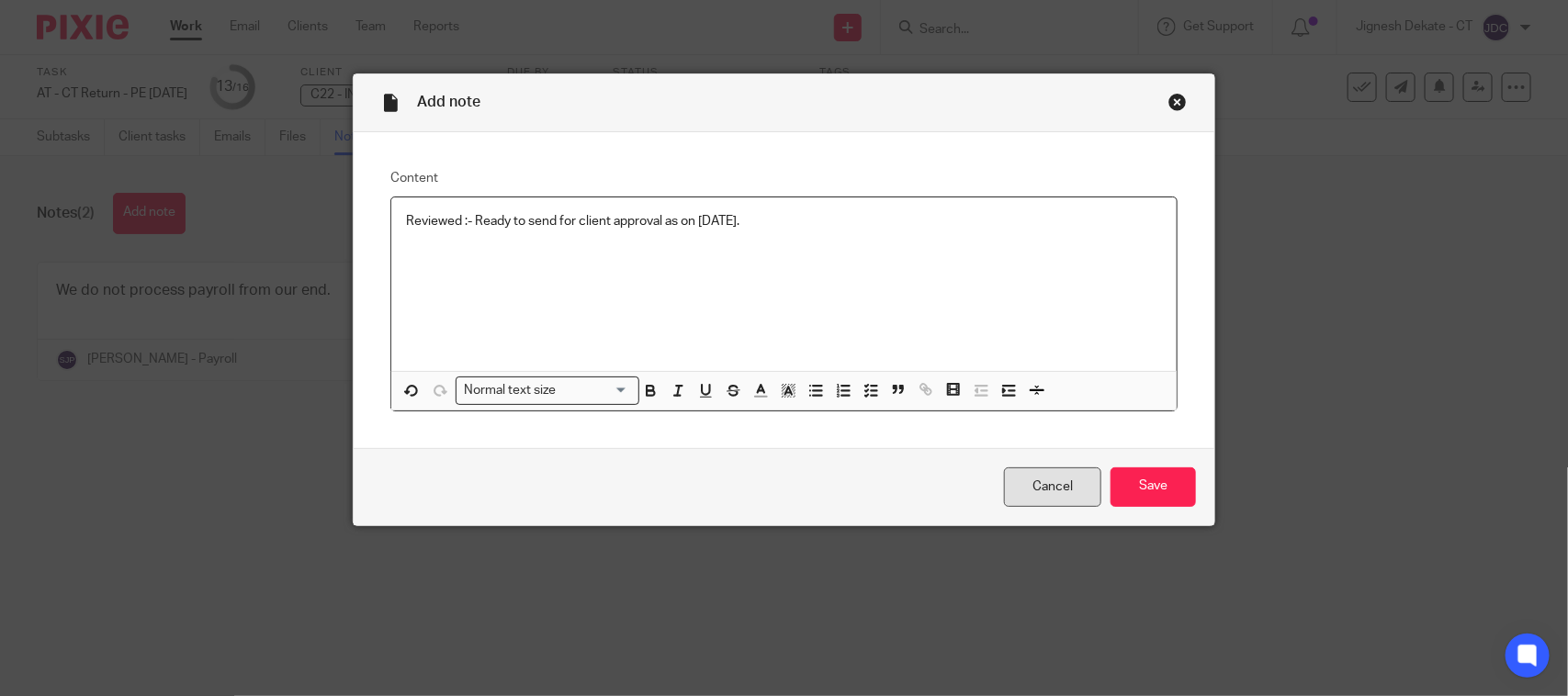
click at [1075, 471] on link "Cancel" at bounding box center [1053, 487] width 97 height 40
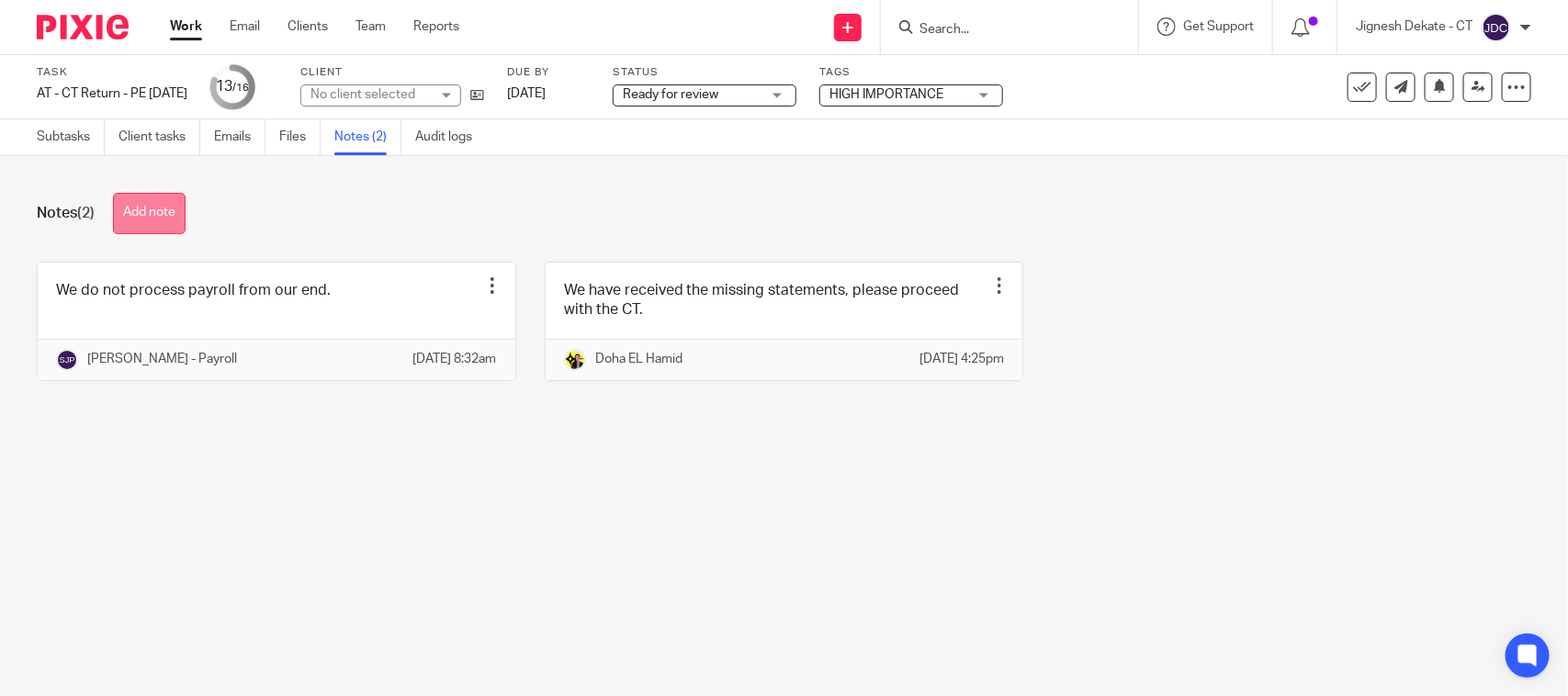
click at [149, 210] on button "Add note" at bounding box center [149, 214] width 73 height 42
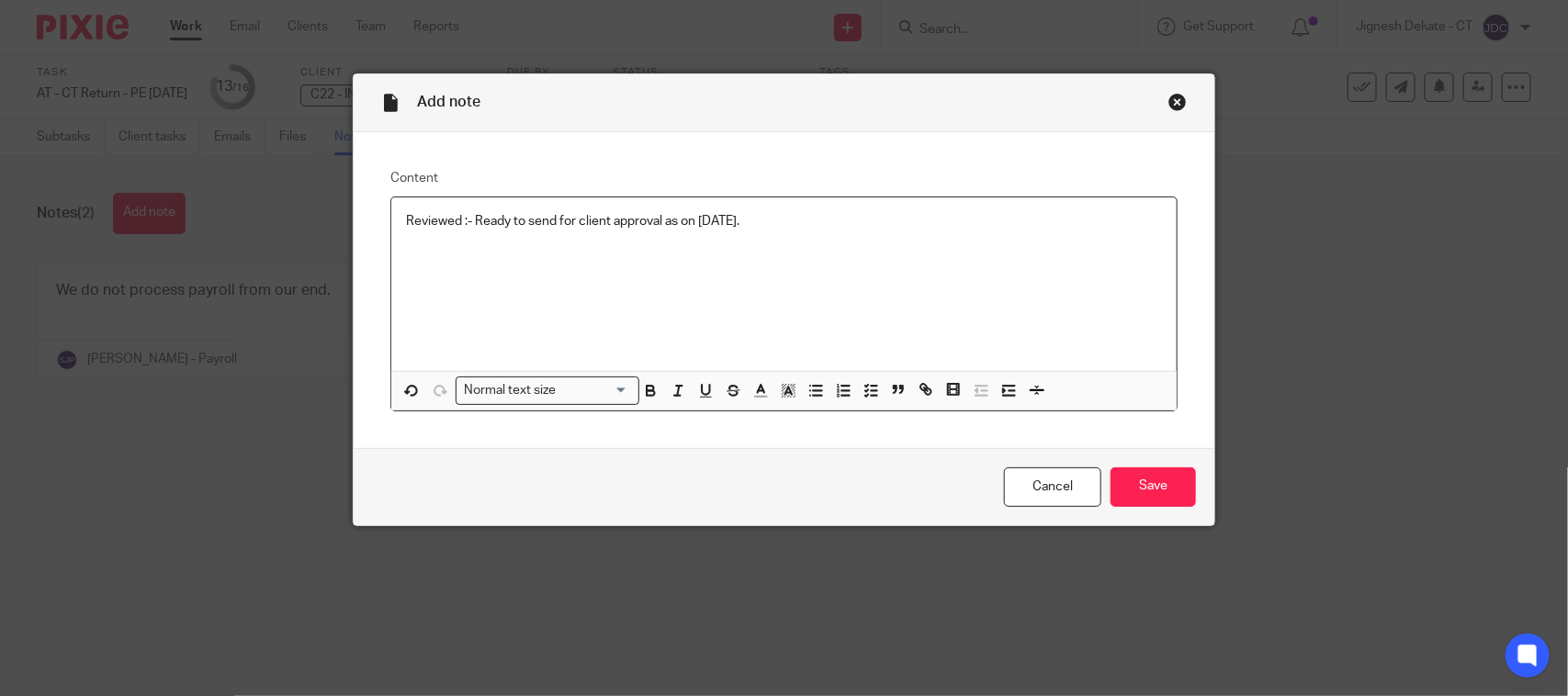
copy p "Reviewed :- Ready to send for client approval as on 15/10/2025."
click at [834, 213] on p "Reviewed :- Ready to send for client approval as on 15/10/2025." at bounding box center [784, 221] width 756 height 18
click at [1139, 475] on input "Save" at bounding box center [1153, 487] width 86 height 40
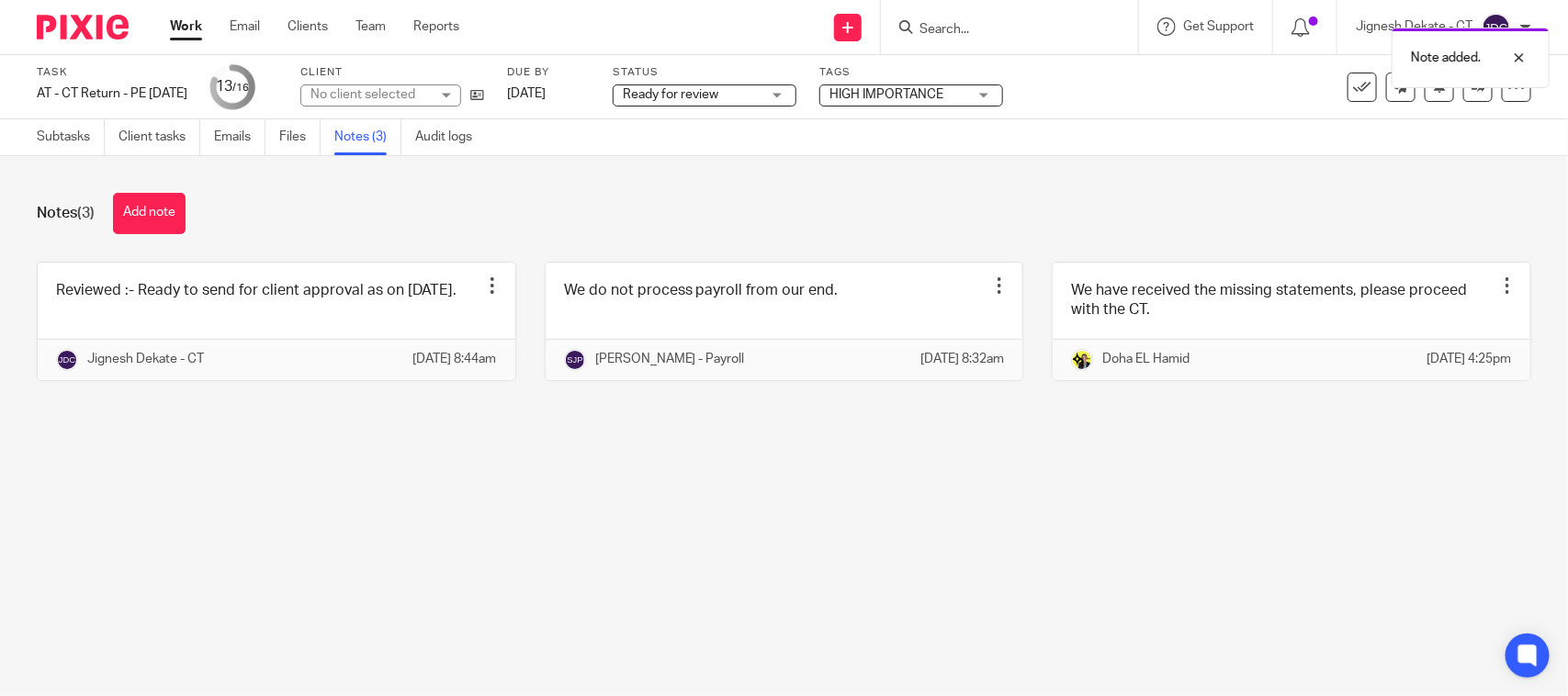
click at [761, 87] on span "Ready for review" at bounding box center [691, 94] width 138 height 19
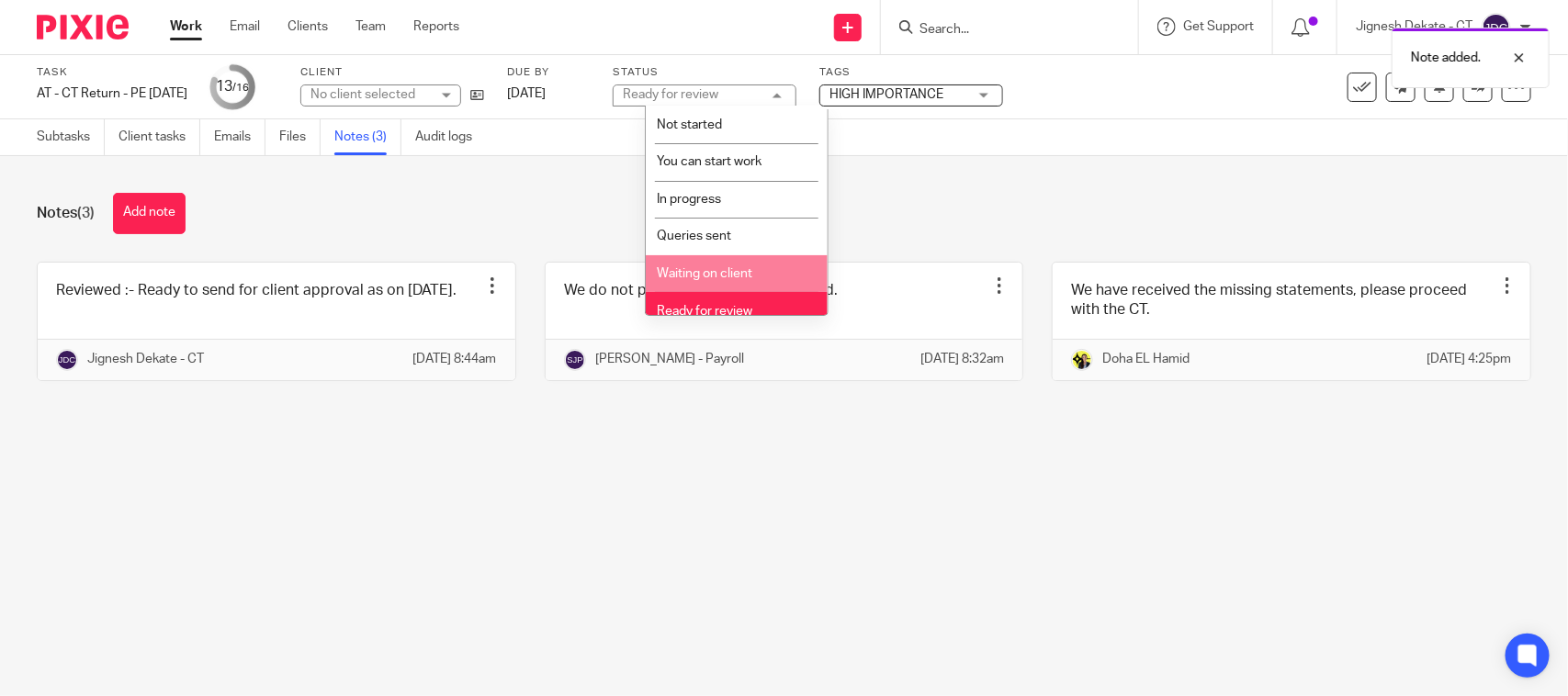
scroll to position [87, 0]
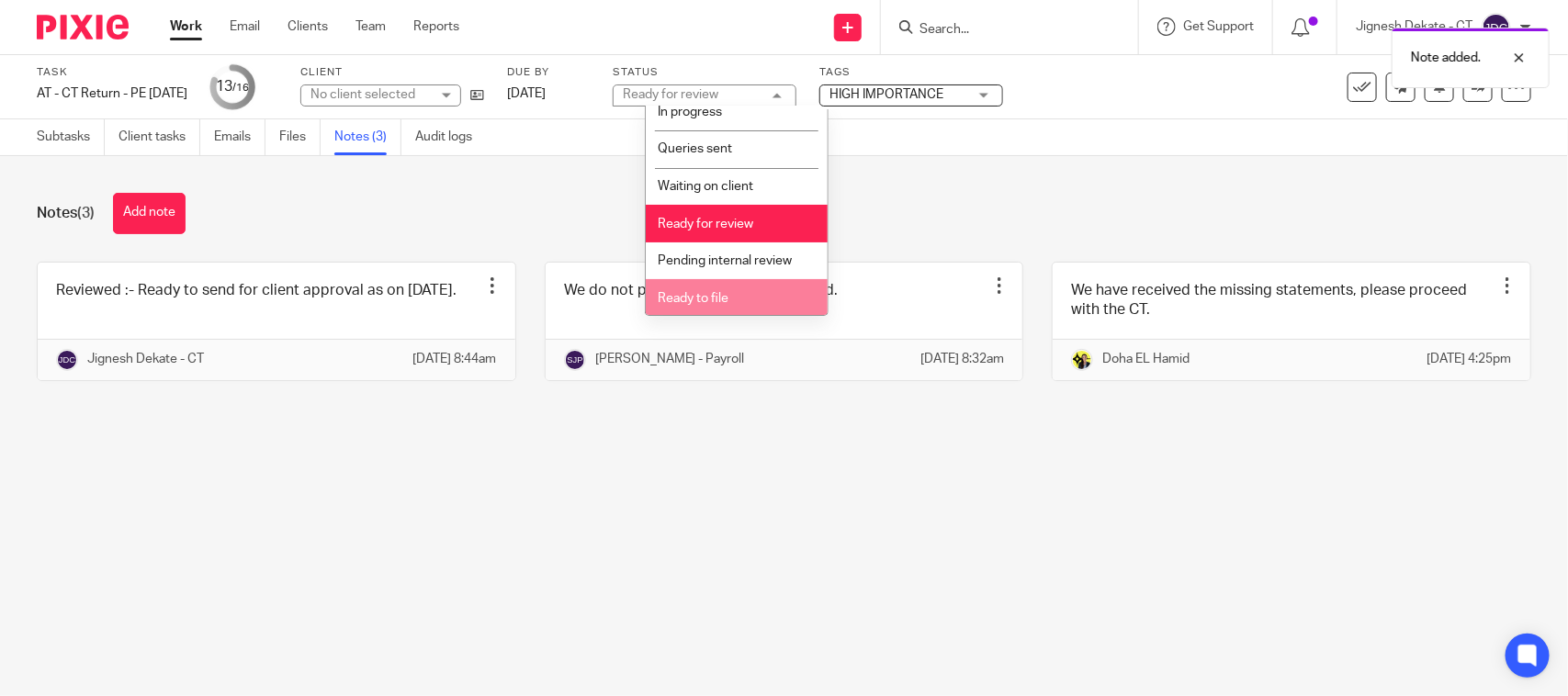
click at [715, 296] on span "Ready to file" at bounding box center [693, 298] width 71 height 13
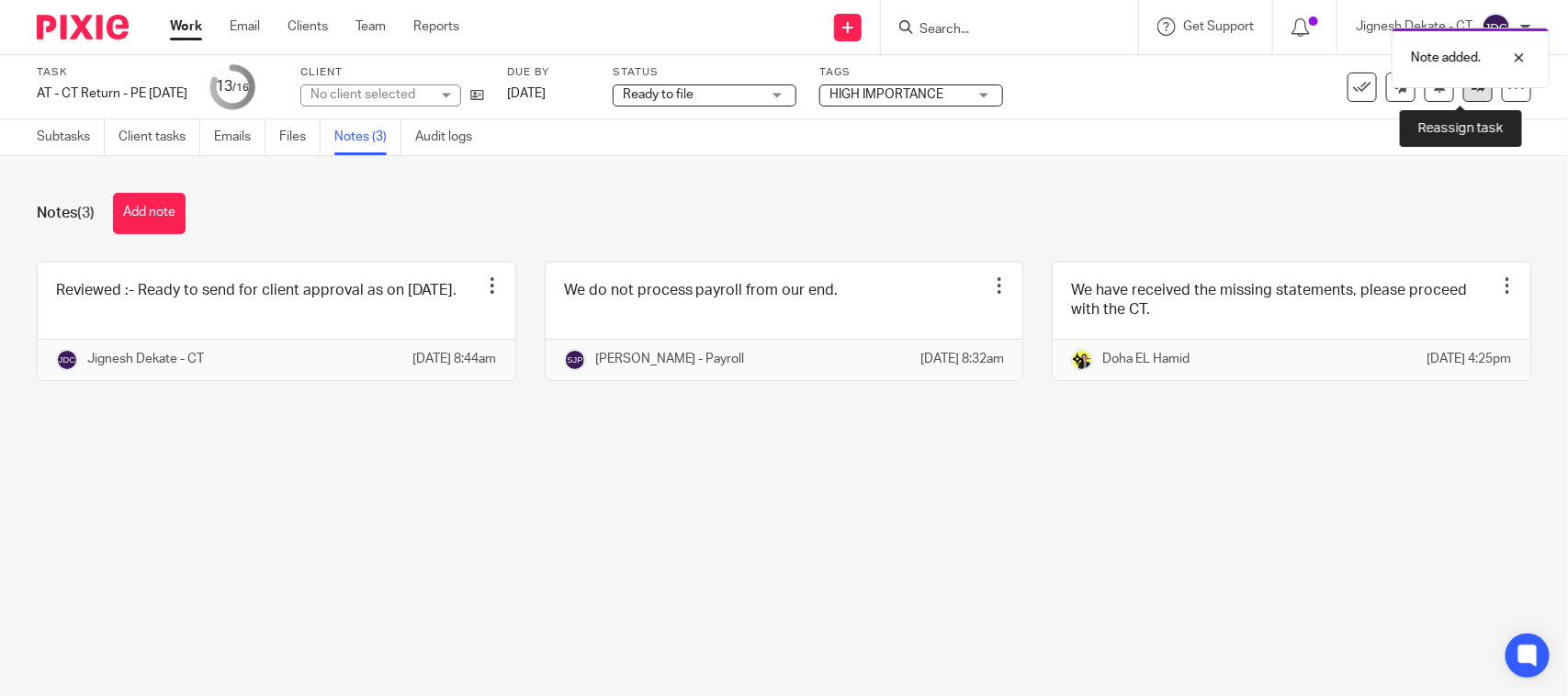
click at [1464, 93] on link at bounding box center [1479, 87] width 30 height 30
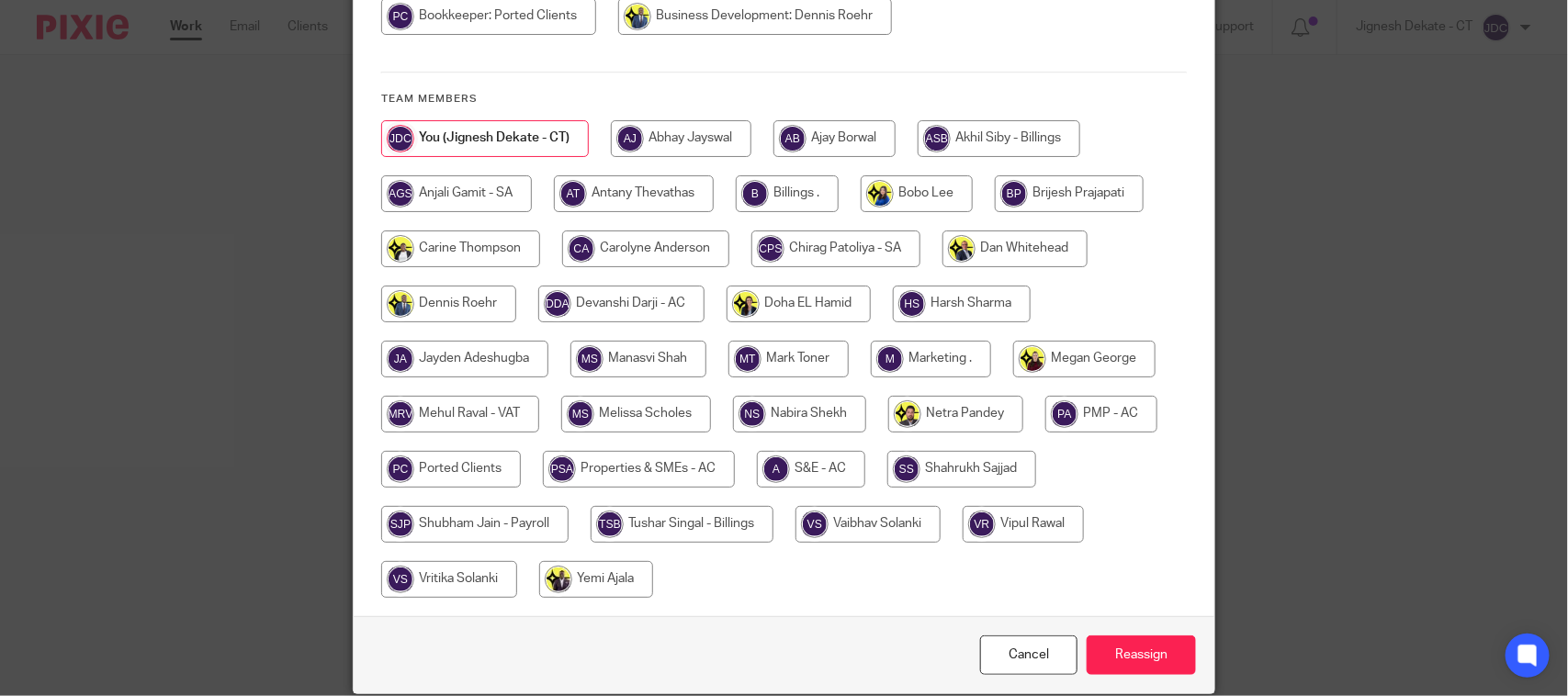
scroll to position [344, 0]
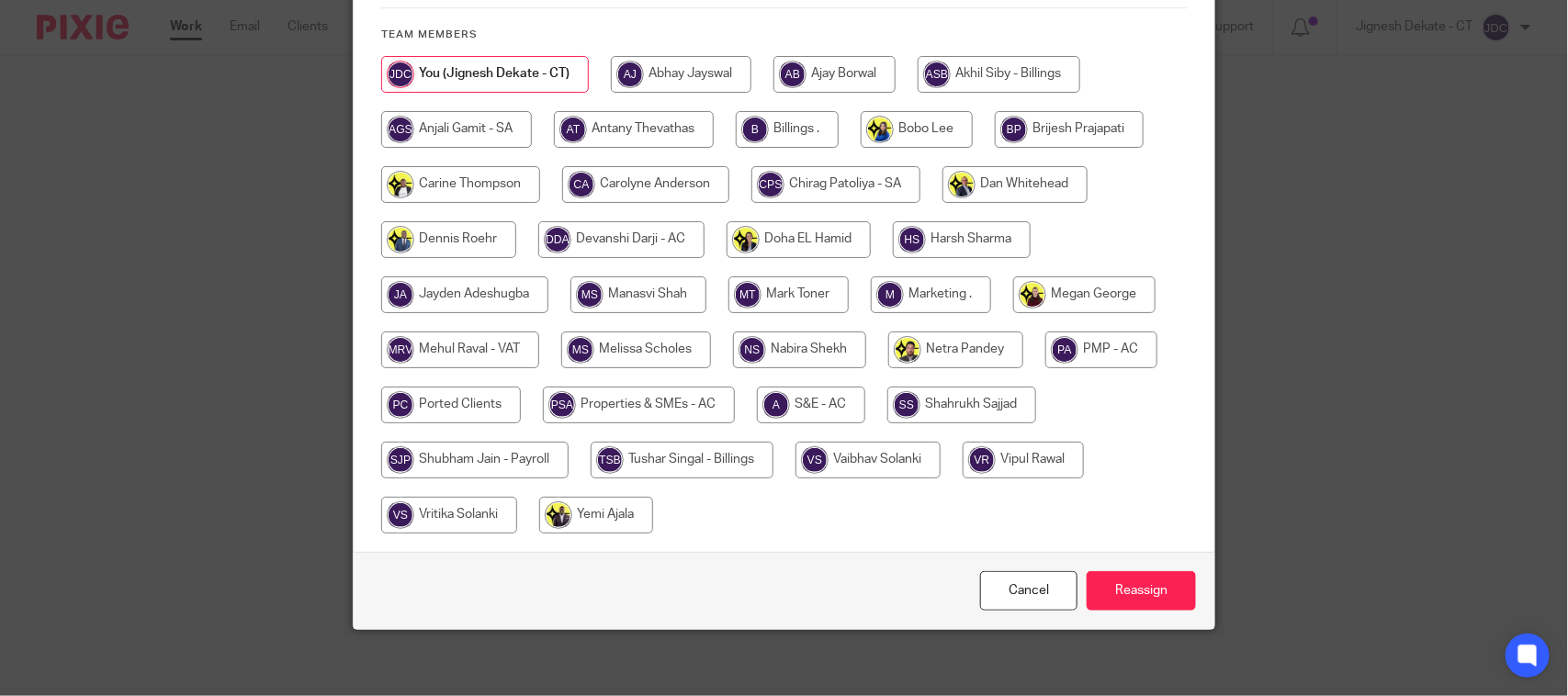
click at [779, 129] on input "radio" at bounding box center [786, 129] width 102 height 37
radio input "true"
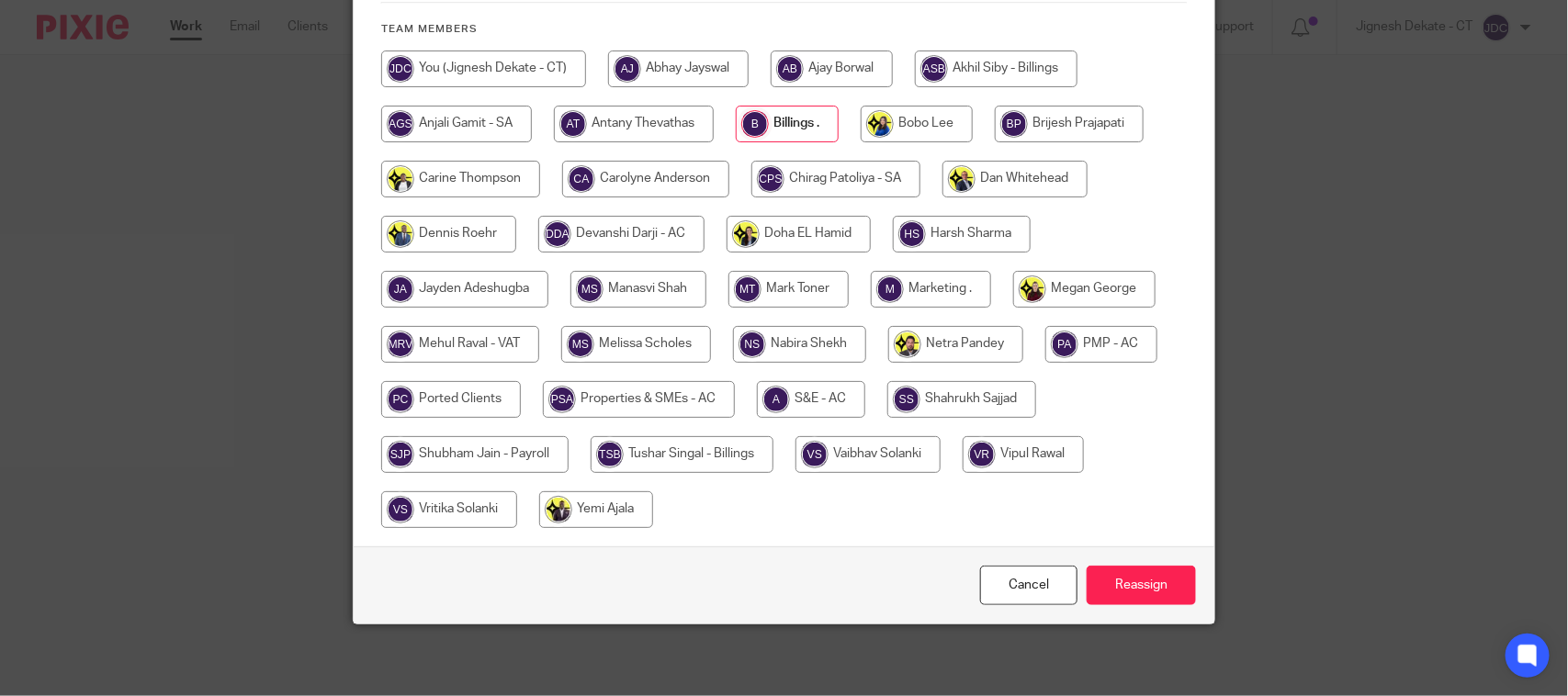
scroll to position [352, 0]
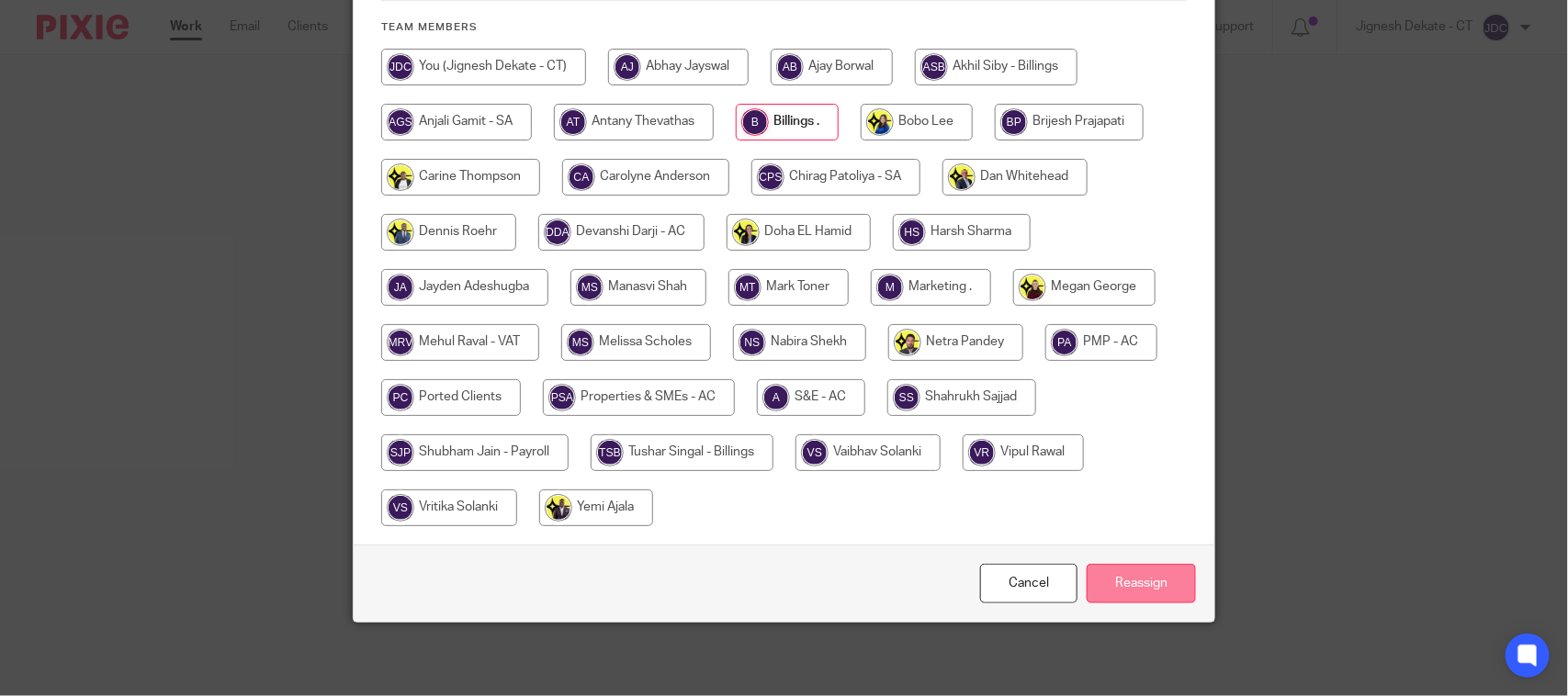
click at [1129, 585] on input "Reassign" at bounding box center [1141, 584] width 109 height 40
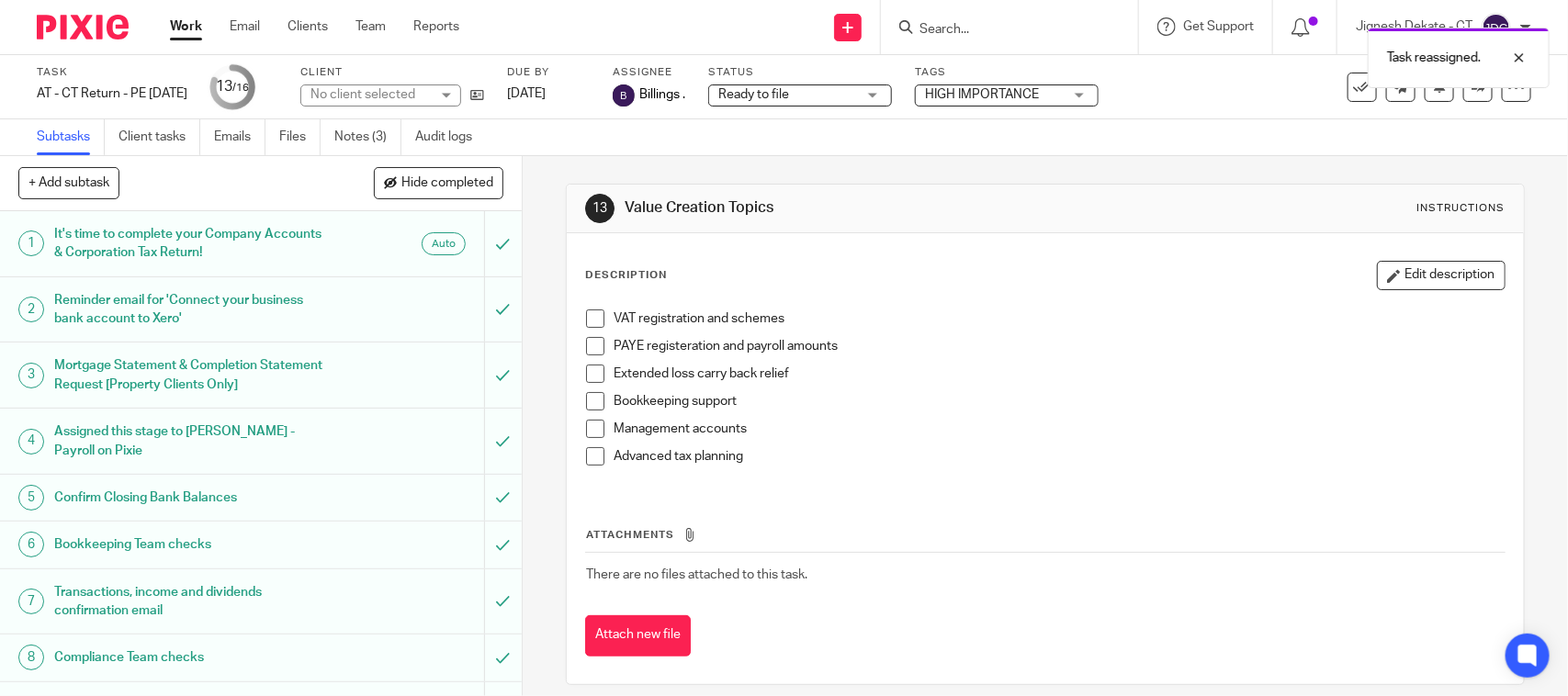
scroll to position [440, 0]
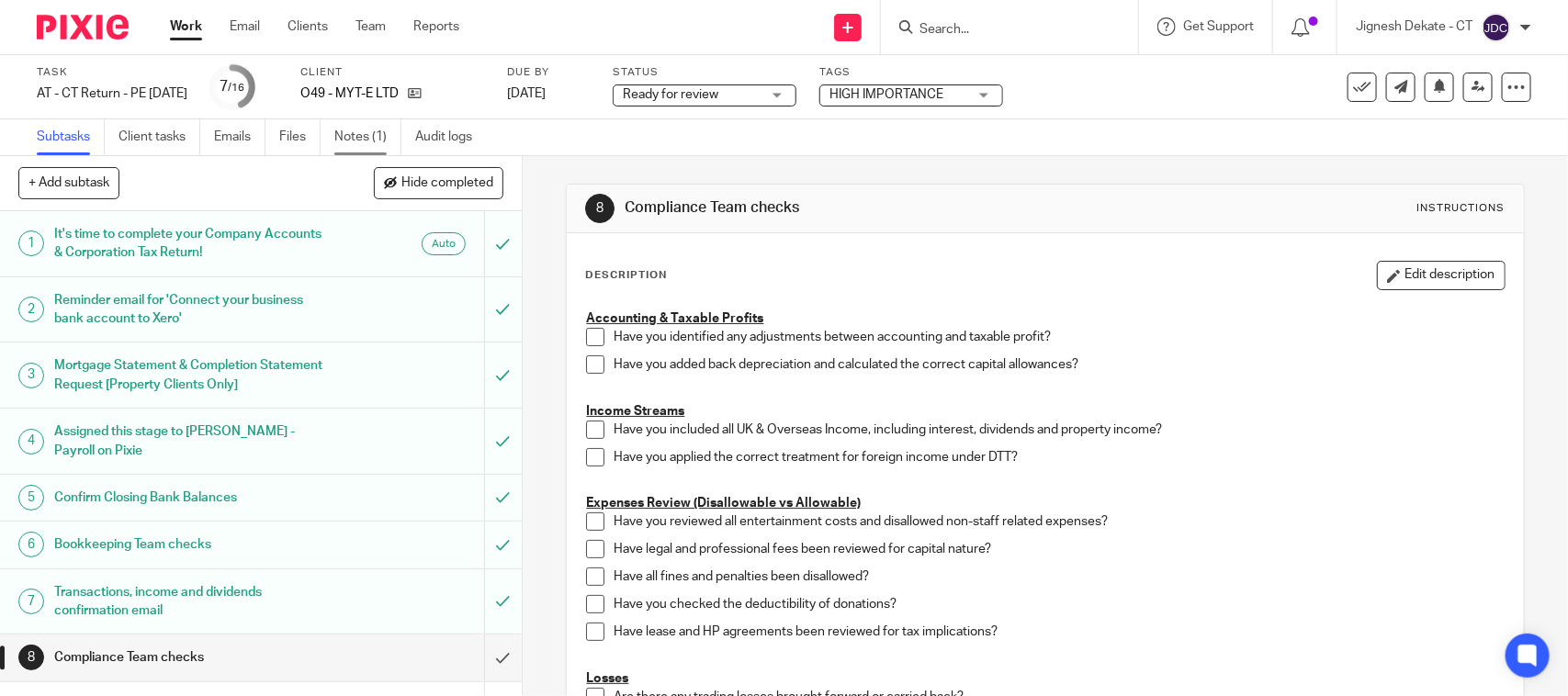
click at [378, 135] on link "Notes (1)" at bounding box center [367, 137] width 67 height 36
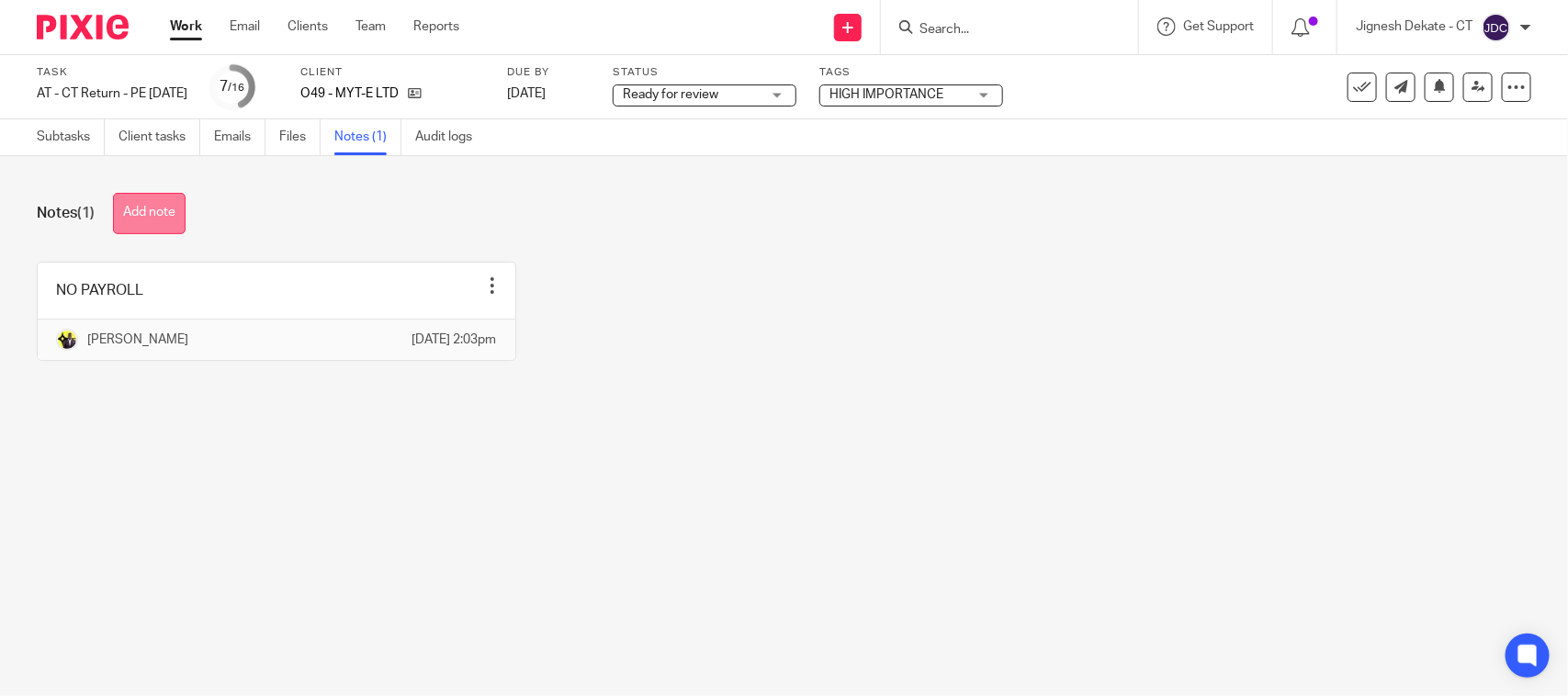
click at [166, 208] on button "Add note" at bounding box center [149, 214] width 73 height 42
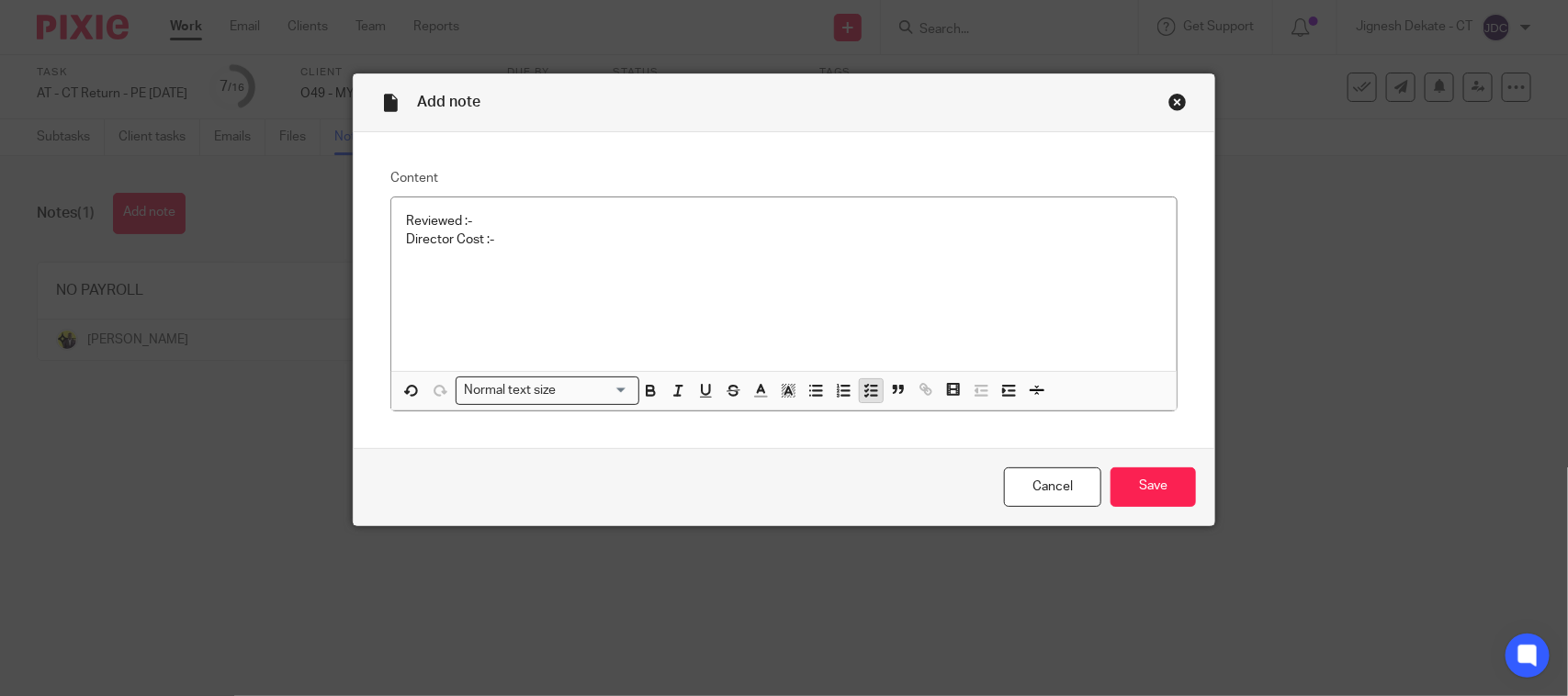
click at [863, 393] on icon "button" at bounding box center [871, 390] width 17 height 17
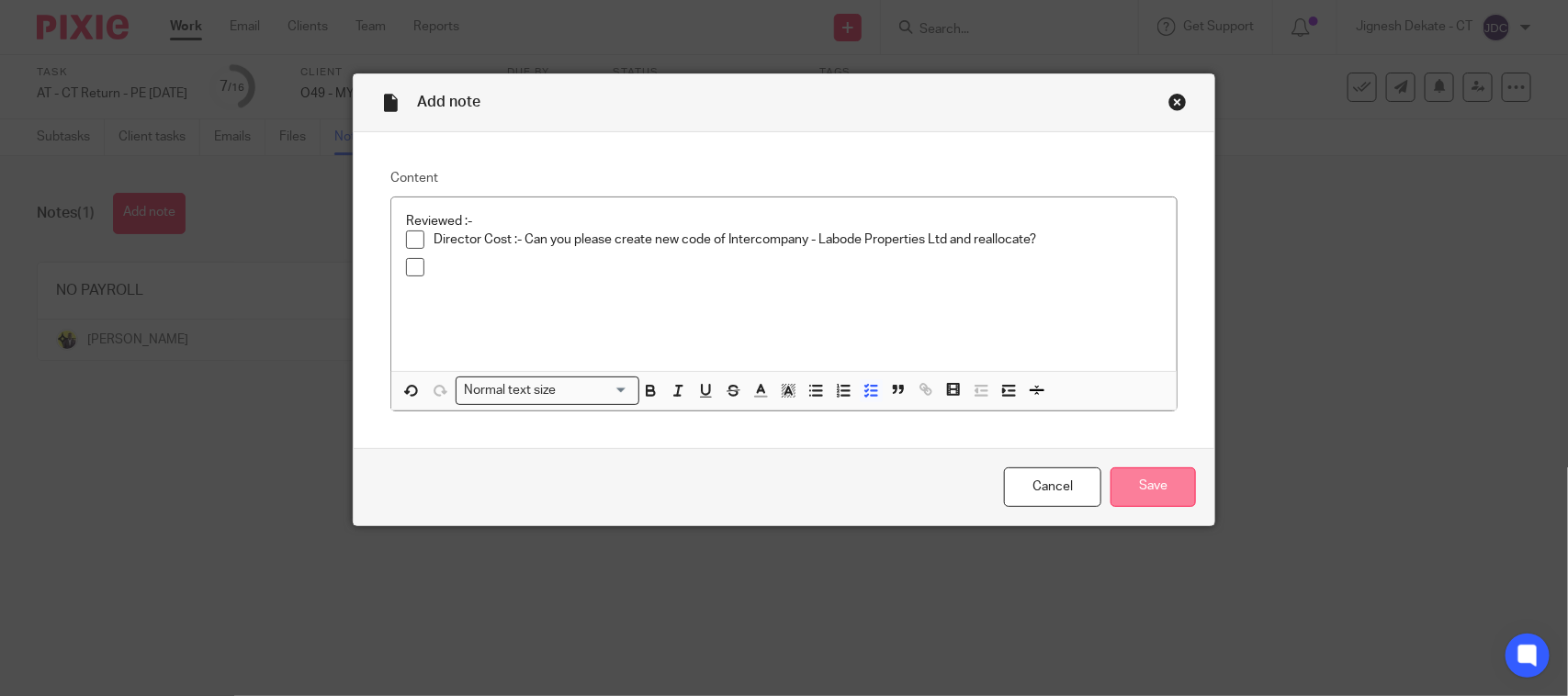
click at [1134, 499] on input "Save" at bounding box center [1153, 487] width 86 height 40
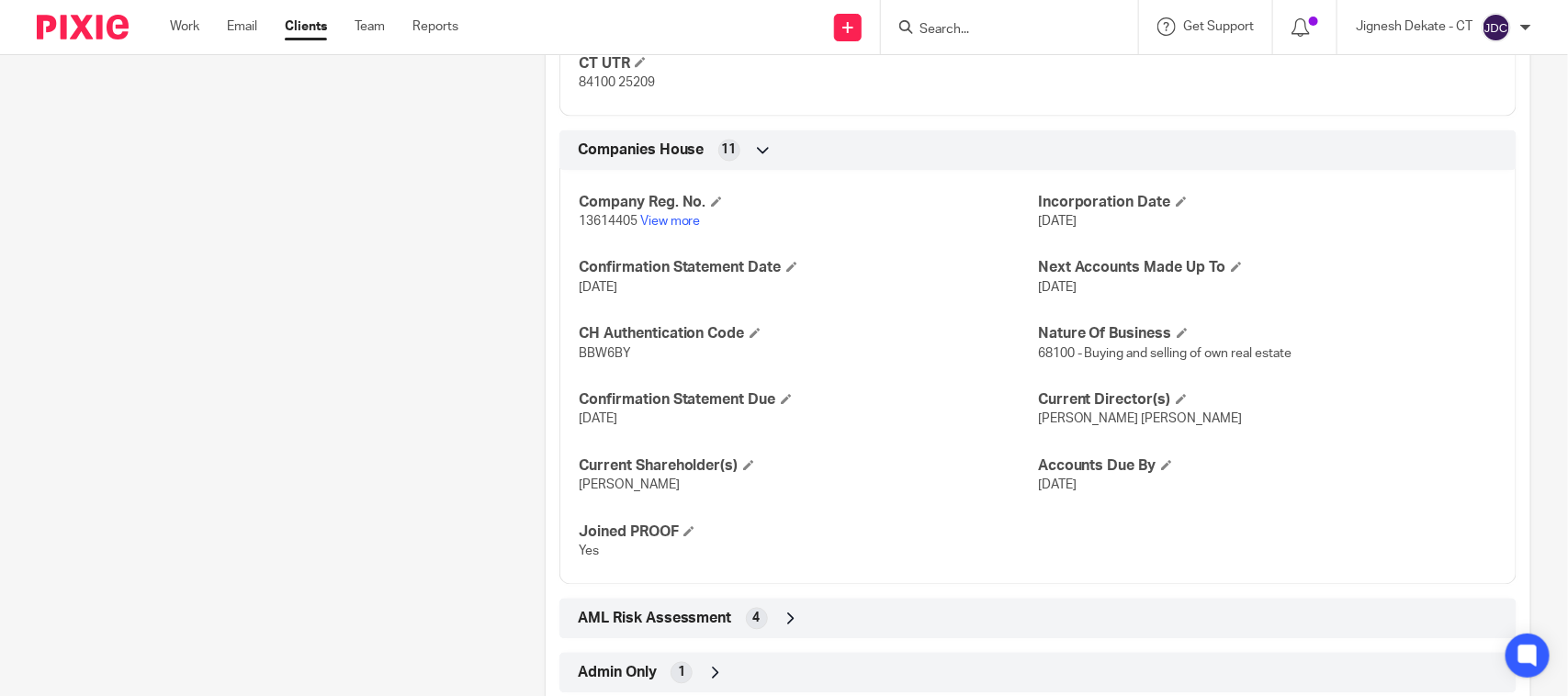
scroll to position [1378, 0]
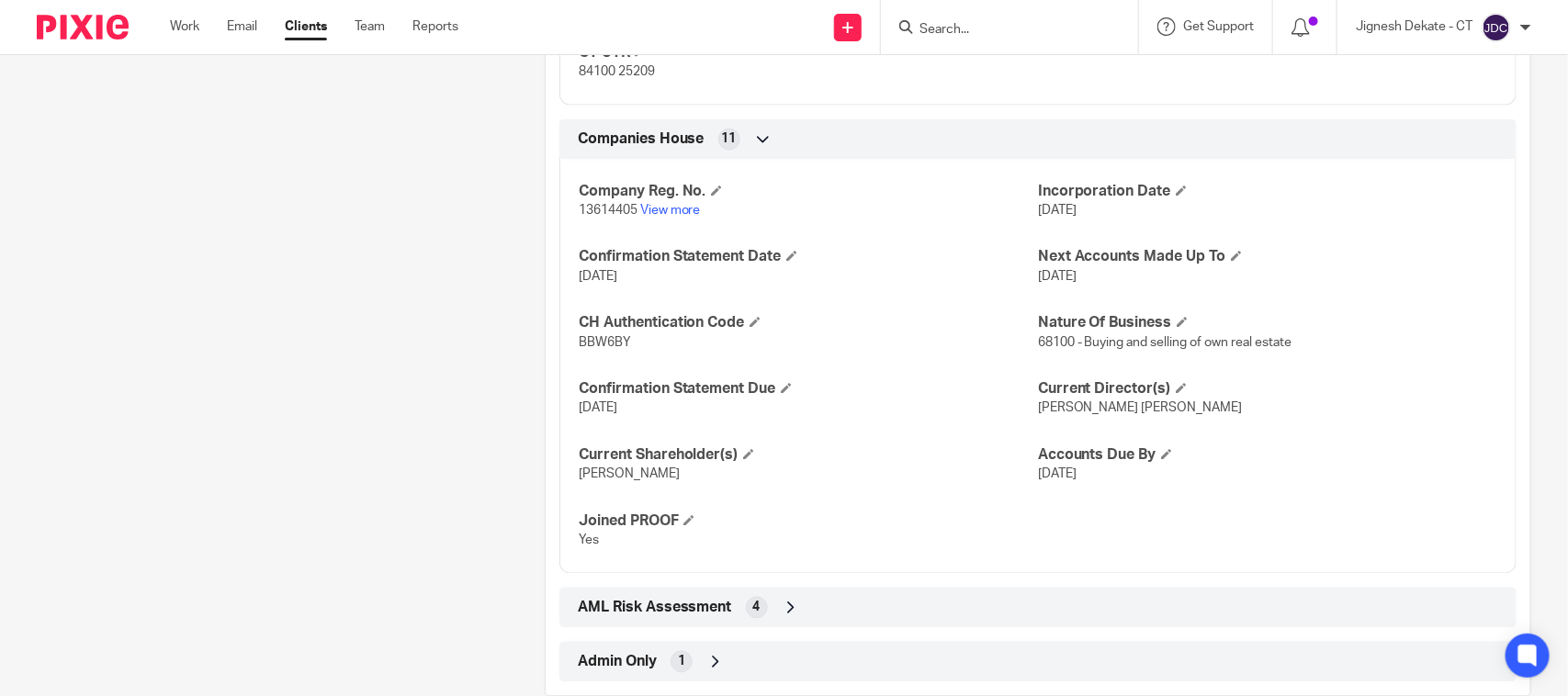
click at [979, 24] on input "Search" at bounding box center [1000, 30] width 165 height 17
type input "labode"
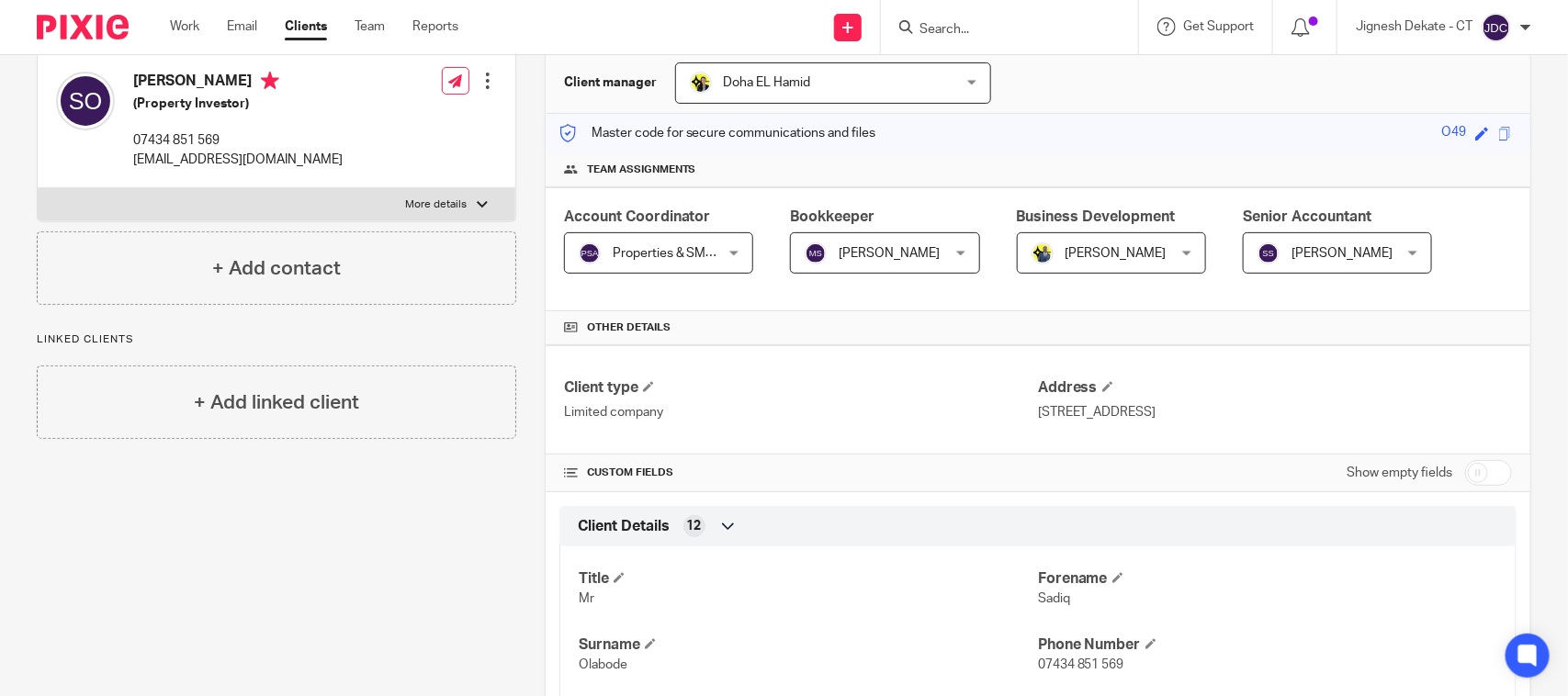
scroll to position [0, 0]
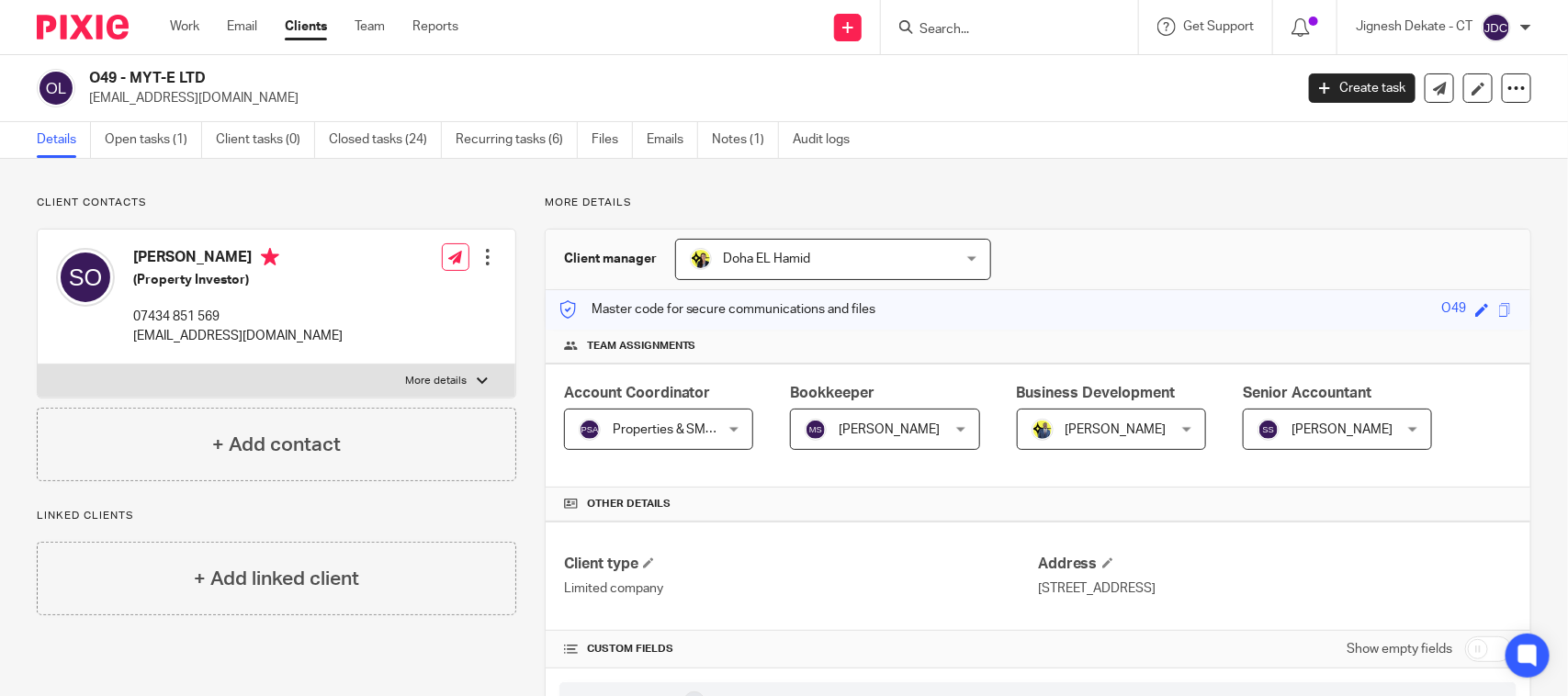
click at [973, 26] on input "Search" at bounding box center [1000, 30] width 165 height 17
type input "labode"
drag, startPoint x: 223, startPoint y: 76, endPoint x: 89, endPoint y: 69, distance: 134.2
click at [89, 69] on h2 "O49 - MYT-E LTD" at bounding box center [566, 78] width 954 height 19
copy h2 "O49 - MYT-E LTD"
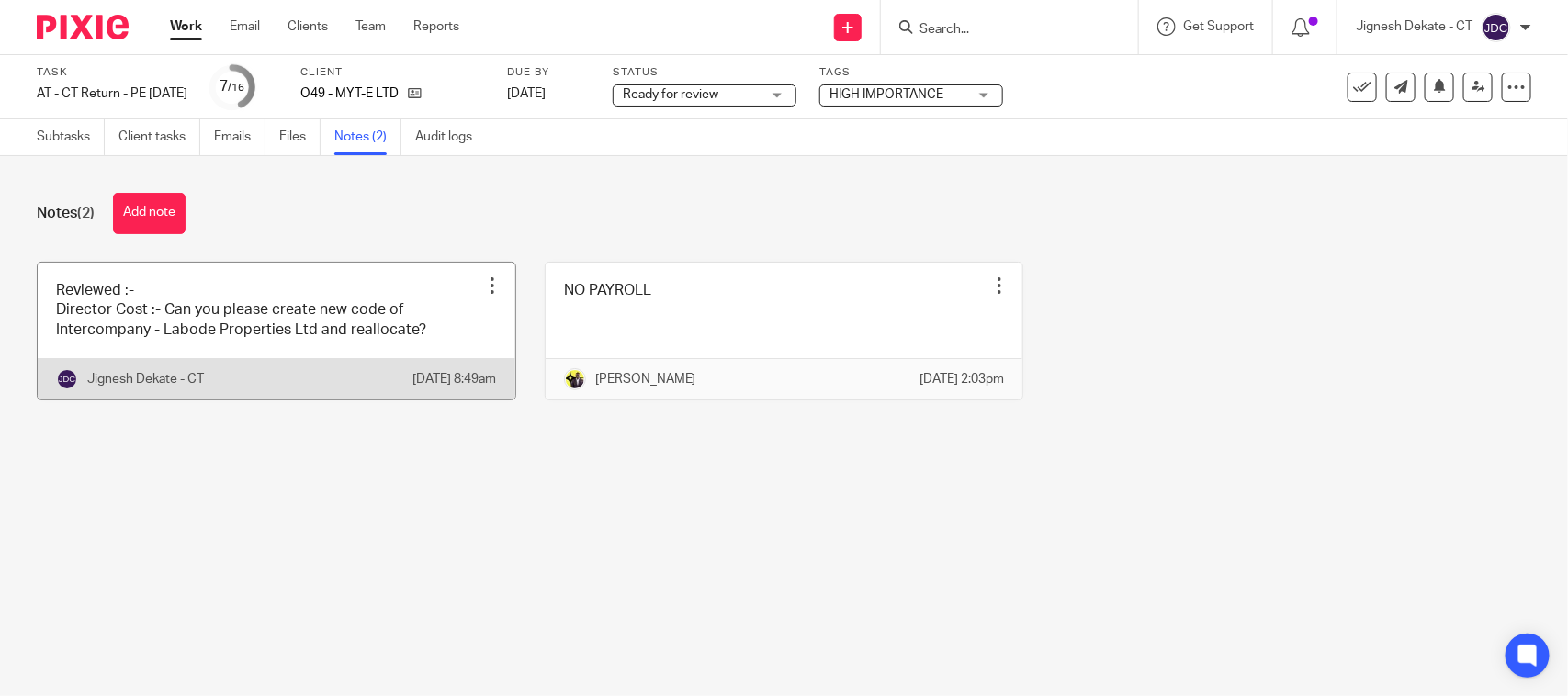
click at [333, 329] on link at bounding box center [276, 331] width 477 height 137
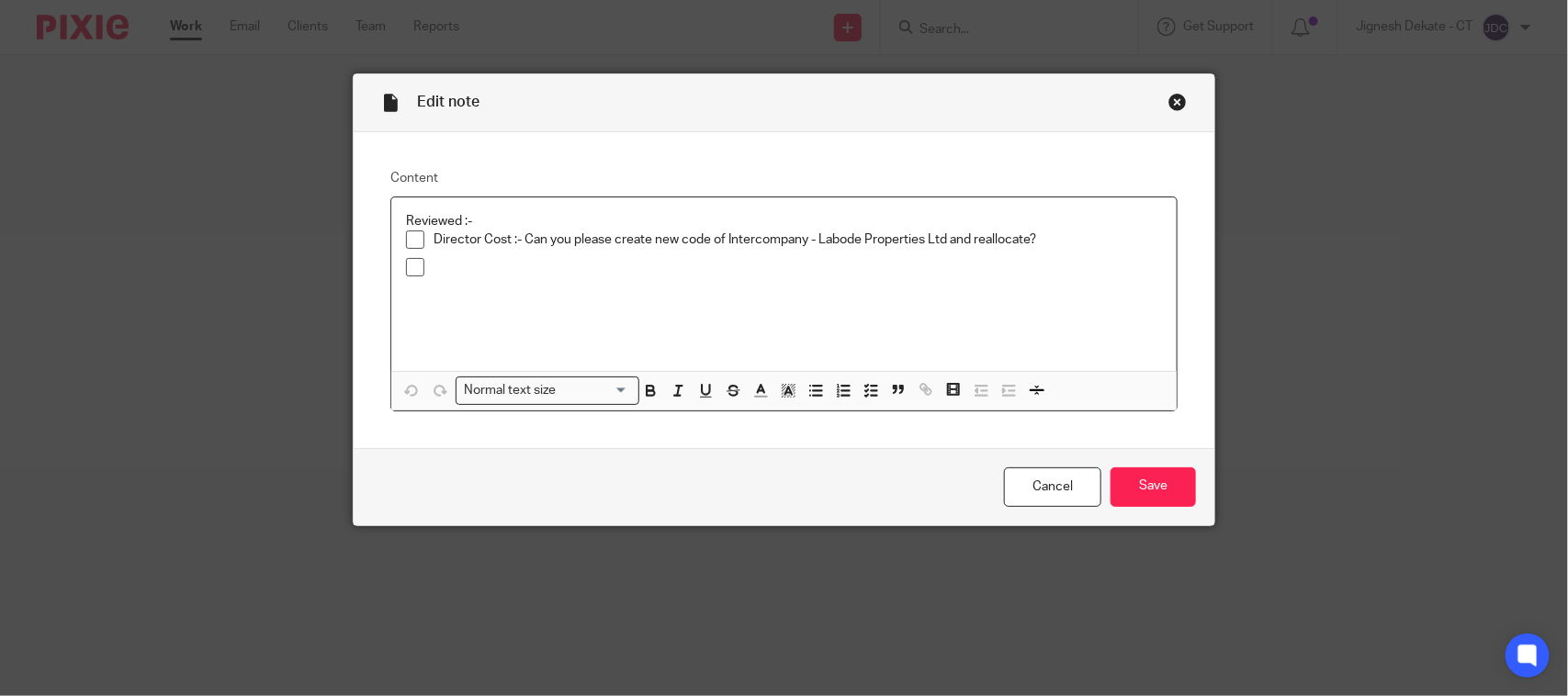
click at [497, 264] on p at bounding box center [797, 267] width 729 height 18
click at [781, 271] on p "Subcontractor :- Can you please reallocate transaction of Mr" at bounding box center [797, 267] width 729 height 18
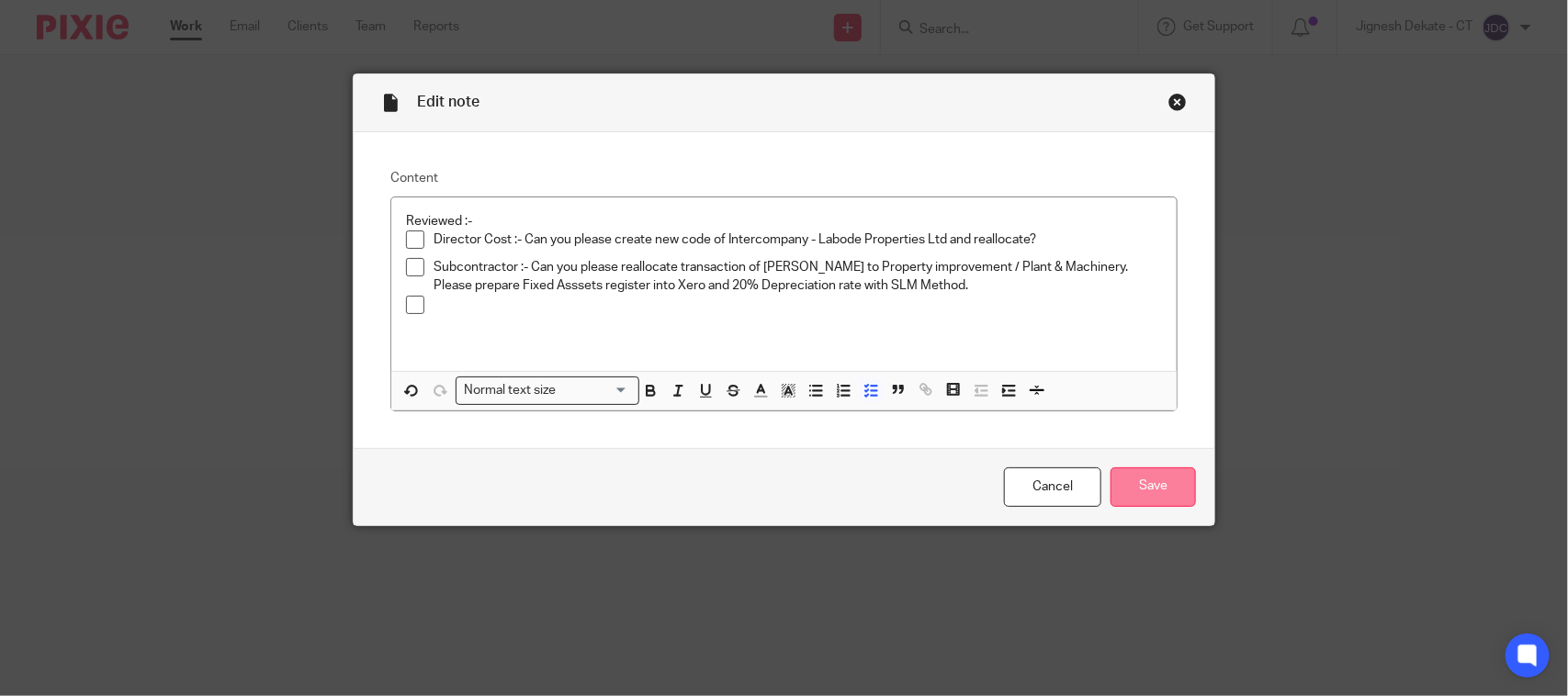
click at [1129, 485] on input "Save" at bounding box center [1153, 487] width 86 height 40
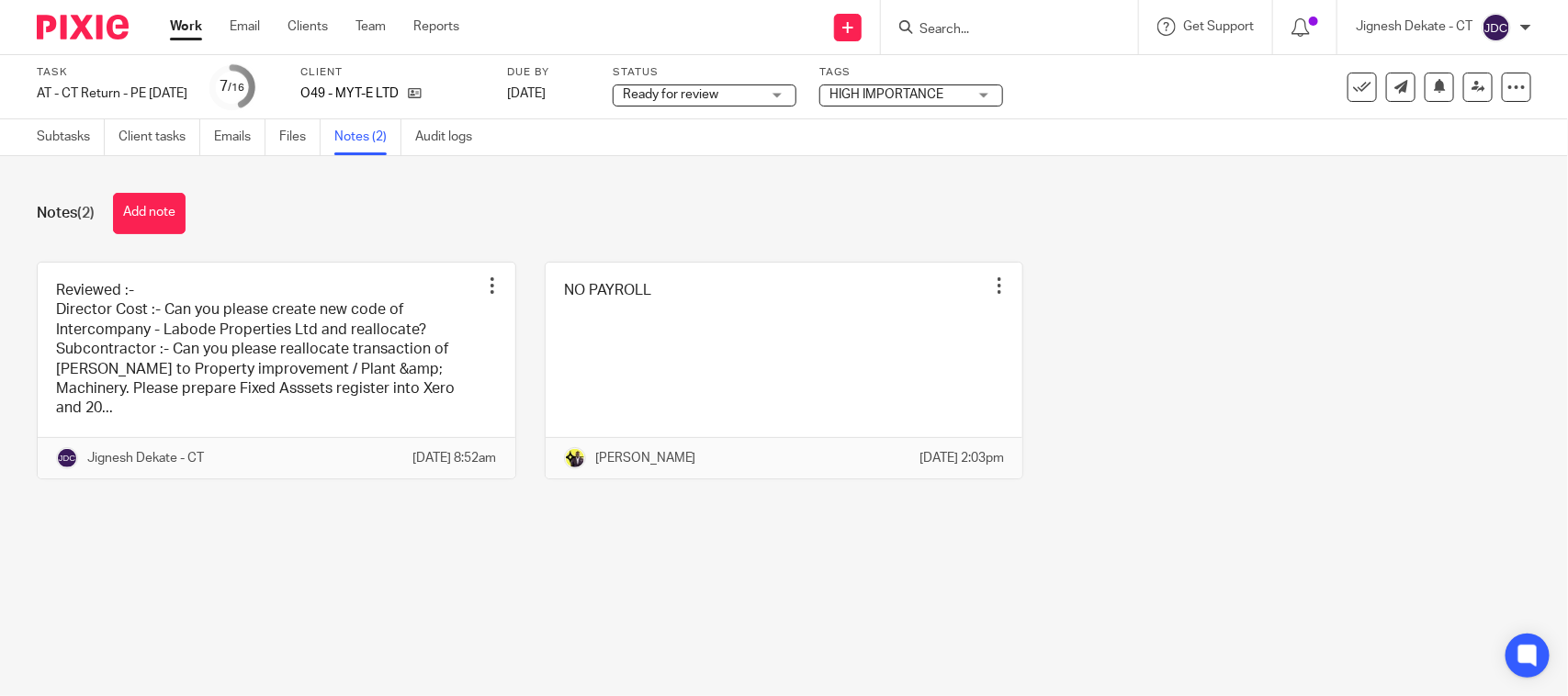
click at [1100, 196] on div "Notes (2) Add note" at bounding box center [784, 214] width 1494 height 42
click at [678, 97] on span "Ready for review" at bounding box center [670, 94] width 95 height 13
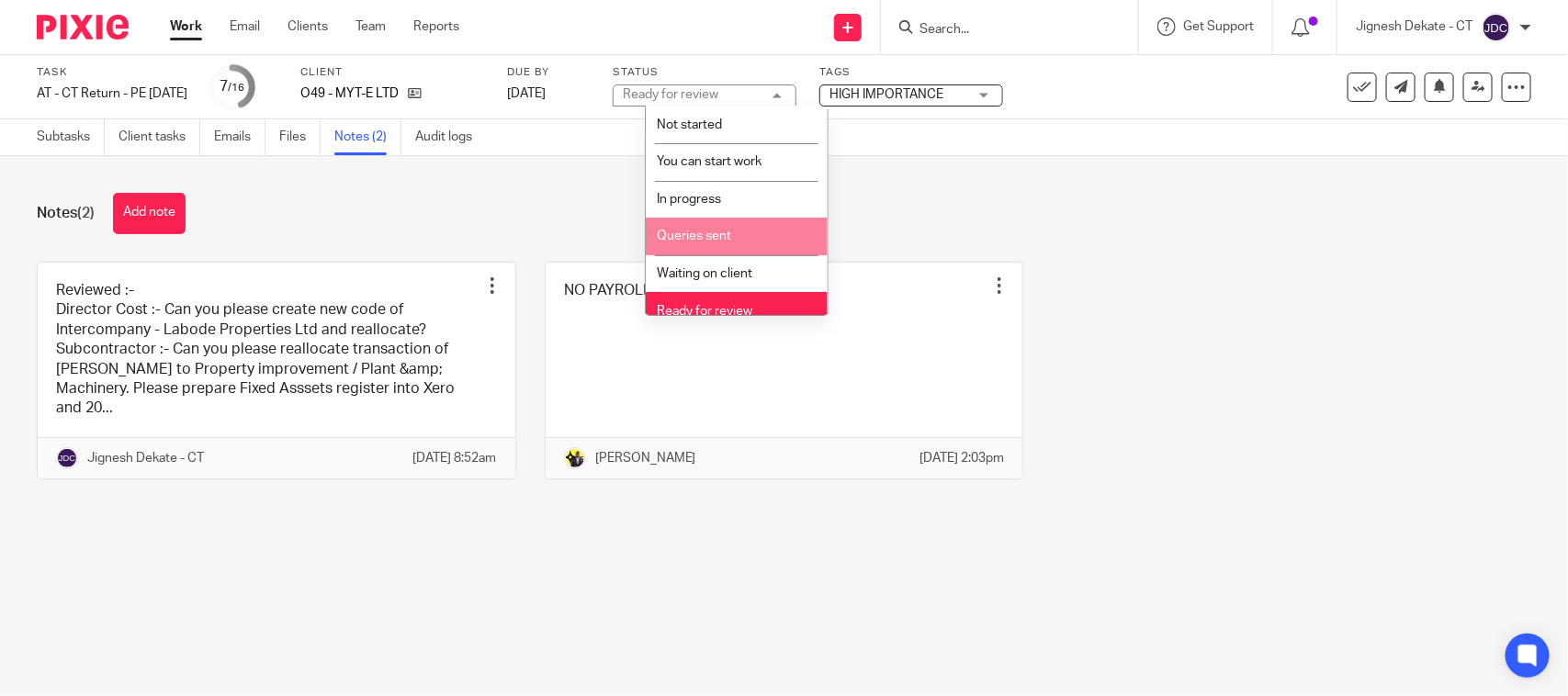
click at [1194, 195] on div "Notes (2) Add note" at bounding box center [784, 214] width 1494 height 42
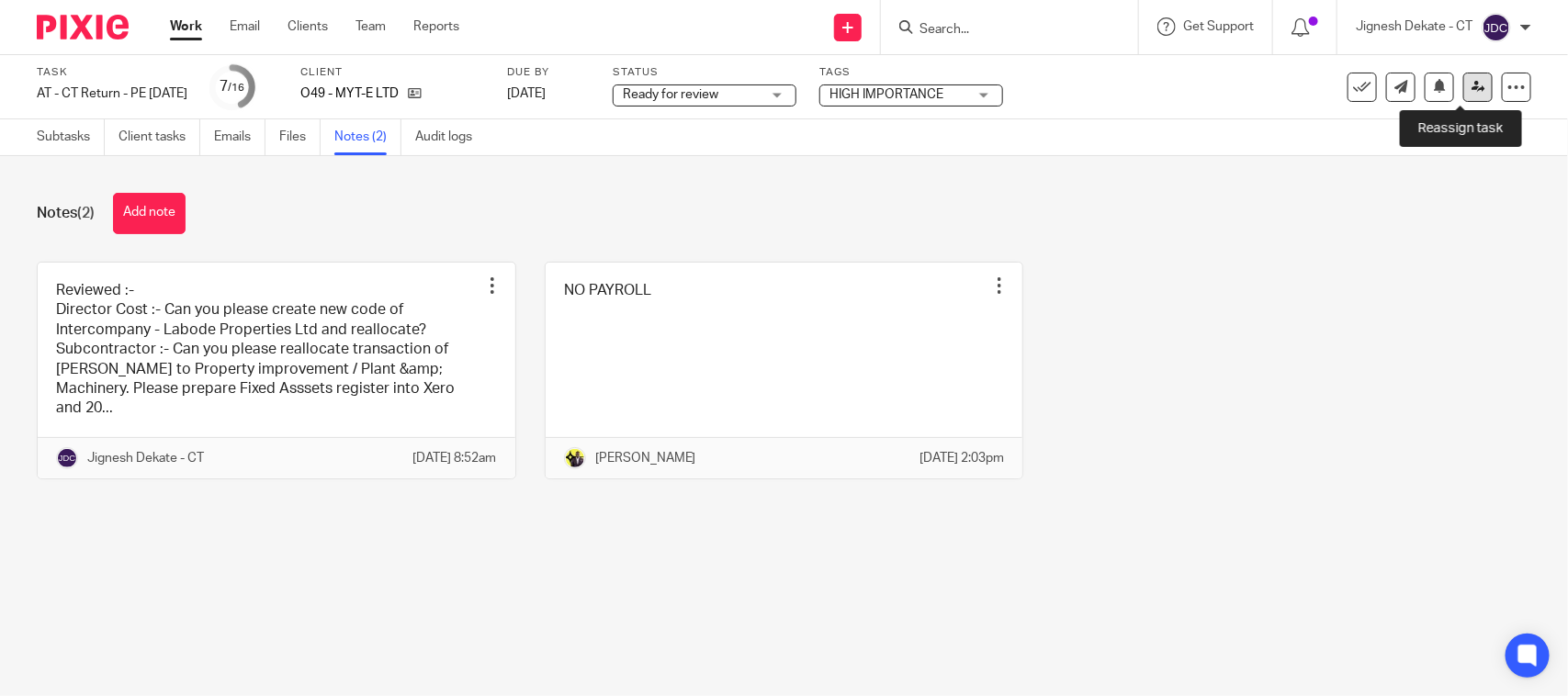
click at [1472, 90] on icon at bounding box center [1479, 87] width 14 height 14
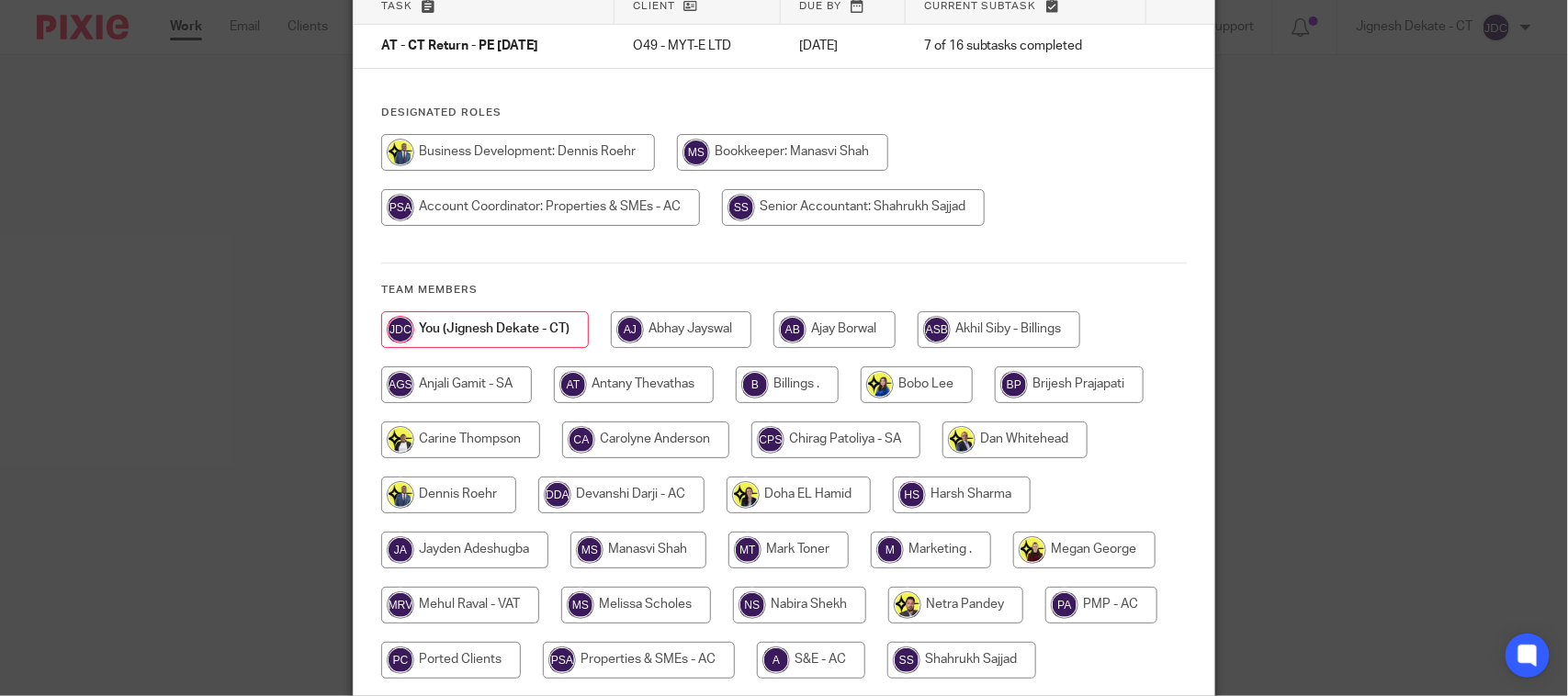
scroll to position [114, 0]
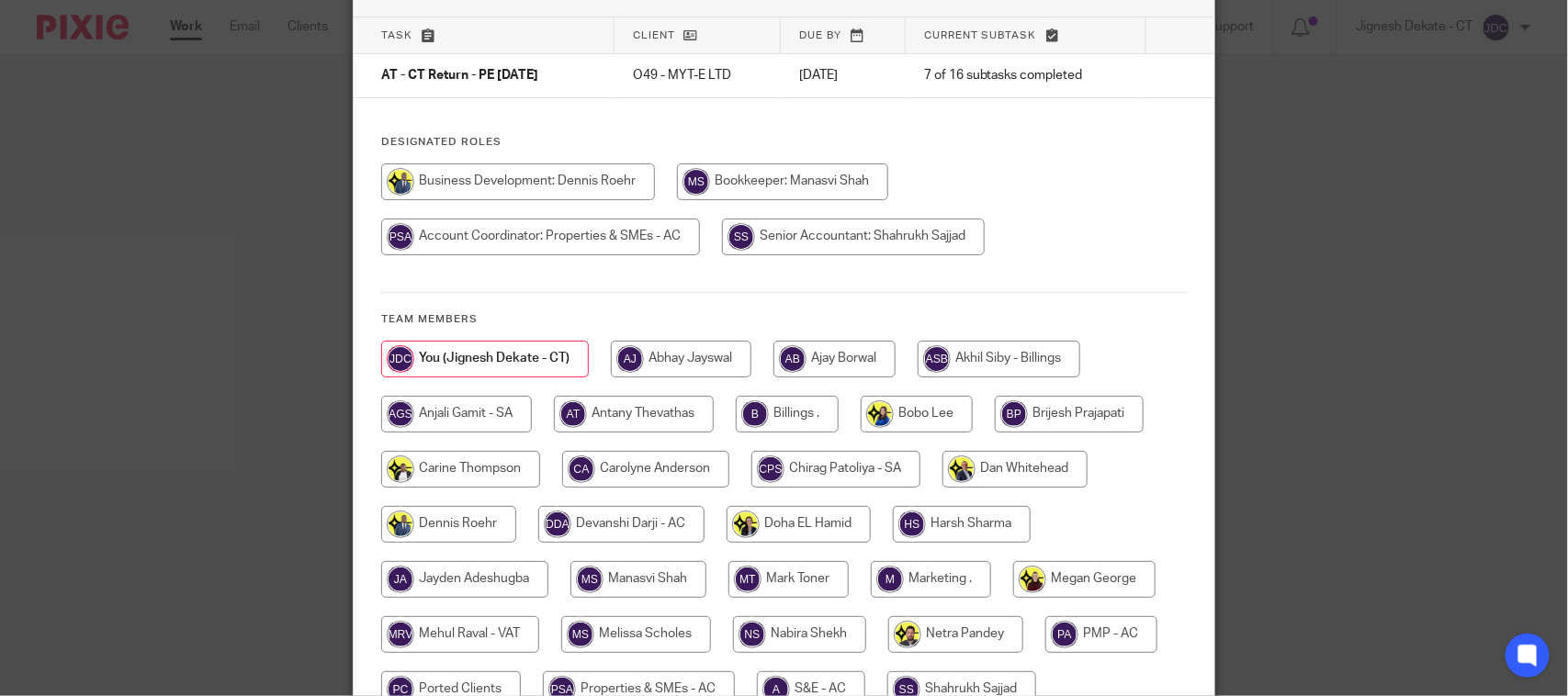
click at [726, 179] on input "radio" at bounding box center [783, 181] width 212 height 37
radio input "true"
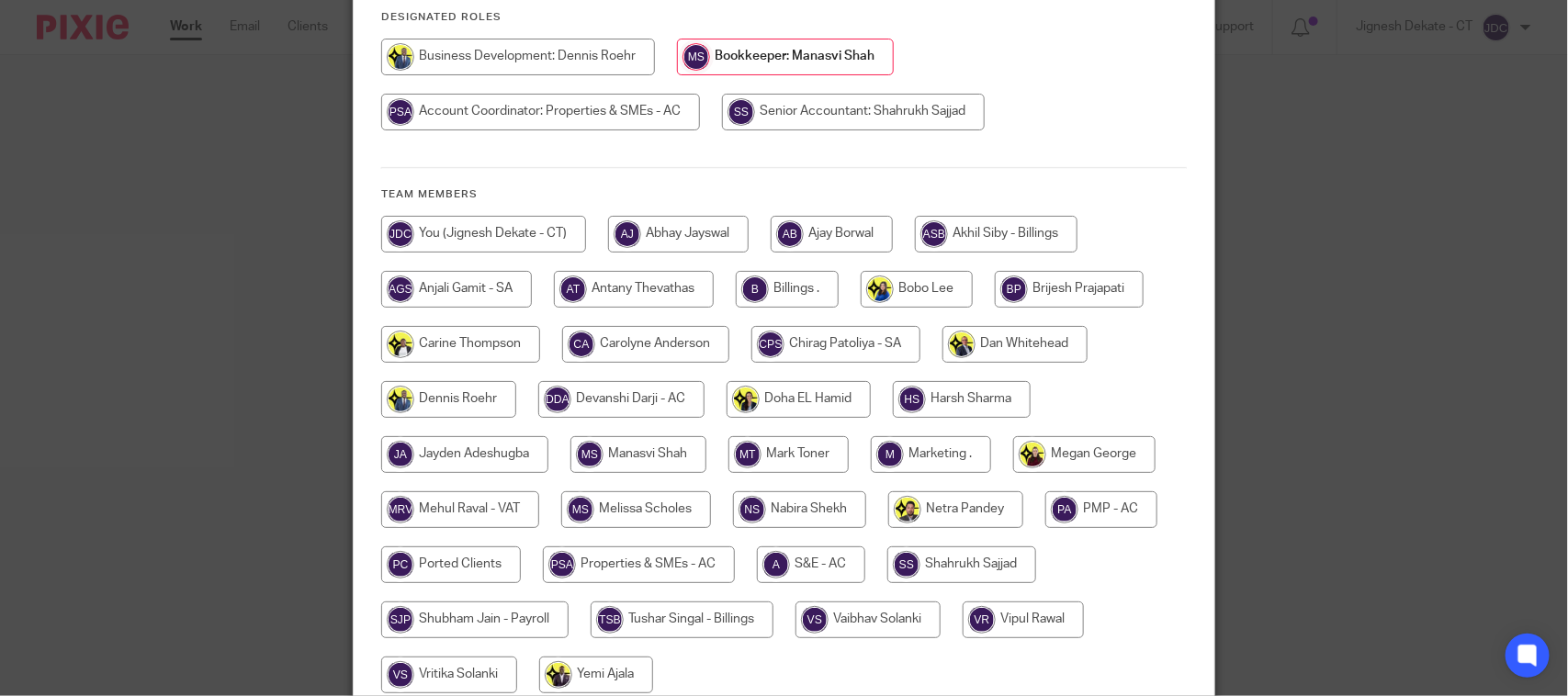
scroll to position [407, 0]
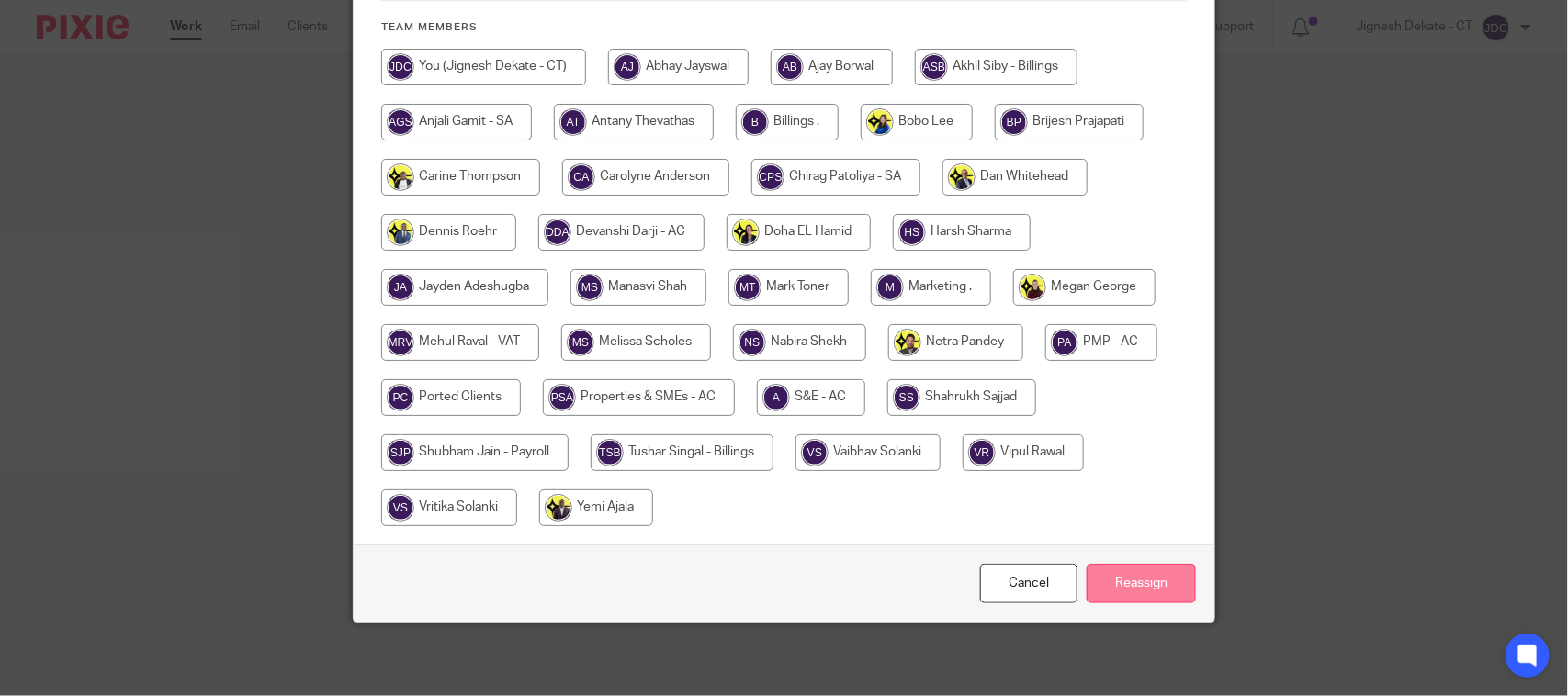
click at [1101, 576] on input "Reassign" at bounding box center [1141, 584] width 109 height 40
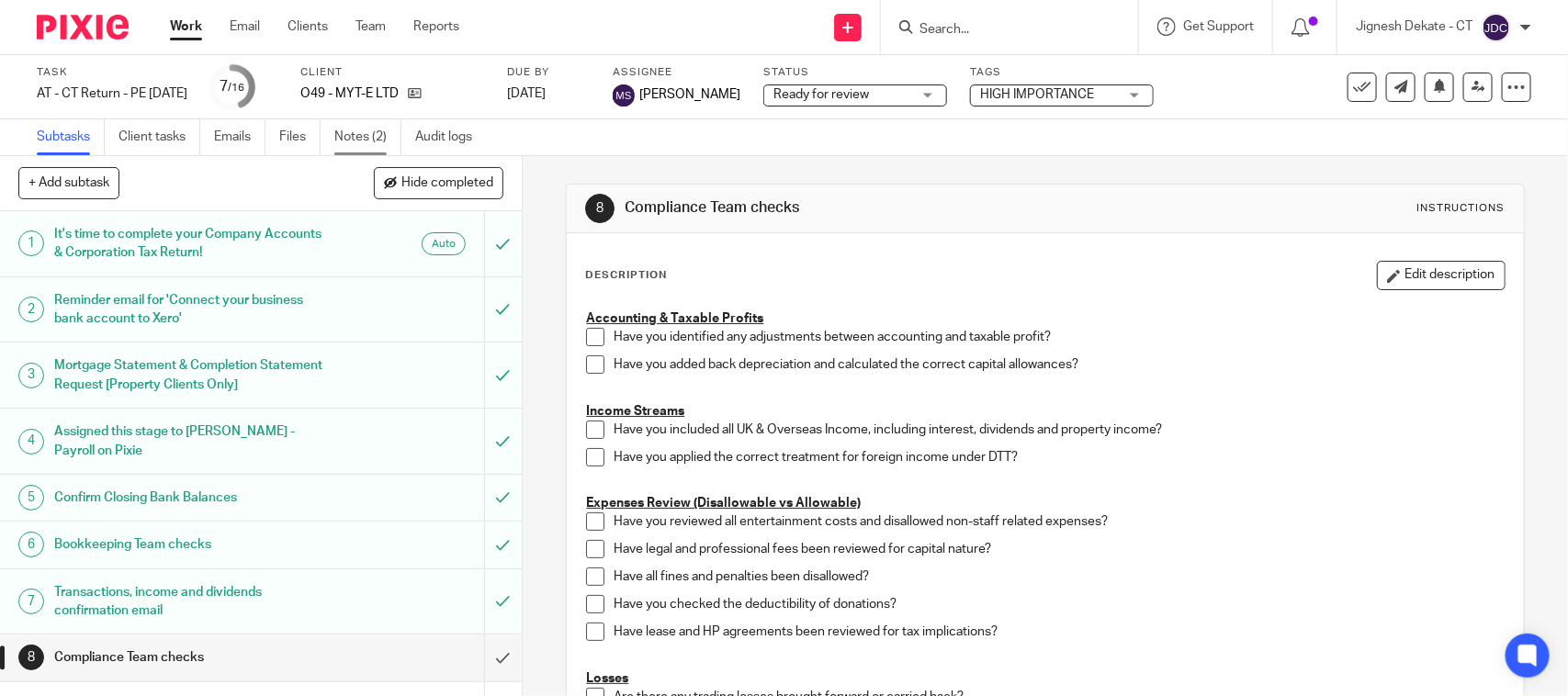
click at [359, 135] on link "Notes (2)" at bounding box center [367, 137] width 67 height 36
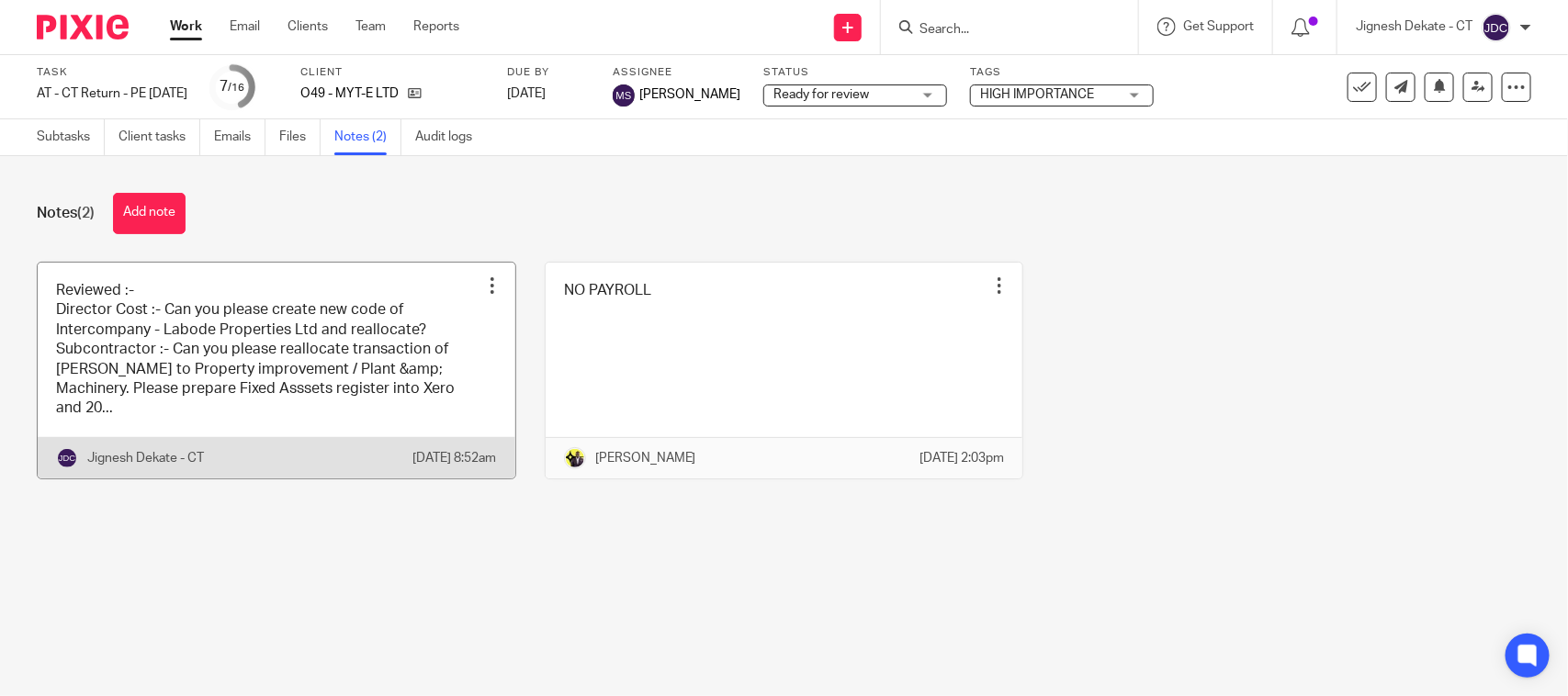
click at [324, 358] on link at bounding box center [276, 370] width 477 height 216
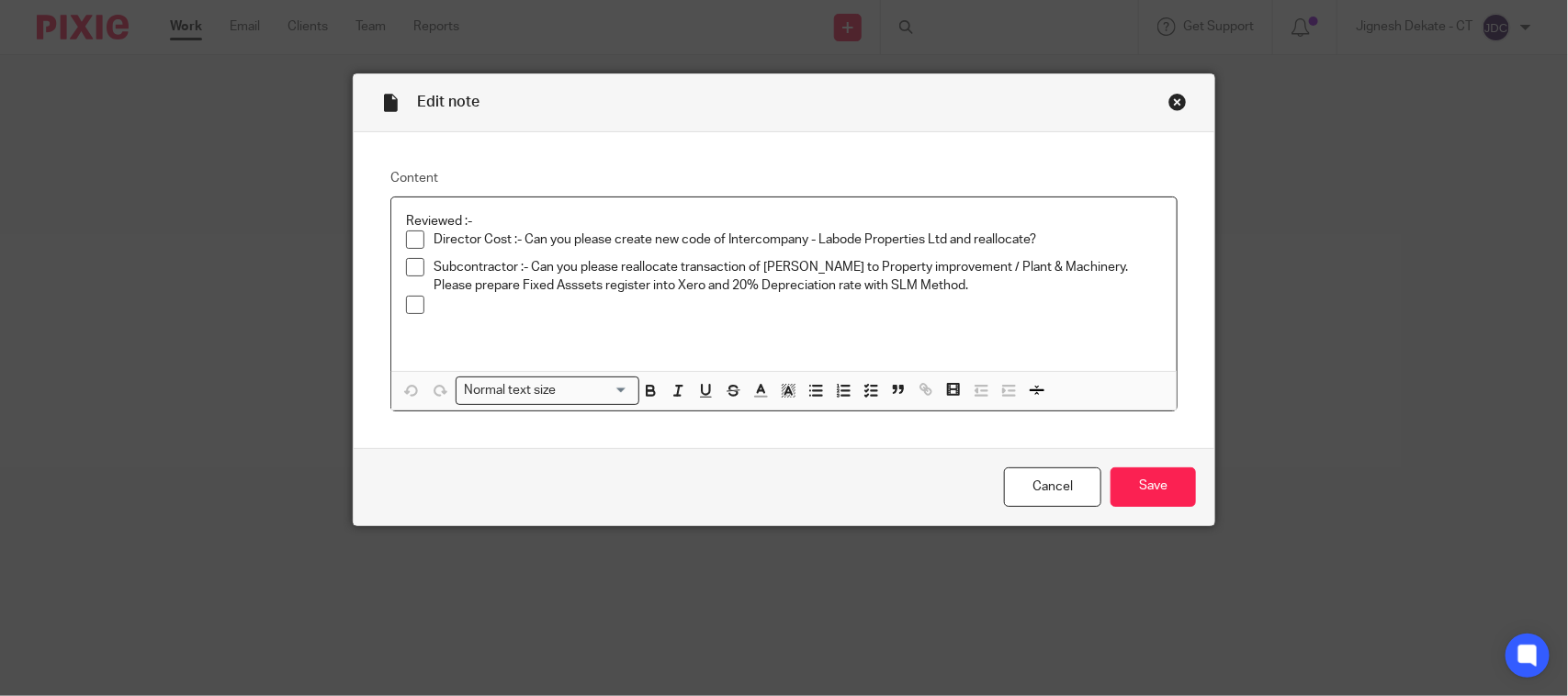
click at [525, 315] on div at bounding box center [797, 310] width 729 height 28
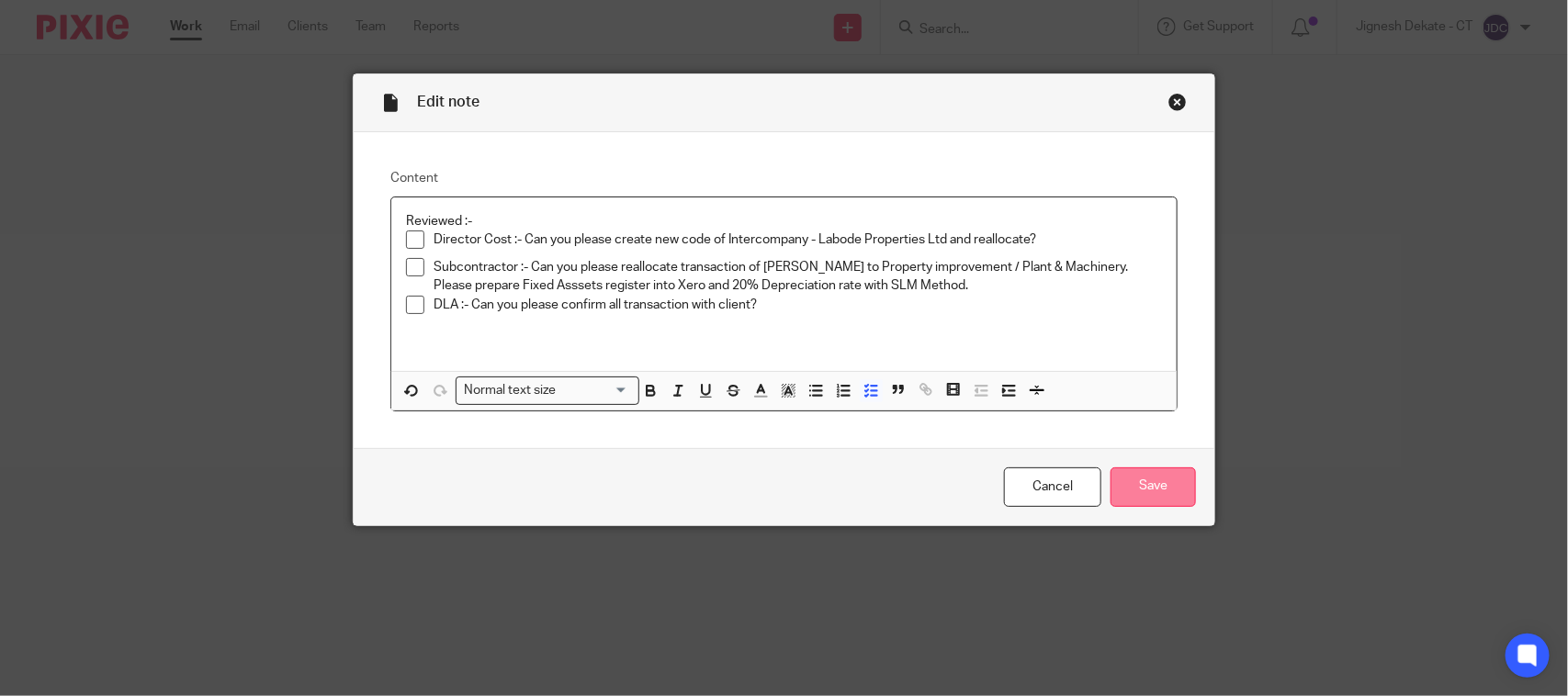
click at [1128, 474] on input "Save" at bounding box center [1153, 487] width 86 height 40
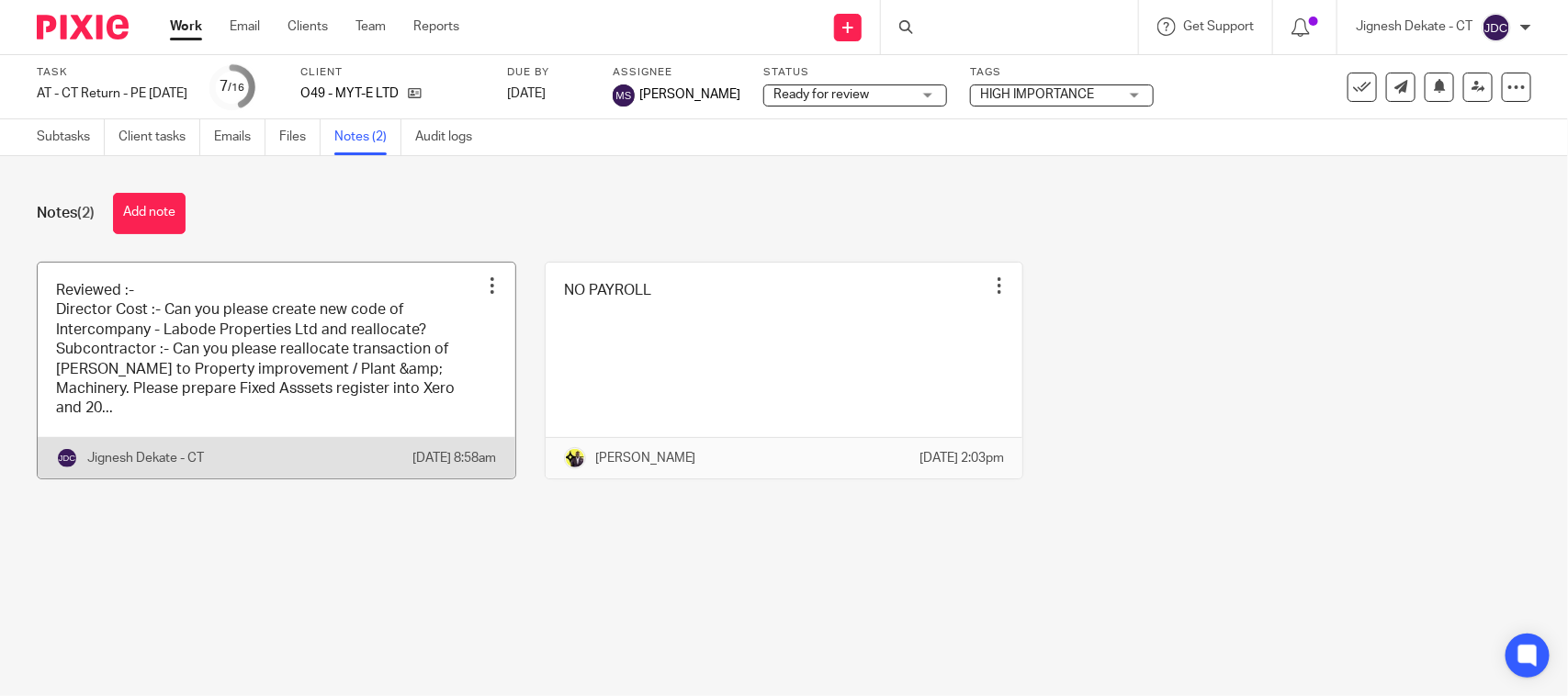
click at [254, 355] on link at bounding box center [276, 370] width 477 height 216
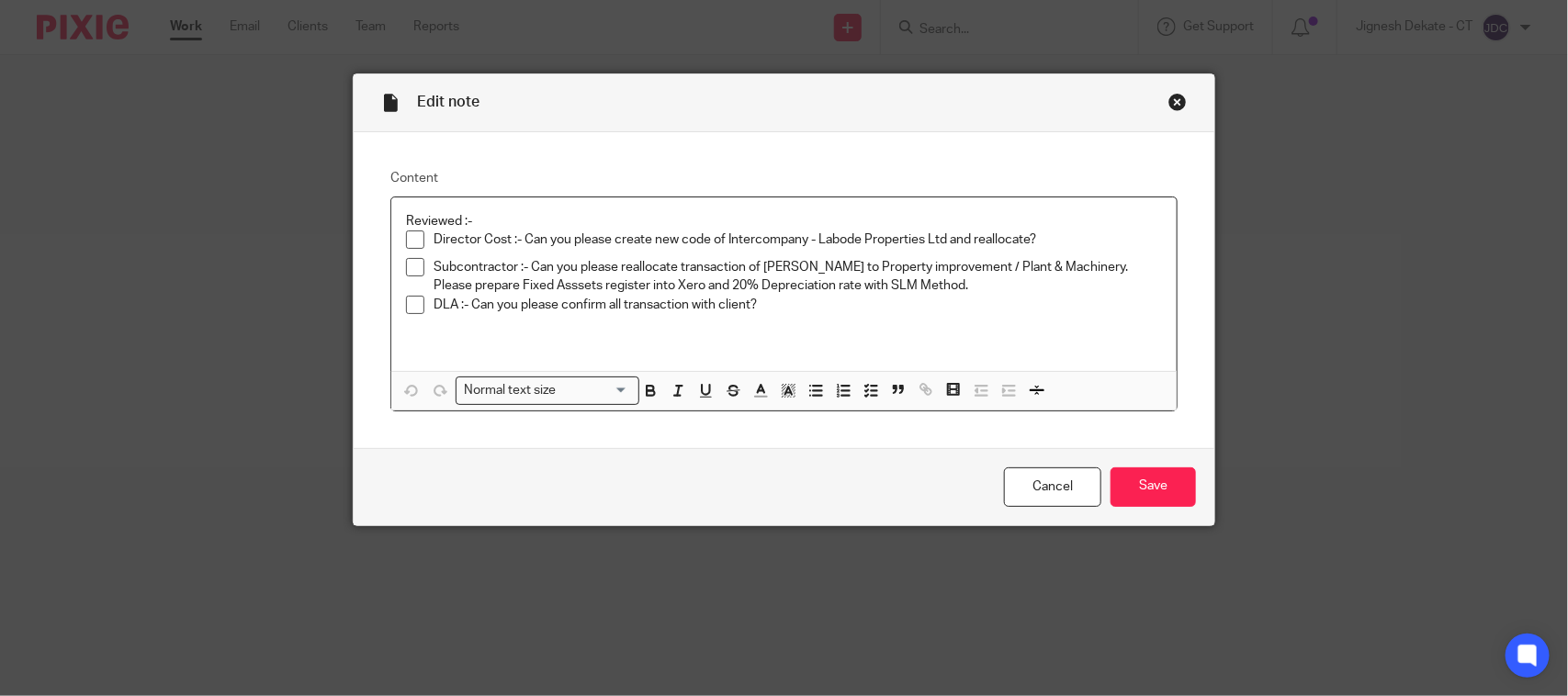
click at [551, 284] on p "Subcontractor :- Can you please reallocate transaction of Mr Shafaqt Hussain to…" at bounding box center [797, 277] width 729 height 38
click at [572, 287] on p "Subcontractor :- Can you please reallocate transaction of Mr Shafaqt Hussain to…" at bounding box center [797, 277] width 729 height 38
click at [1158, 484] on input "Save" at bounding box center [1153, 487] width 86 height 40
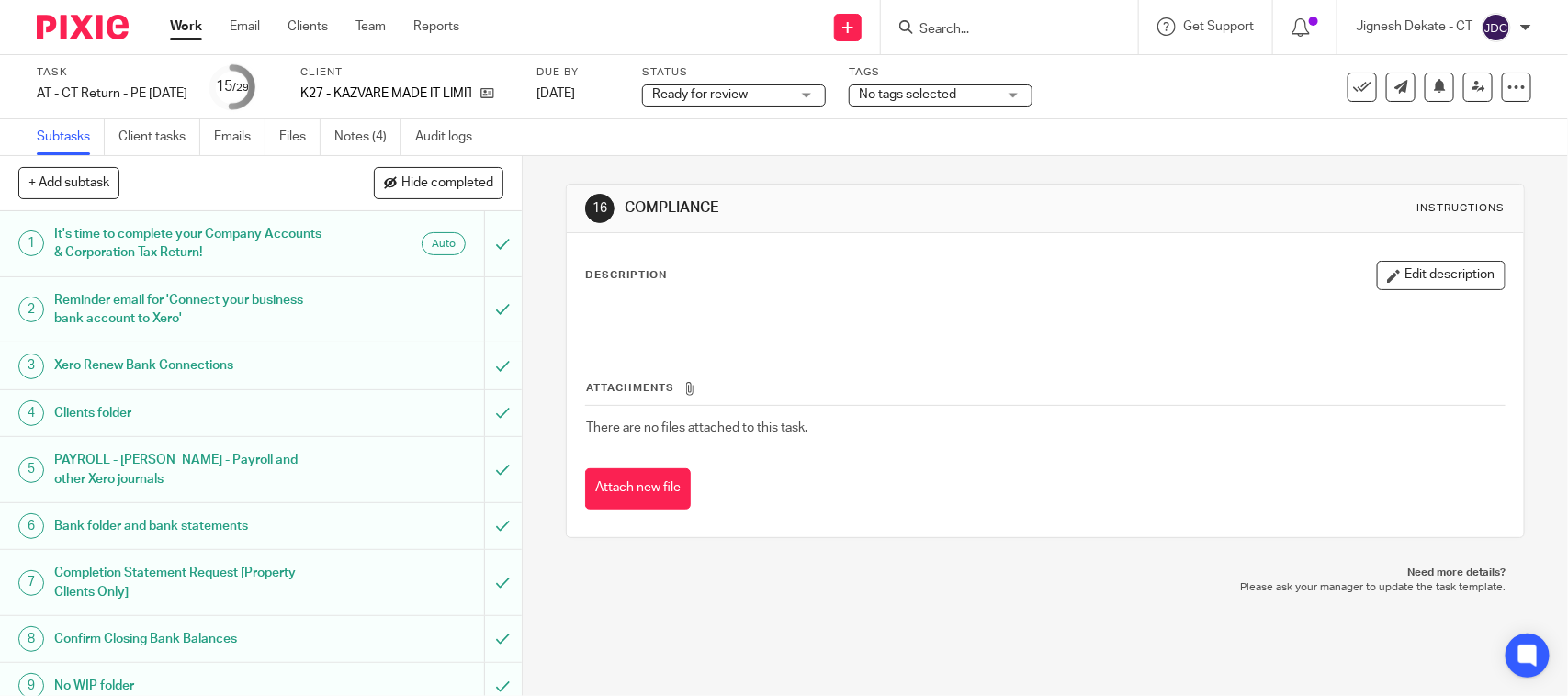
click at [331, 140] on ul "Subtasks Client tasks Emails Files Notes (4) Audit logs" at bounding box center [268, 137] width 463 height 36
click at [349, 133] on link "Notes (4)" at bounding box center [367, 137] width 67 height 36
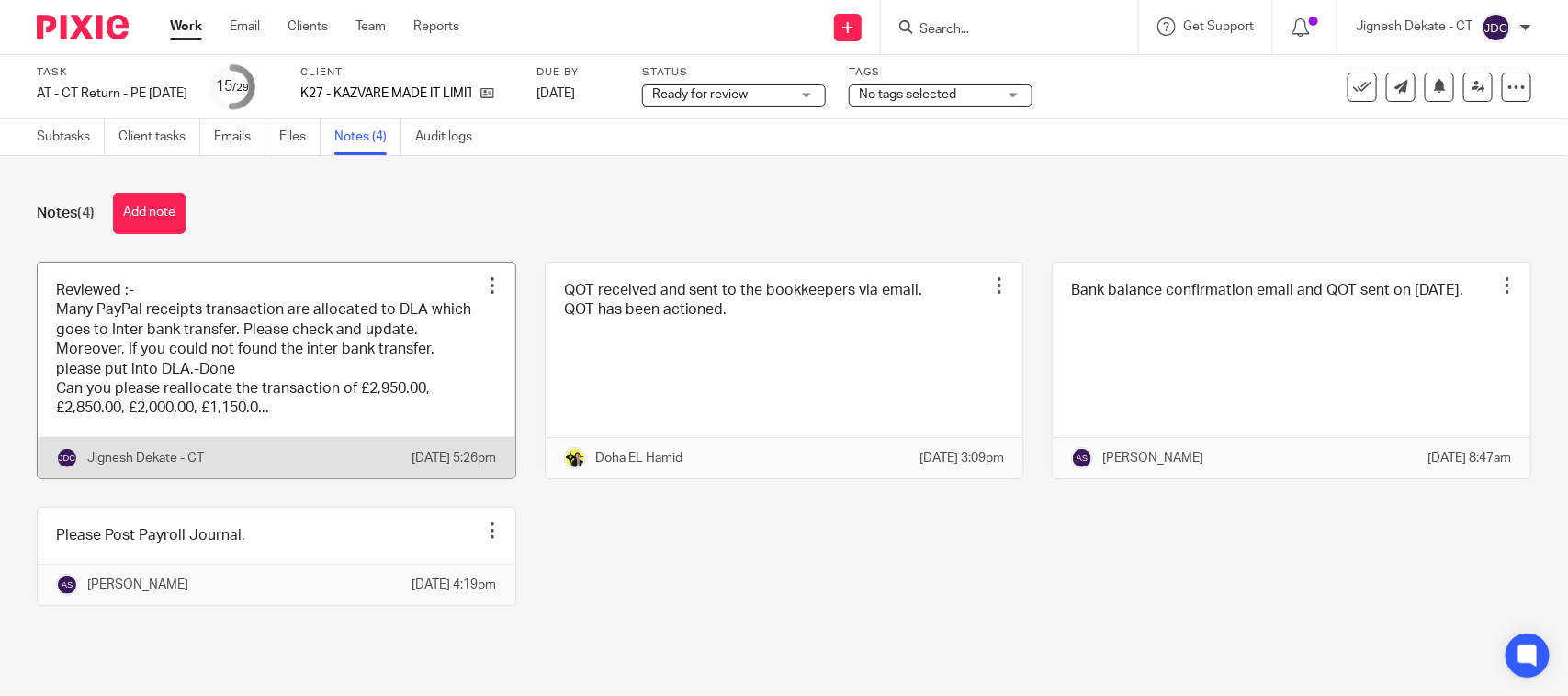
click at [226, 368] on link at bounding box center [276, 370] width 477 height 216
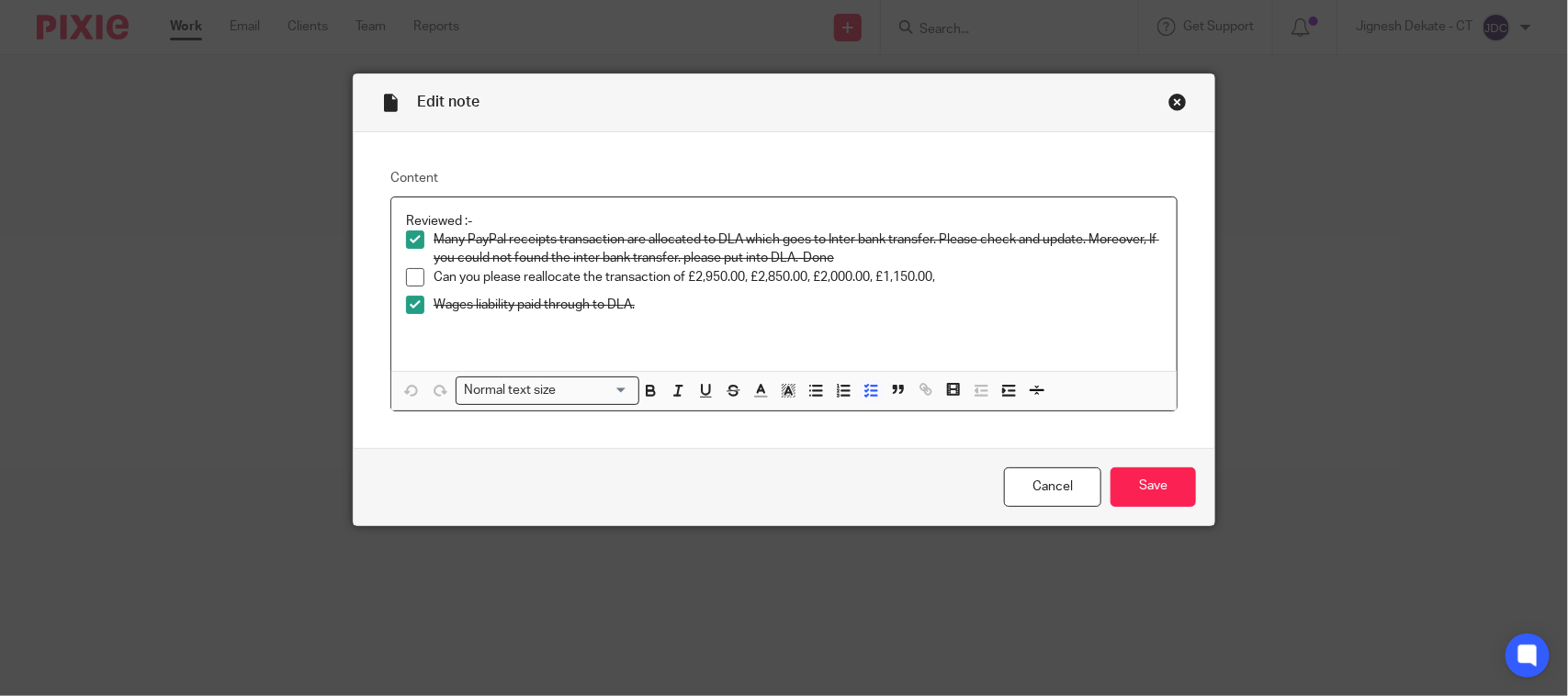
click at [944, 282] on p "Can you please reallocate the transaction of £2,950.00, £2,850.00, £2,000.00, £…" at bounding box center [797, 277] width 729 height 18
click at [1129, 483] on input "Save" at bounding box center [1153, 487] width 86 height 40
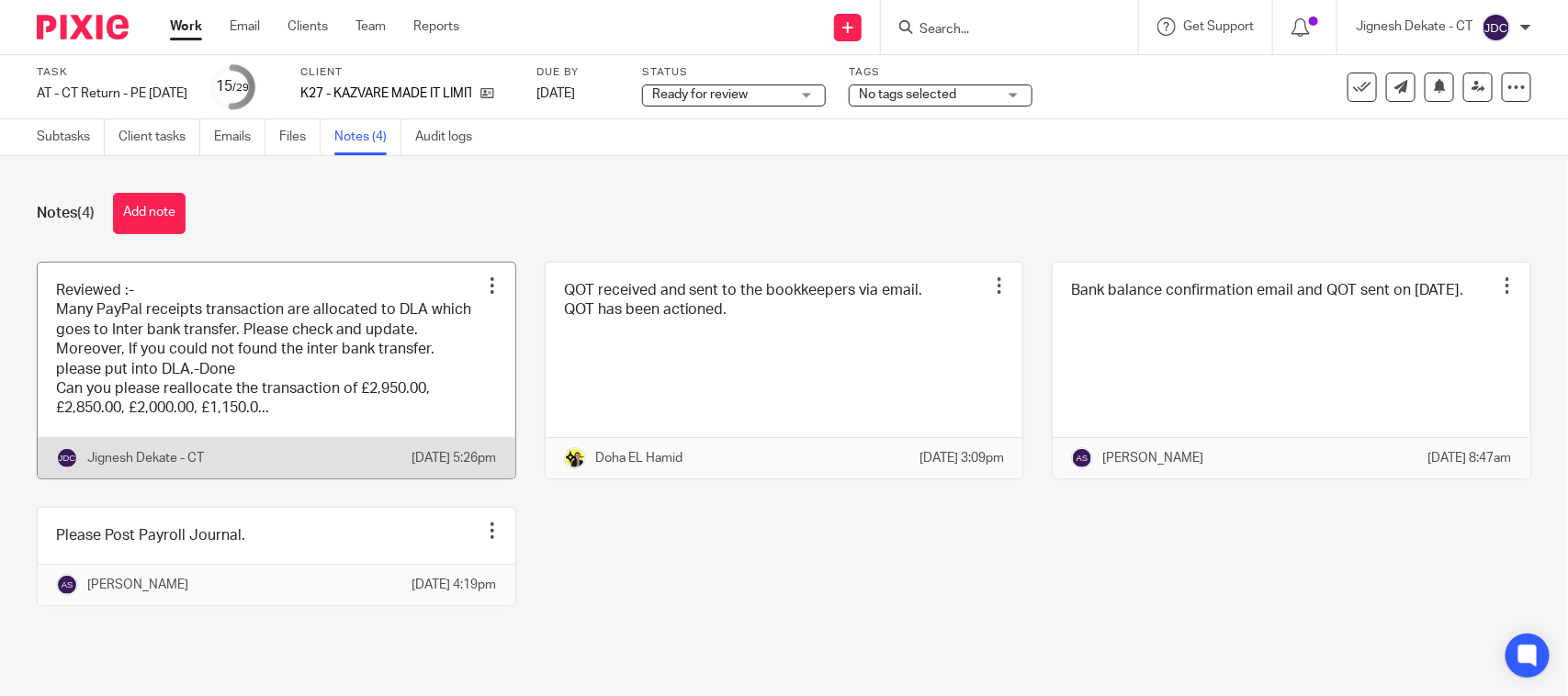
click at [320, 356] on link at bounding box center [276, 370] width 477 height 216
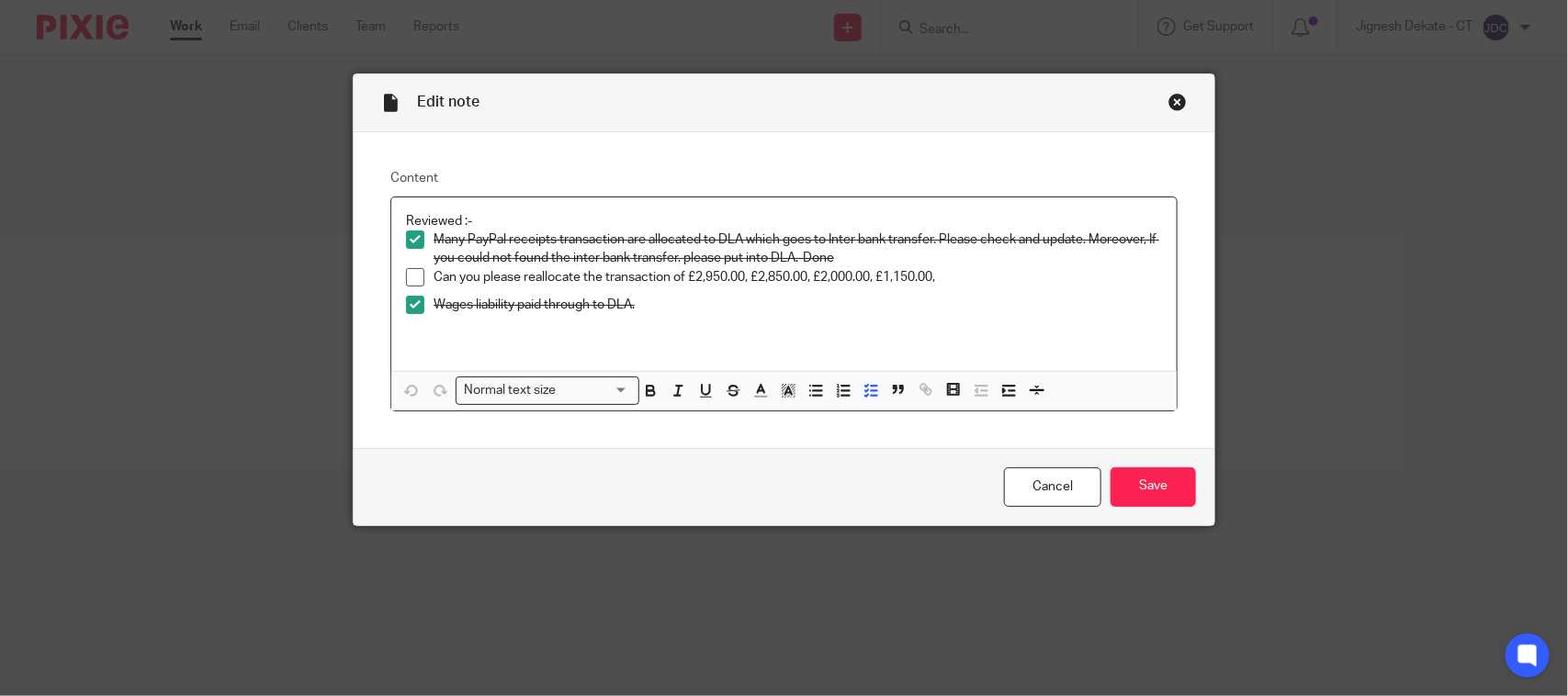
click at [970, 284] on p "Can you please reallocate the transaction of £2,950.00, £2,850.00, £2,000.00, £…" at bounding box center [797, 277] width 729 height 18
click at [758, 392] on icon "button" at bounding box center [761, 390] width 17 height 17
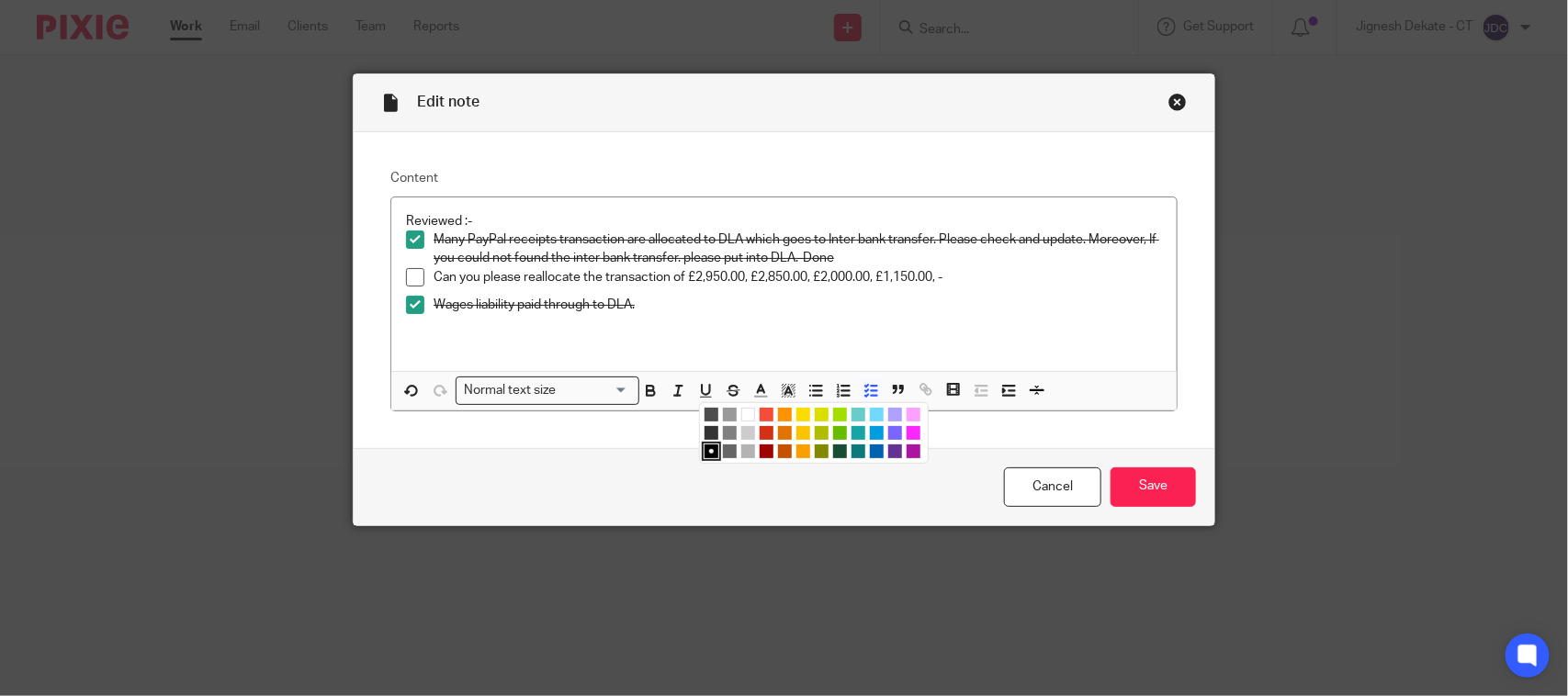
click at [764, 447] on li "color:#9F0500" at bounding box center [767, 451] width 14 height 14
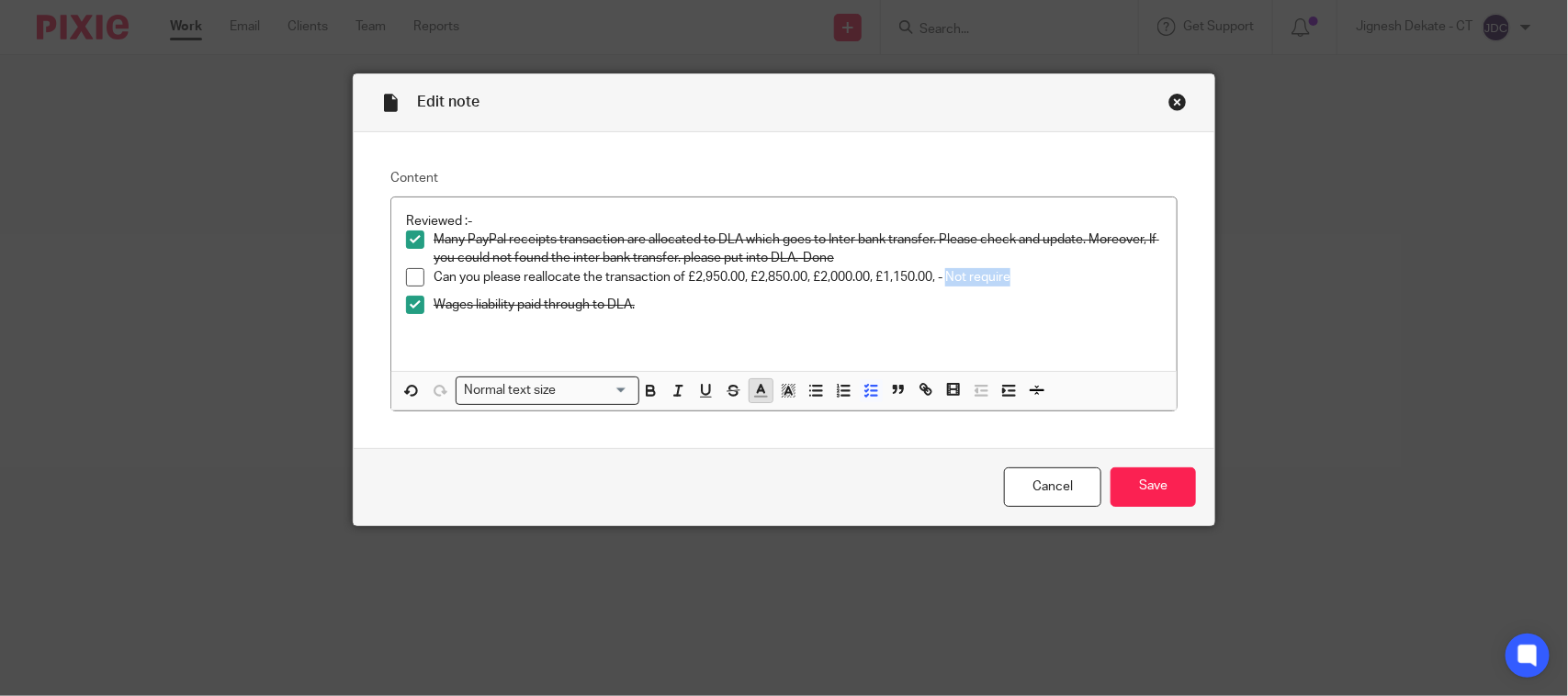
click at [759, 391] on line "button" at bounding box center [761, 391] width 5 height 0
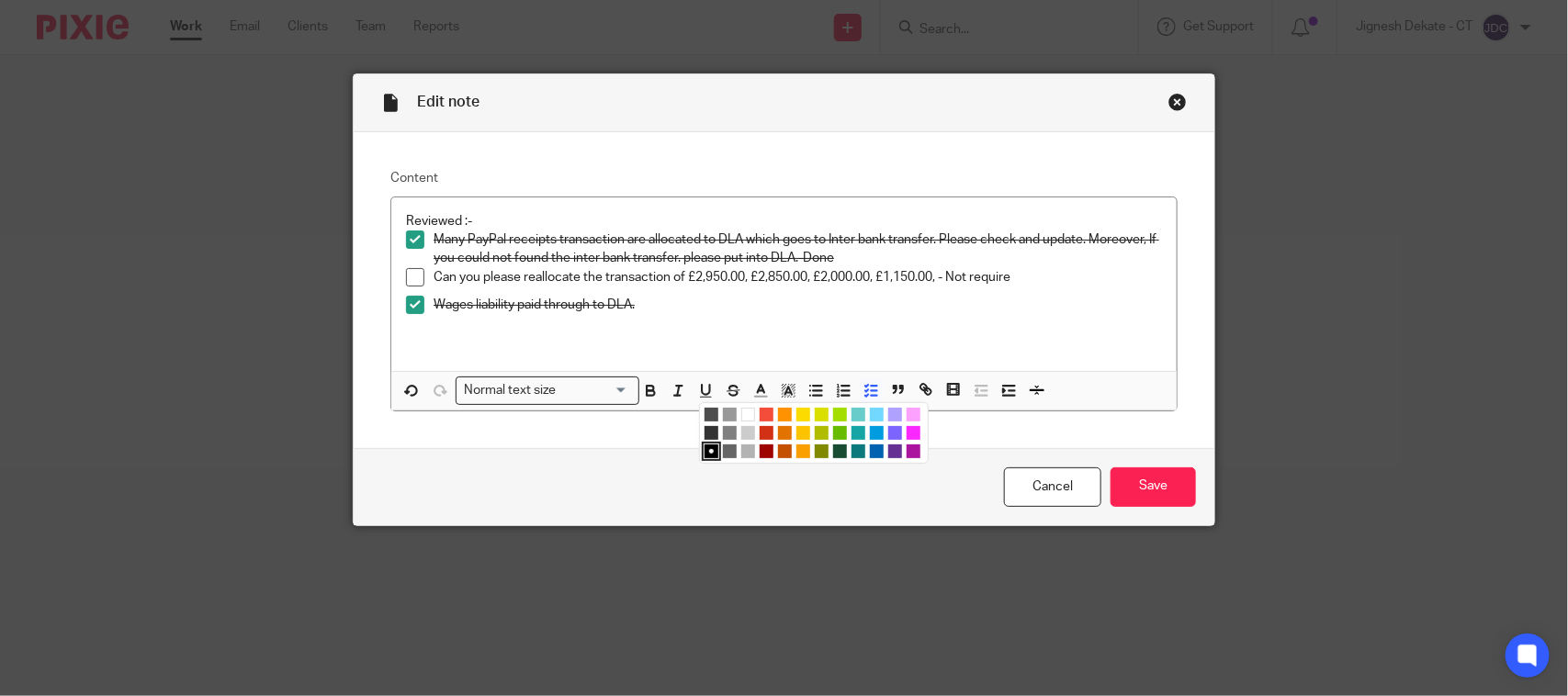
click at [760, 447] on li "color:#9F0500" at bounding box center [767, 451] width 14 height 14
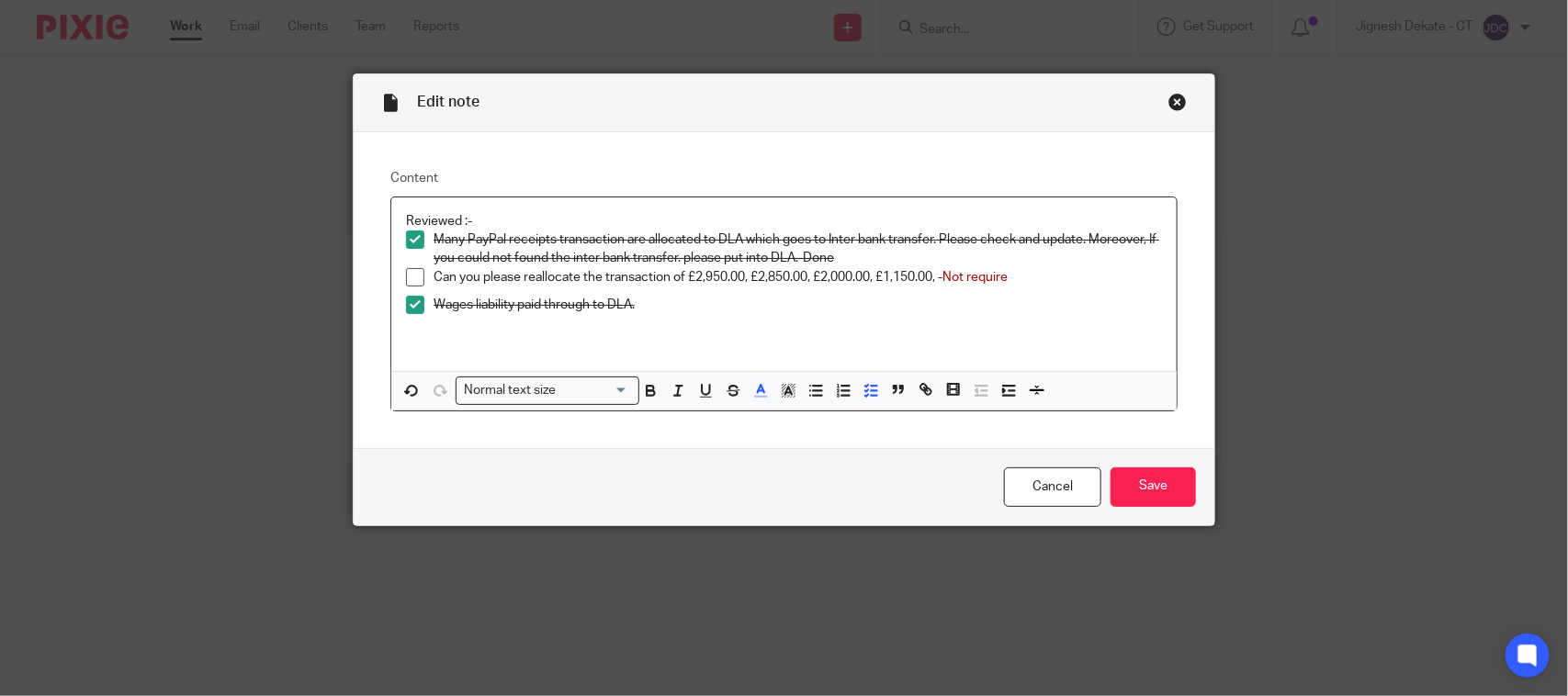
click at [860, 298] on p "Wages liability paid through to DLA." at bounding box center [797, 305] width 729 height 18
click at [407, 272] on span at bounding box center [415, 277] width 18 height 18
click at [1164, 483] on input "Save" at bounding box center [1153, 487] width 86 height 40
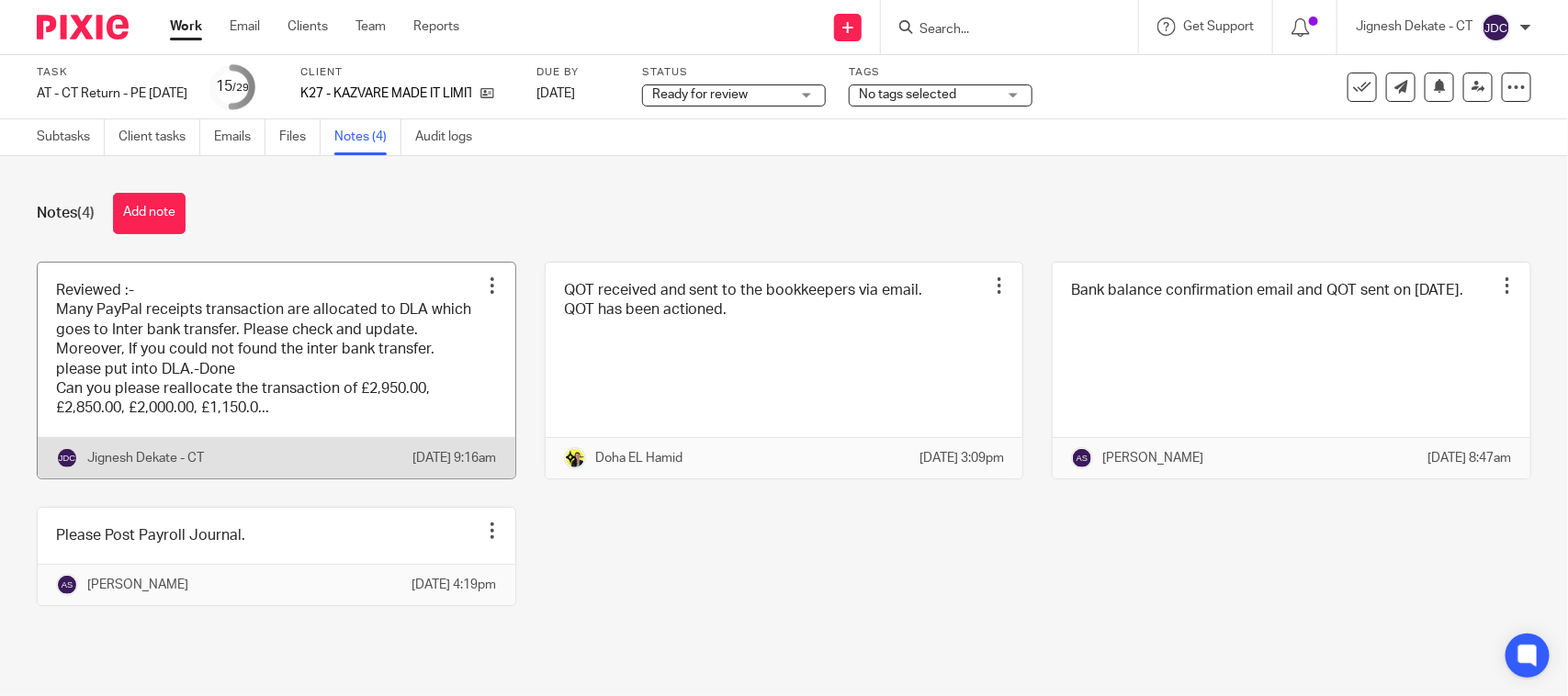
click at [182, 365] on link at bounding box center [276, 370] width 477 height 216
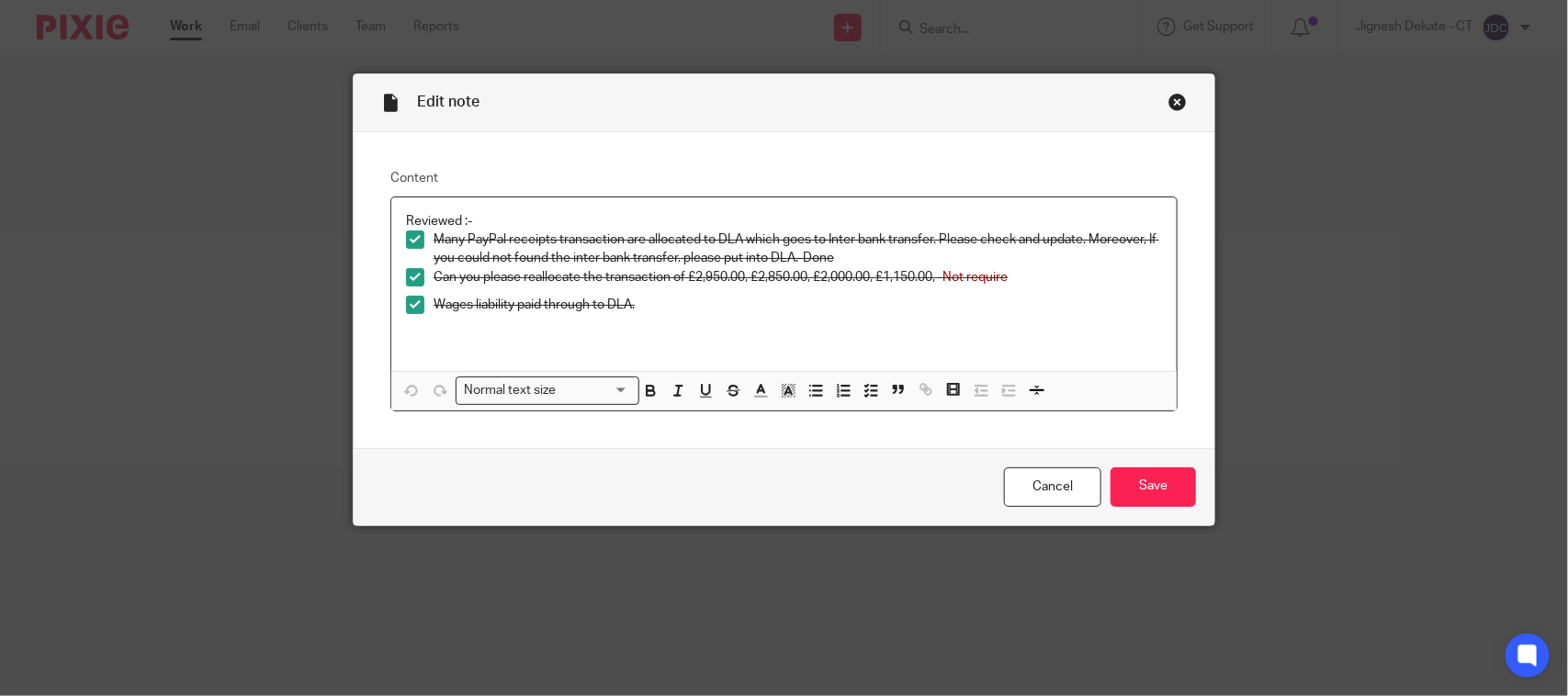
click at [661, 306] on p "Wages liability paid through to DLA." at bounding box center [797, 305] width 729 height 18
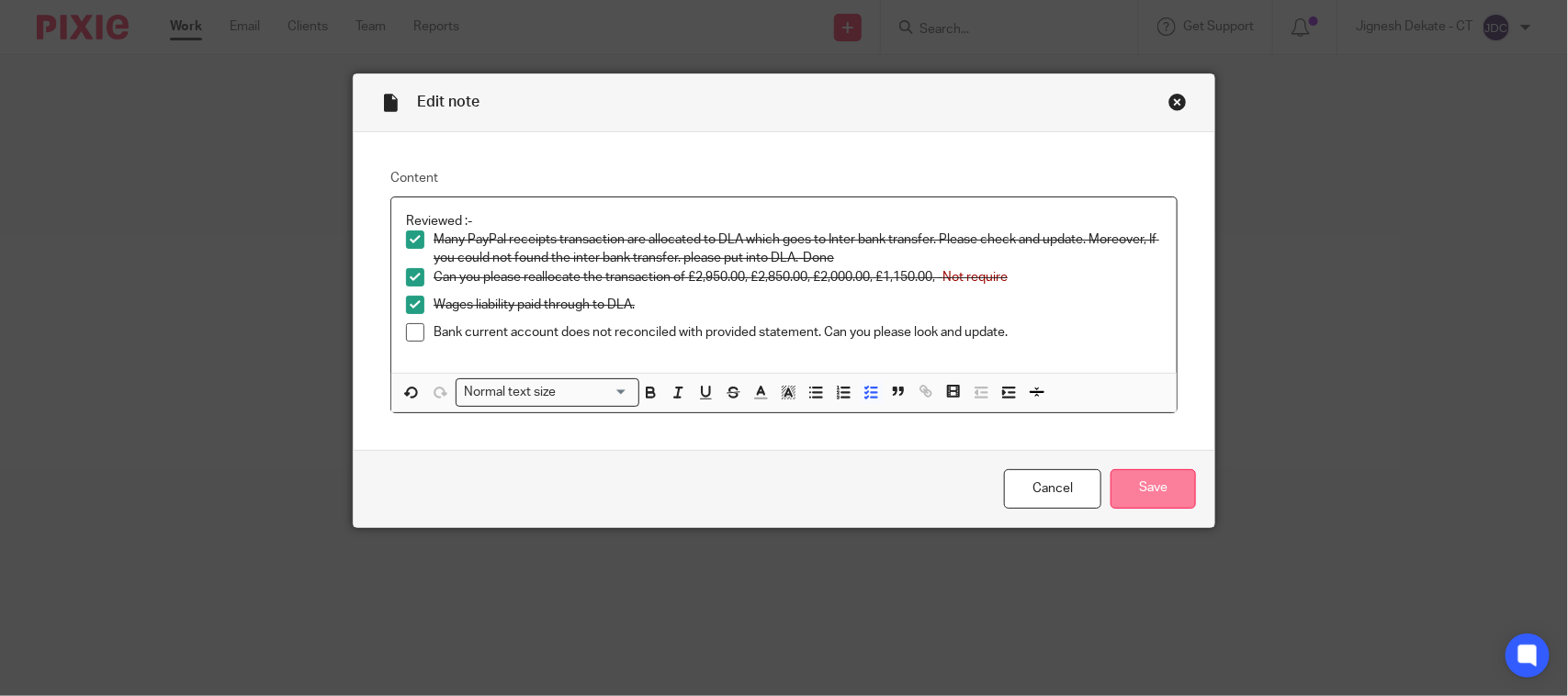
click at [1159, 479] on input "Save" at bounding box center [1153, 489] width 86 height 40
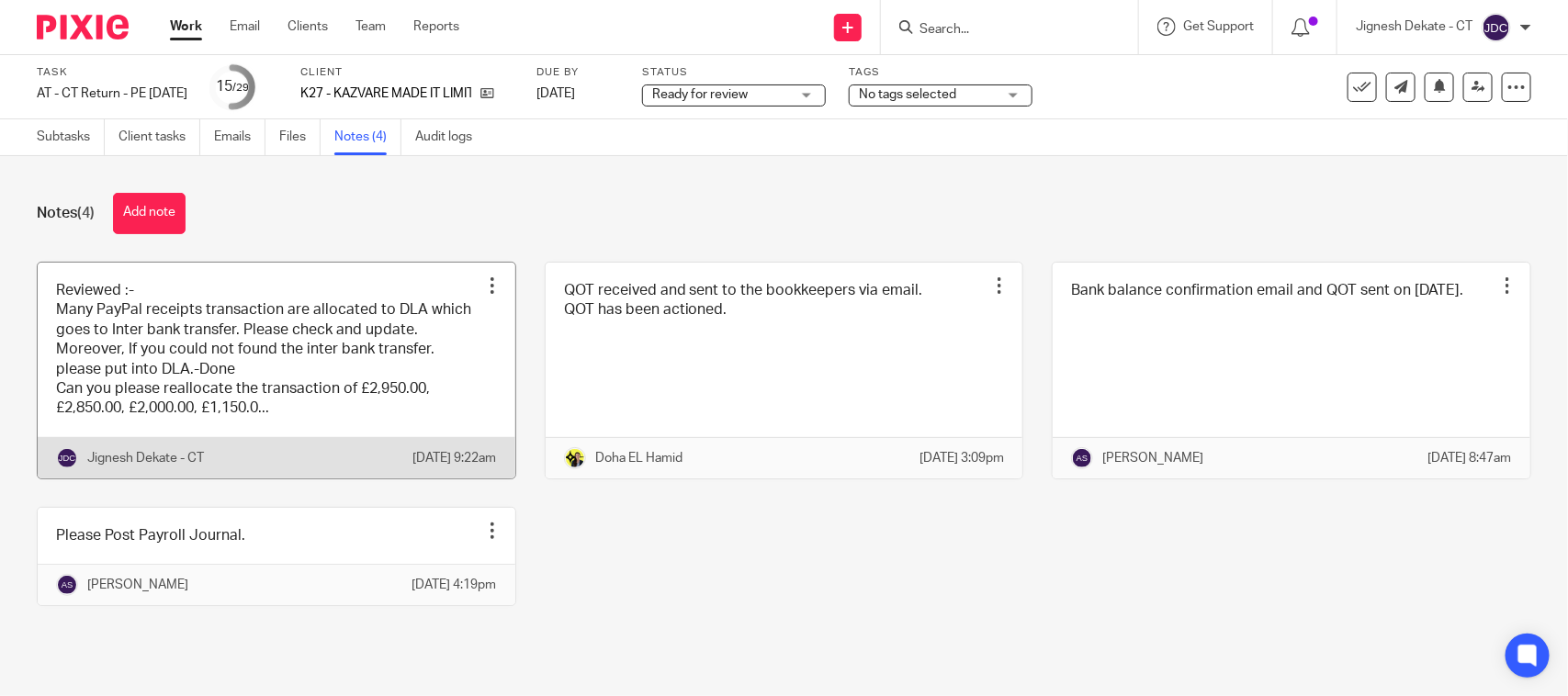
click at [340, 378] on link at bounding box center [276, 370] width 477 height 216
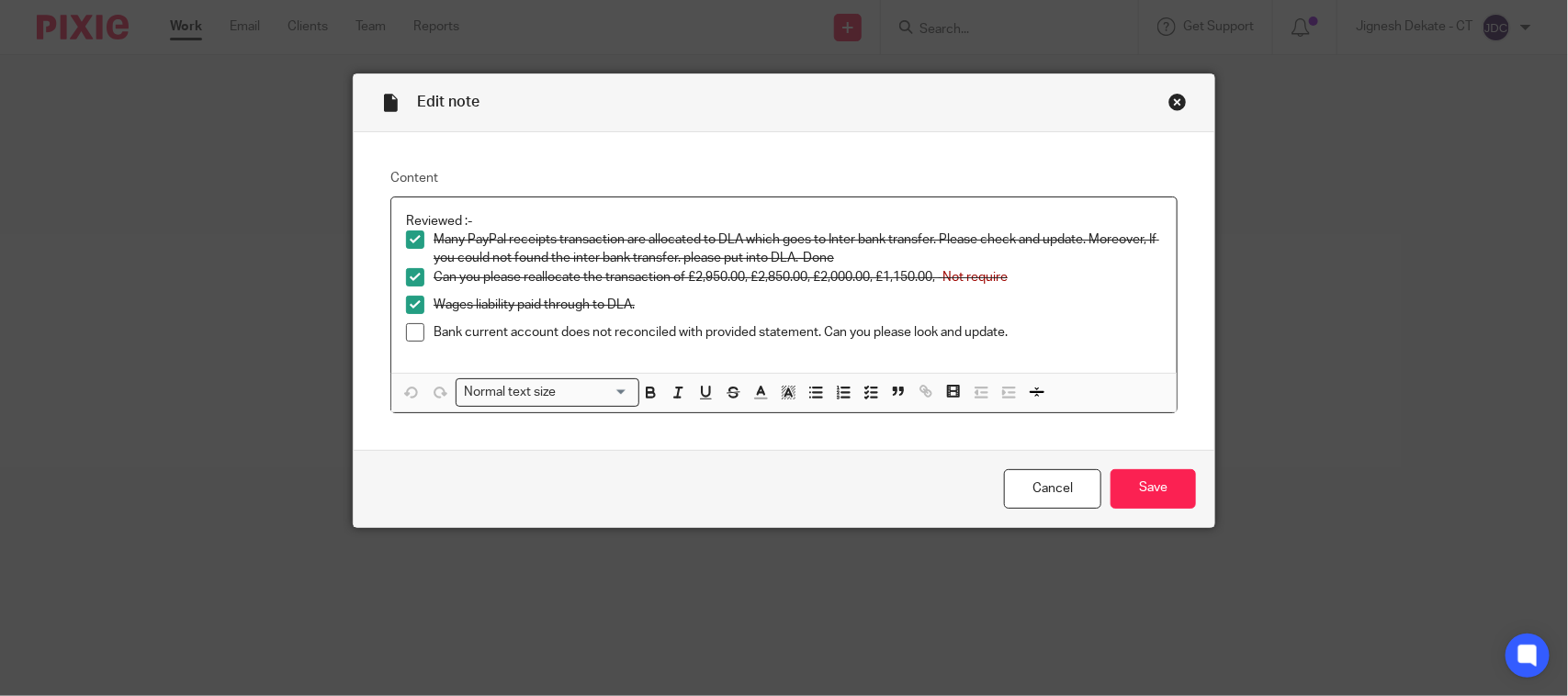
click at [1063, 326] on p "Bank current account does not reconciled with provided statement. Can you pleas…" at bounding box center [797, 332] width 729 height 18
click at [1136, 501] on input "Save" at bounding box center [1153, 489] width 86 height 40
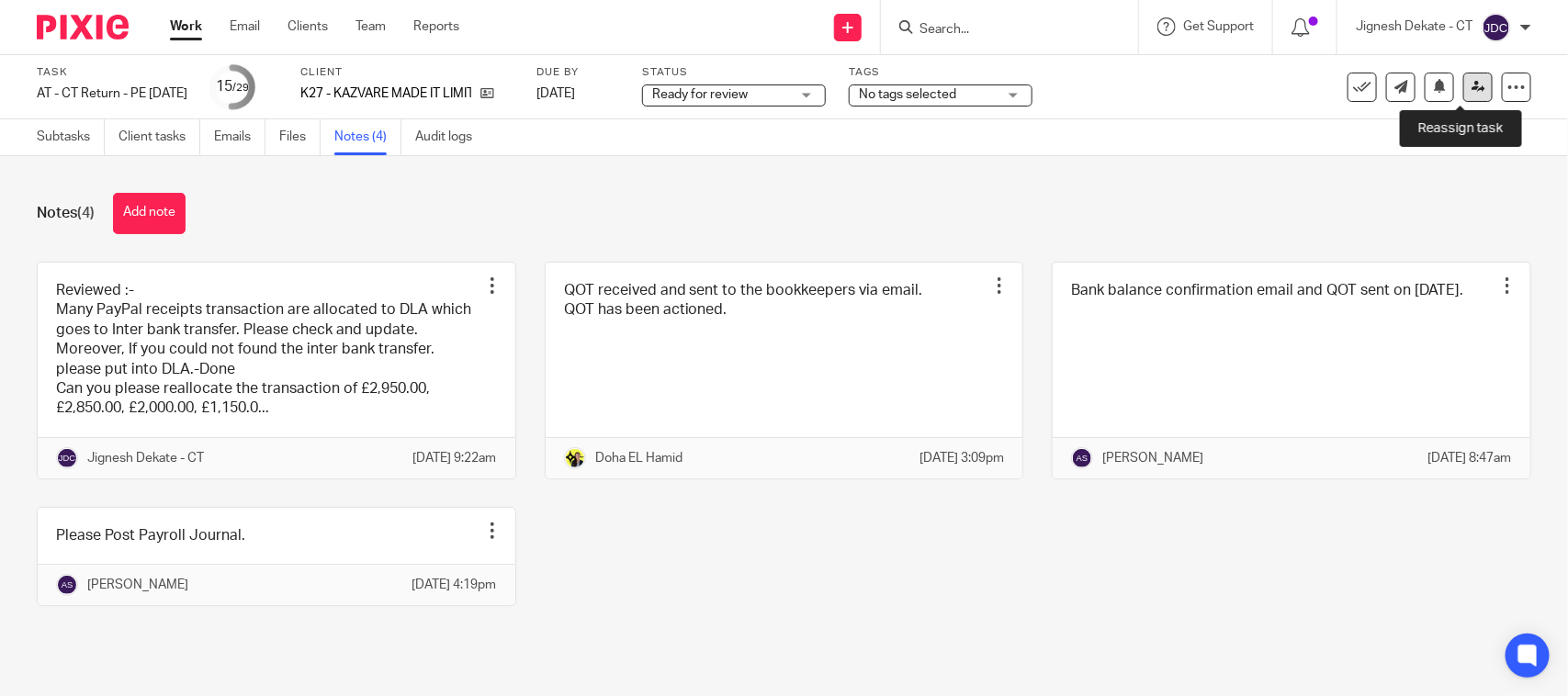
click at [1472, 83] on icon at bounding box center [1479, 87] width 14 height 14
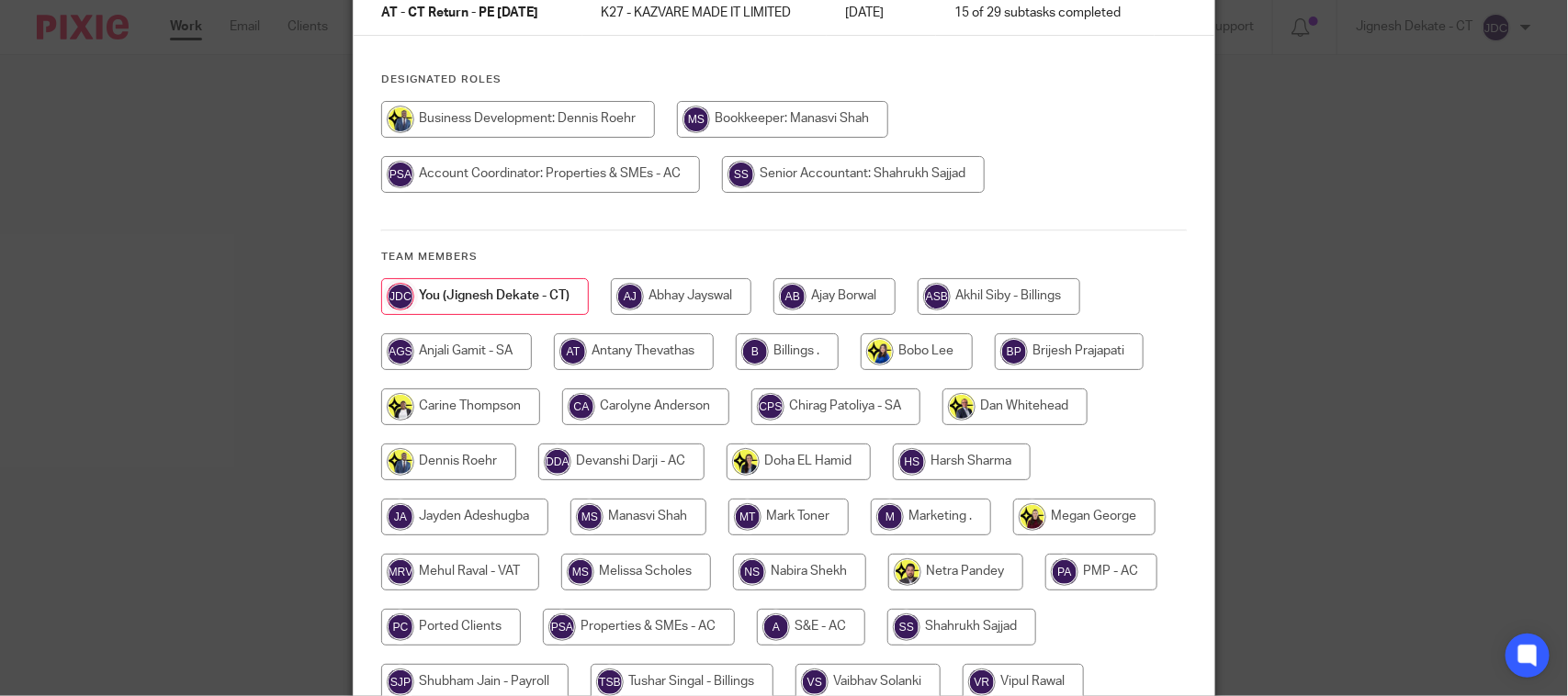
scroll to position [230, 0]
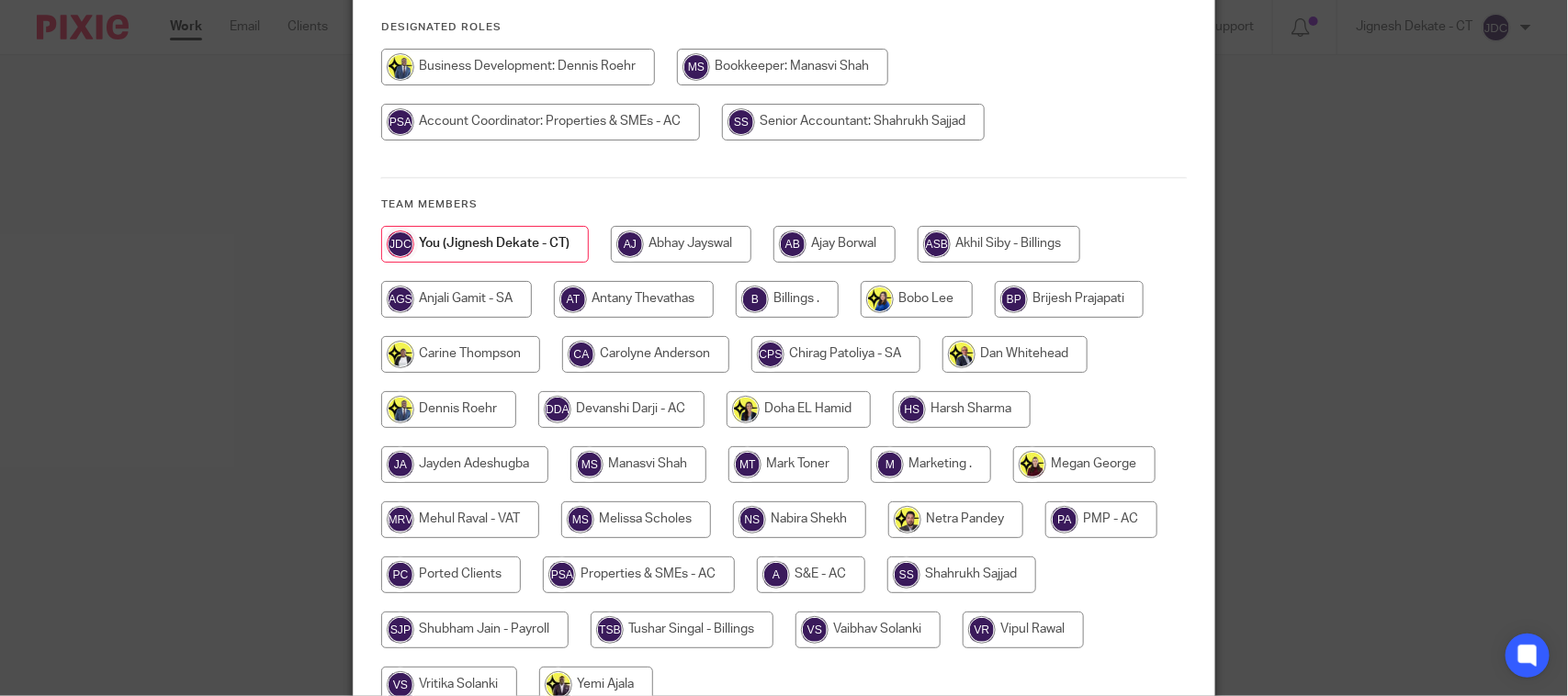
click at [755, 62] on input "radio" at bounding box center [783, 67] width 212 height 37
radio input "true"
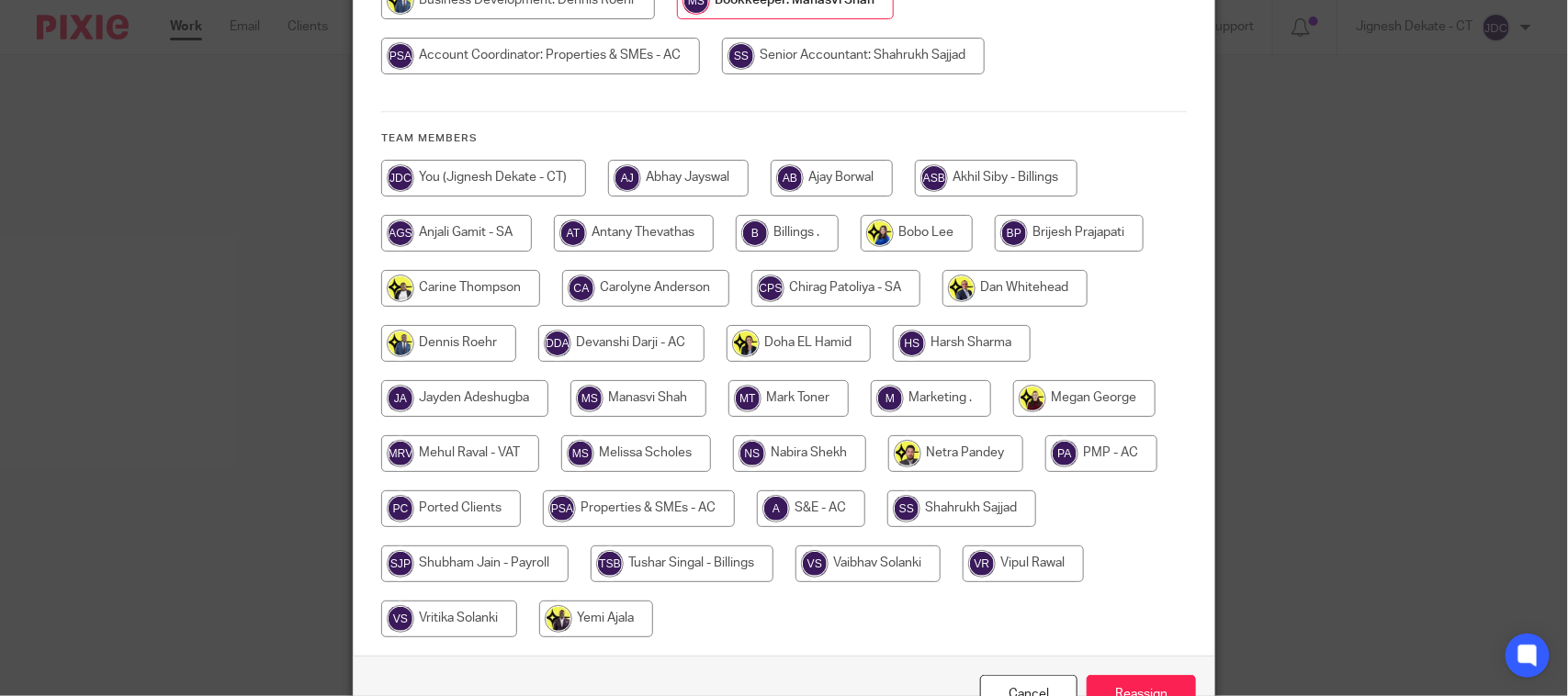
scroll to position [407, 0]
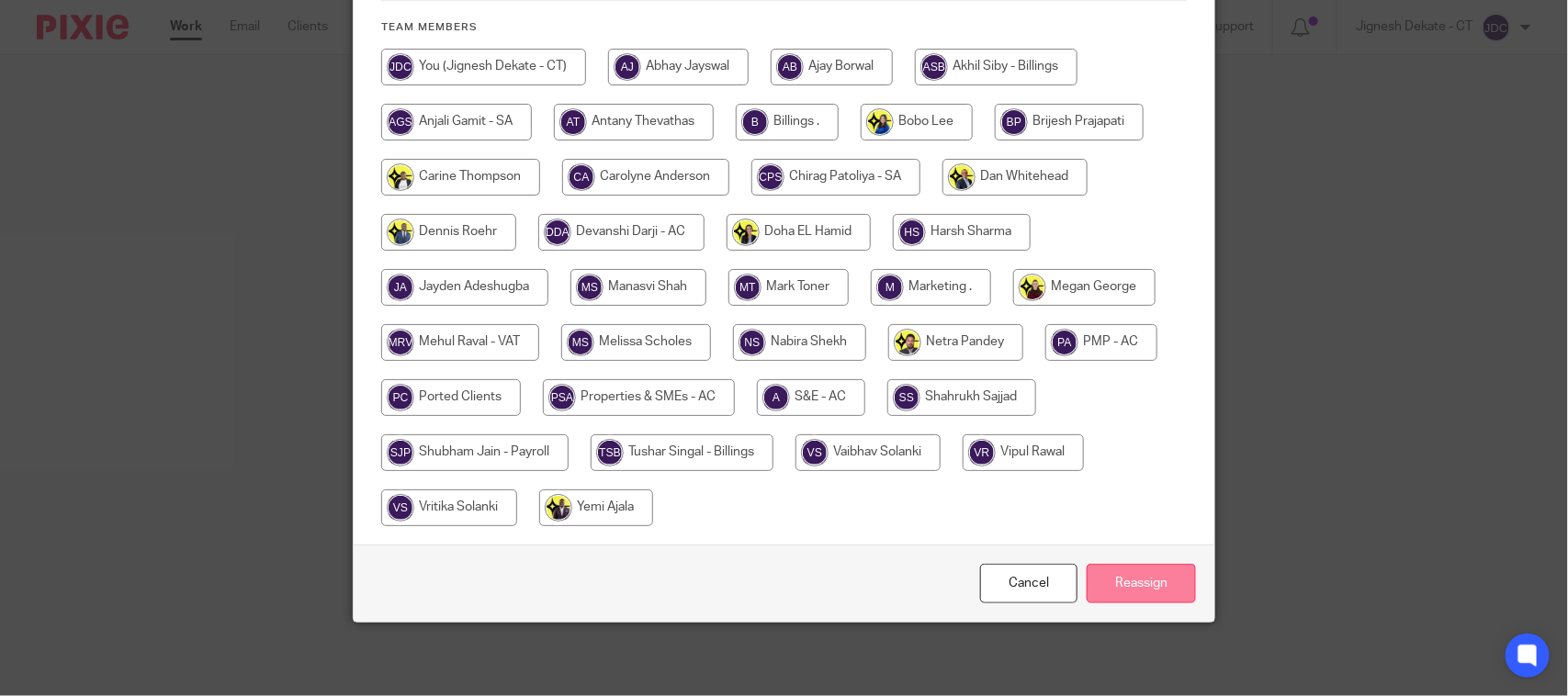
click at [1119, 574] on input "Reassign" at bounding box center [1141, 584] width 109 height 40
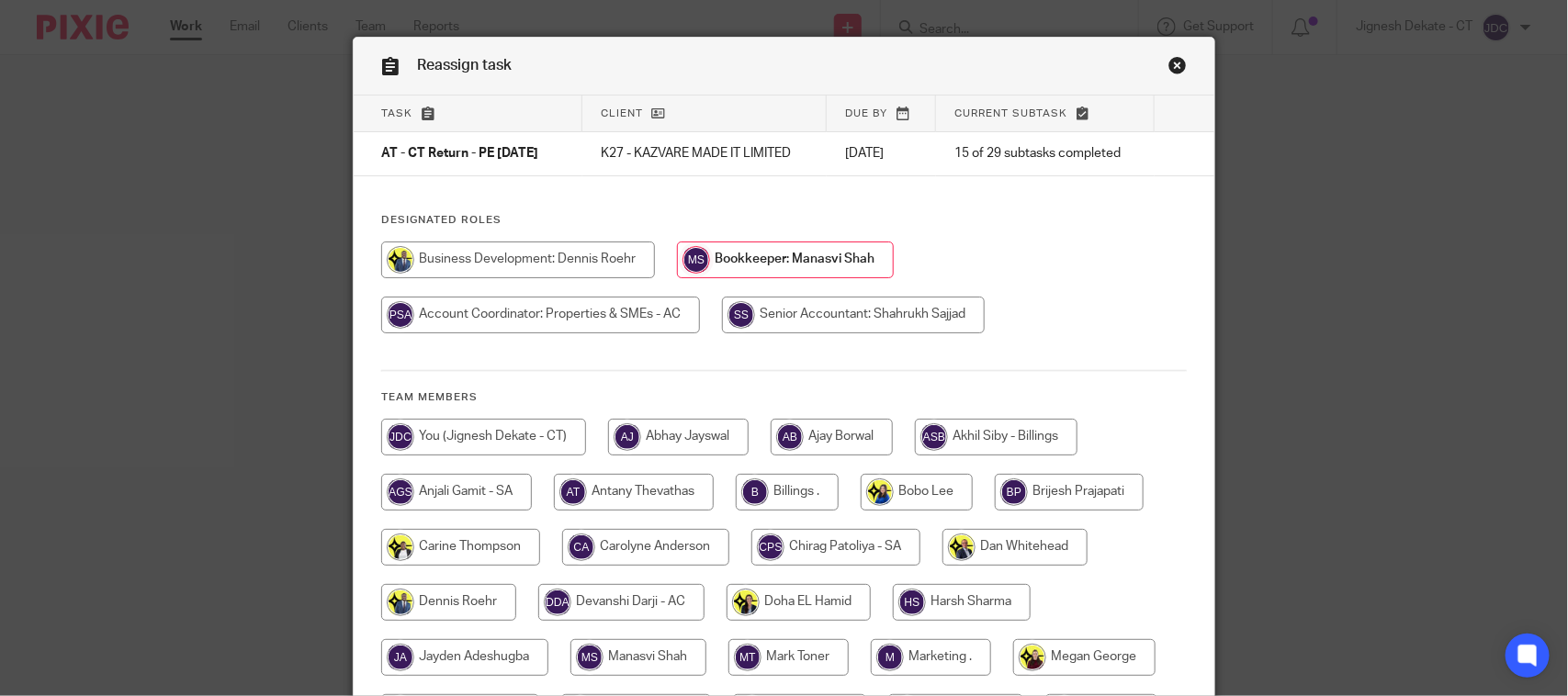
scroll to position [0, 0]
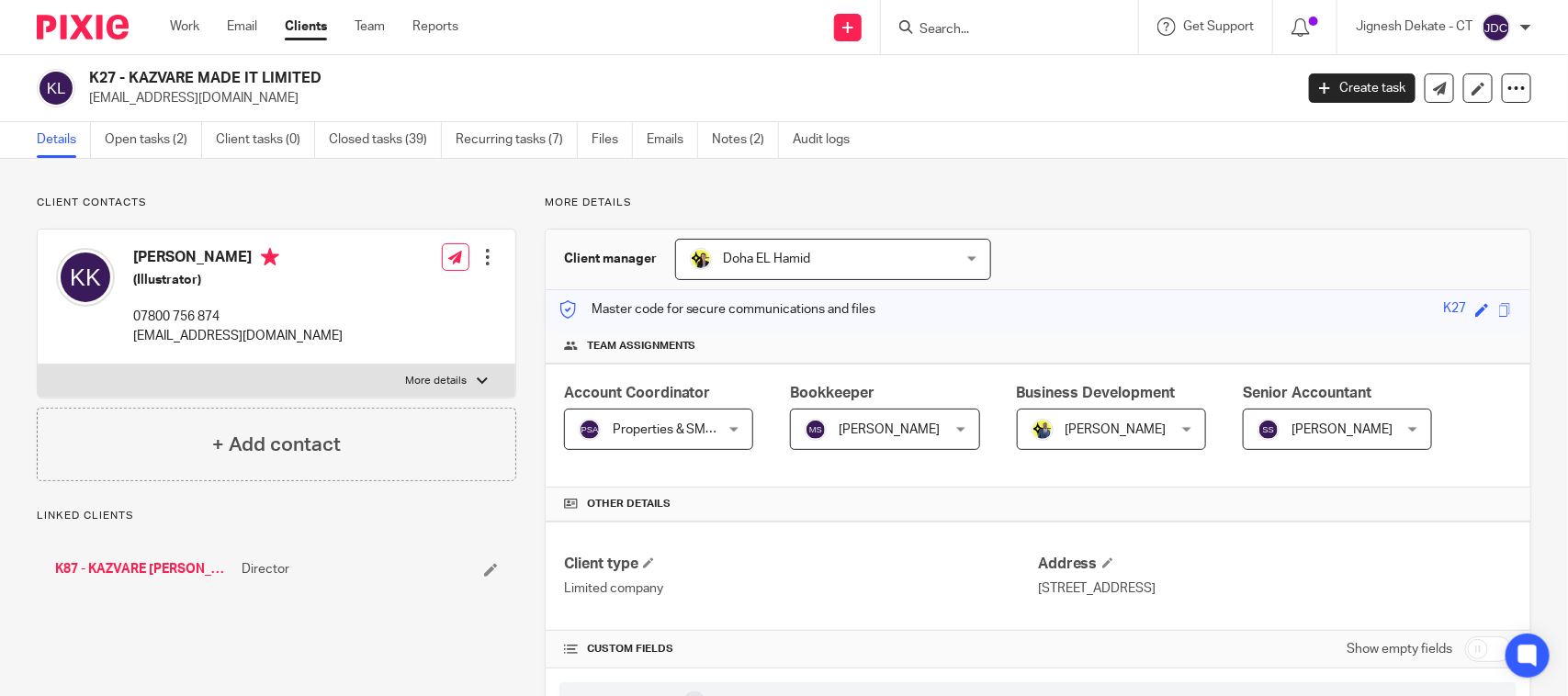
drag, startPoint x: 368, startPoint y: 75, endPoint x: 88, endPoint y: 86, distance: 280.2
click at [89, 86] on h2 "K27 - KAZVARE MADE IT LIMITED" at bounding box center [566, 78] width 954 height 19
copy h2 "K27 - KAZVARE MADE IT LIMITED"
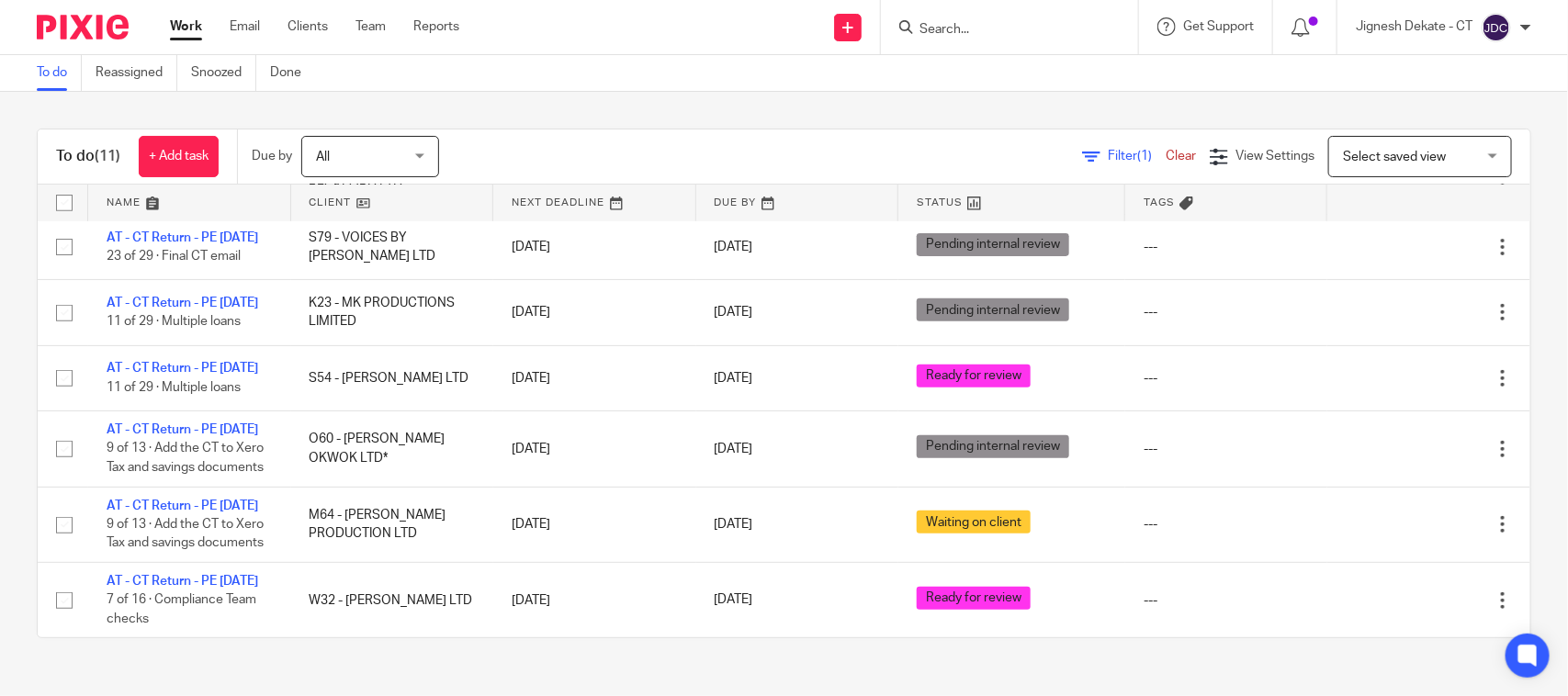
scroll to position [574, 0]
